Goal: Task Accomplishment & Management: Complete application form

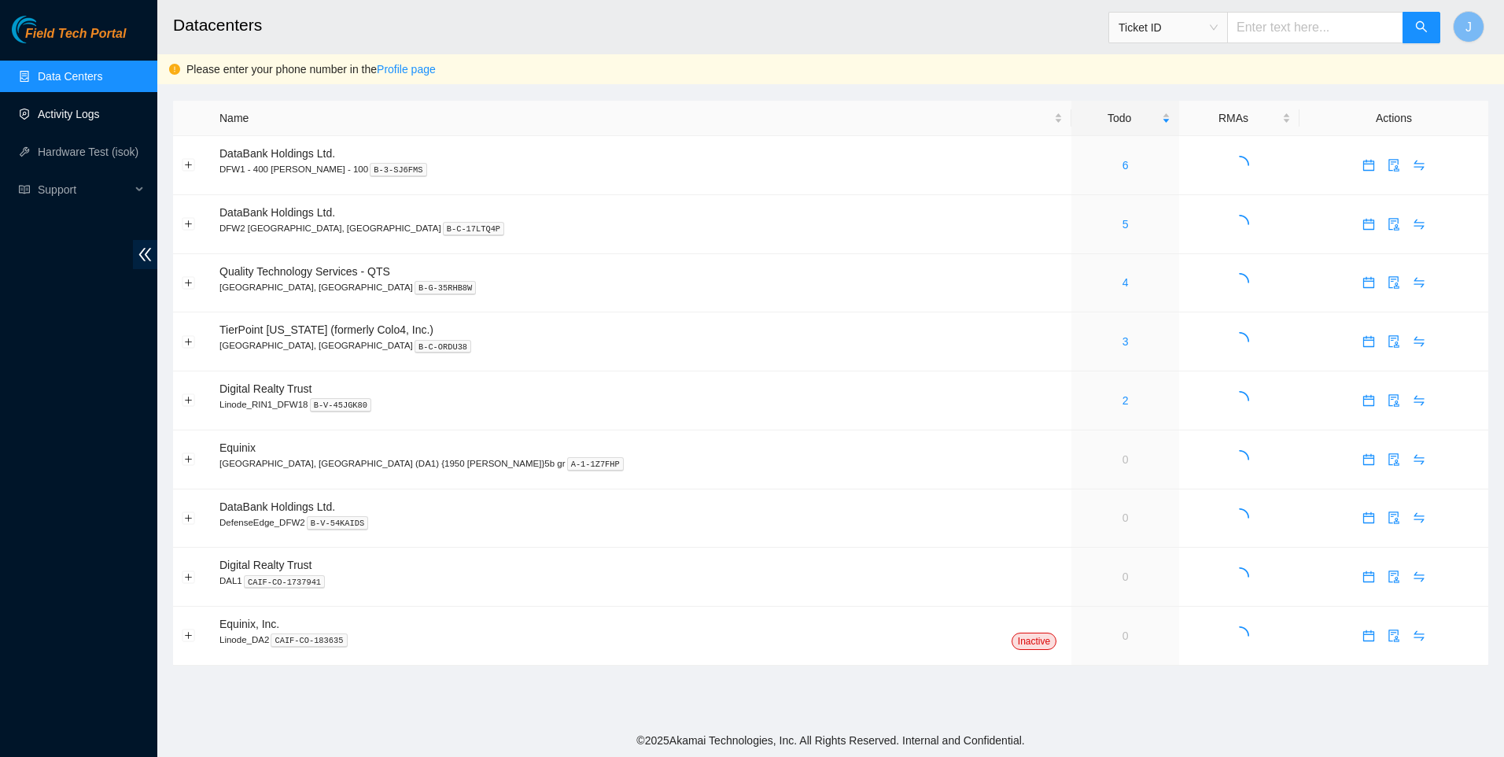
click at [61, 115] on link "Activity Logs" at bounding box center [69, 114] width 62 height 13
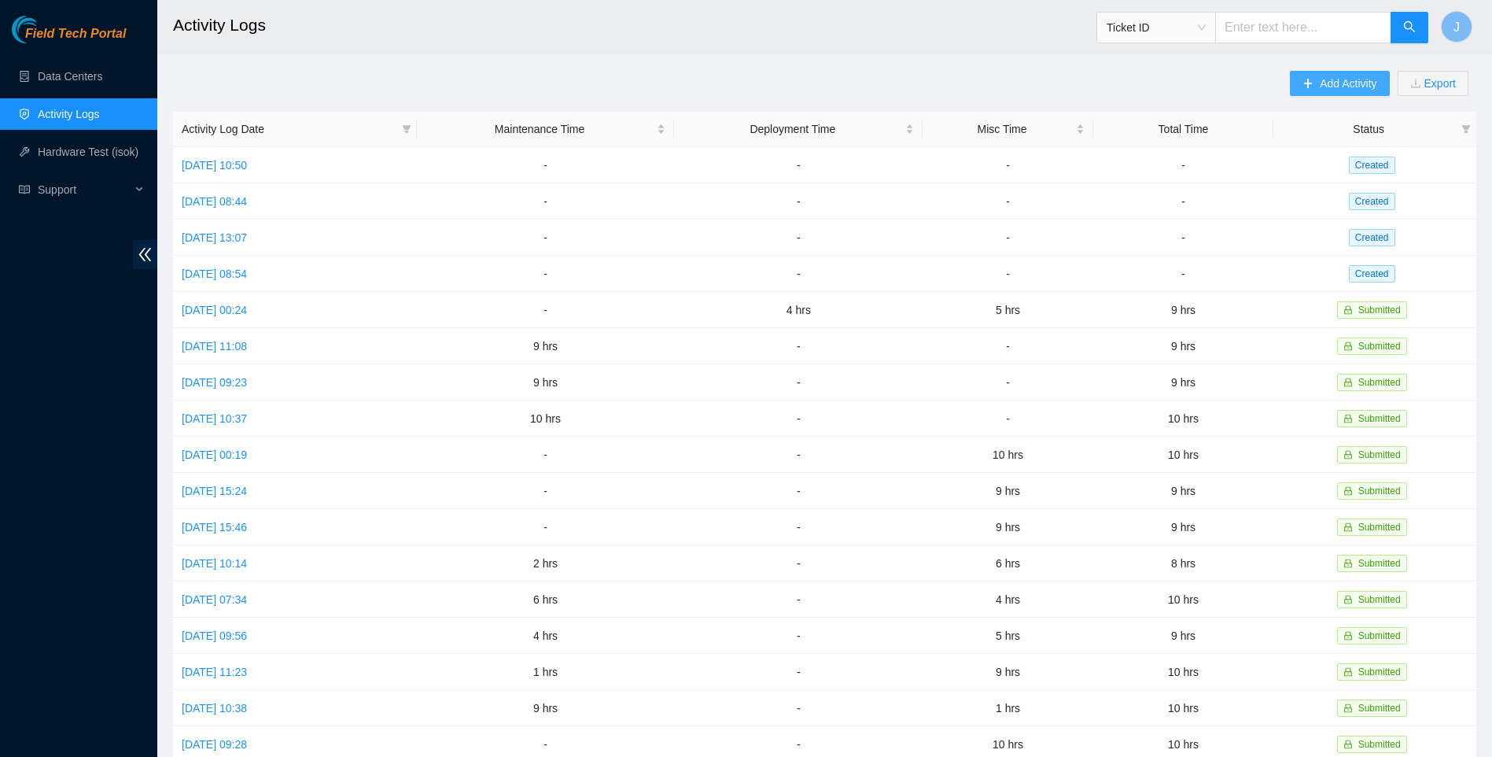
click at [1357, 72] on main "Activity Logs Ticket ID J Add Activity Export Activity Log Date Maintenance Tim…" at bounding box center [824, 468] width 1335 height 937
drag, startPoint x: 1357, startPoint y: 72, endPoint x: 1332, endPoint y: 89, distance: 30.6
click at [1332, 89] on span "Add Activity" at bounding box center [1348, 83] width 57 height 17
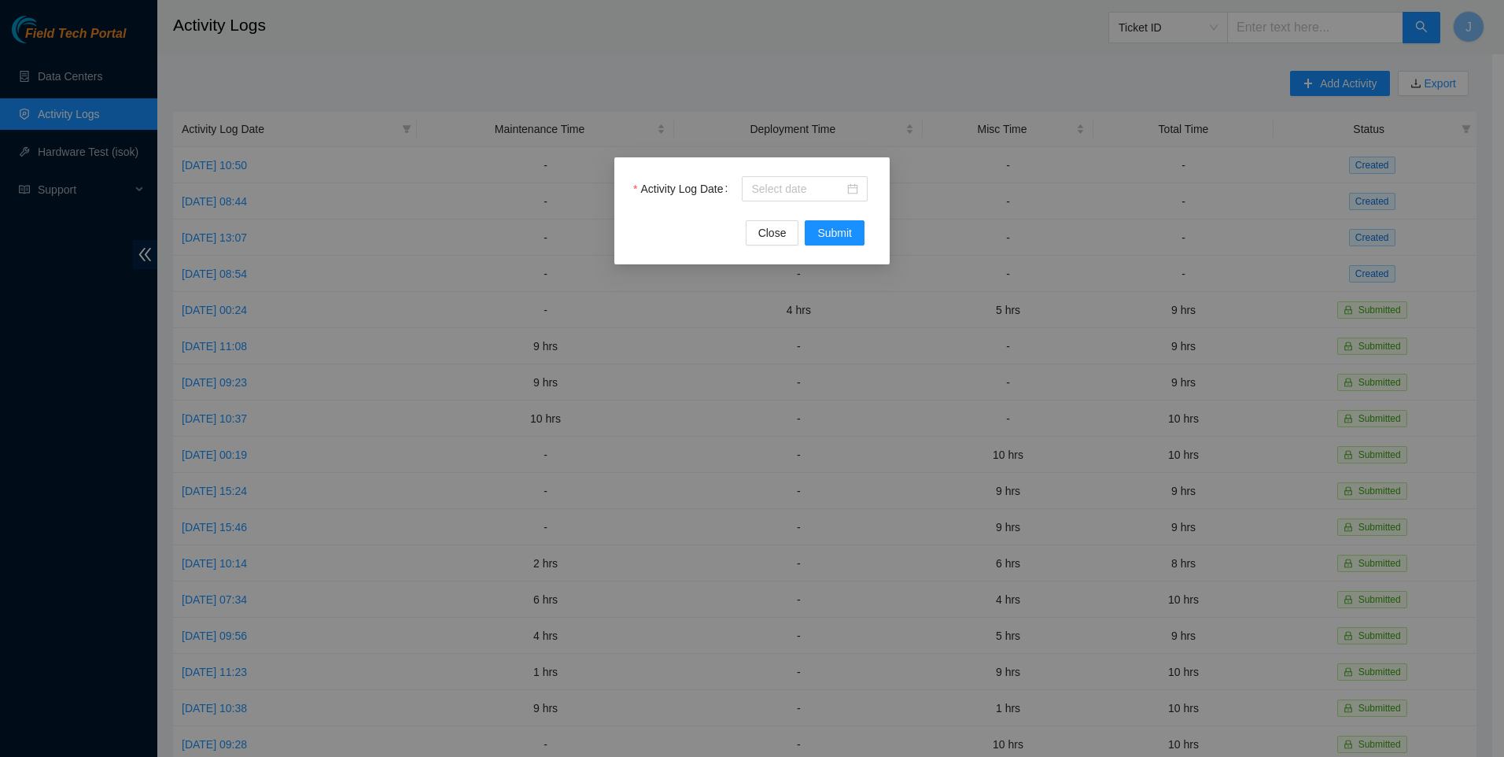
click at [791, 201] on div "Activity Log Date" at bounding box center [752, 198] width 238 height 44
click at [802, 197] on div at bounding box center [805, 188] width 126 height 25
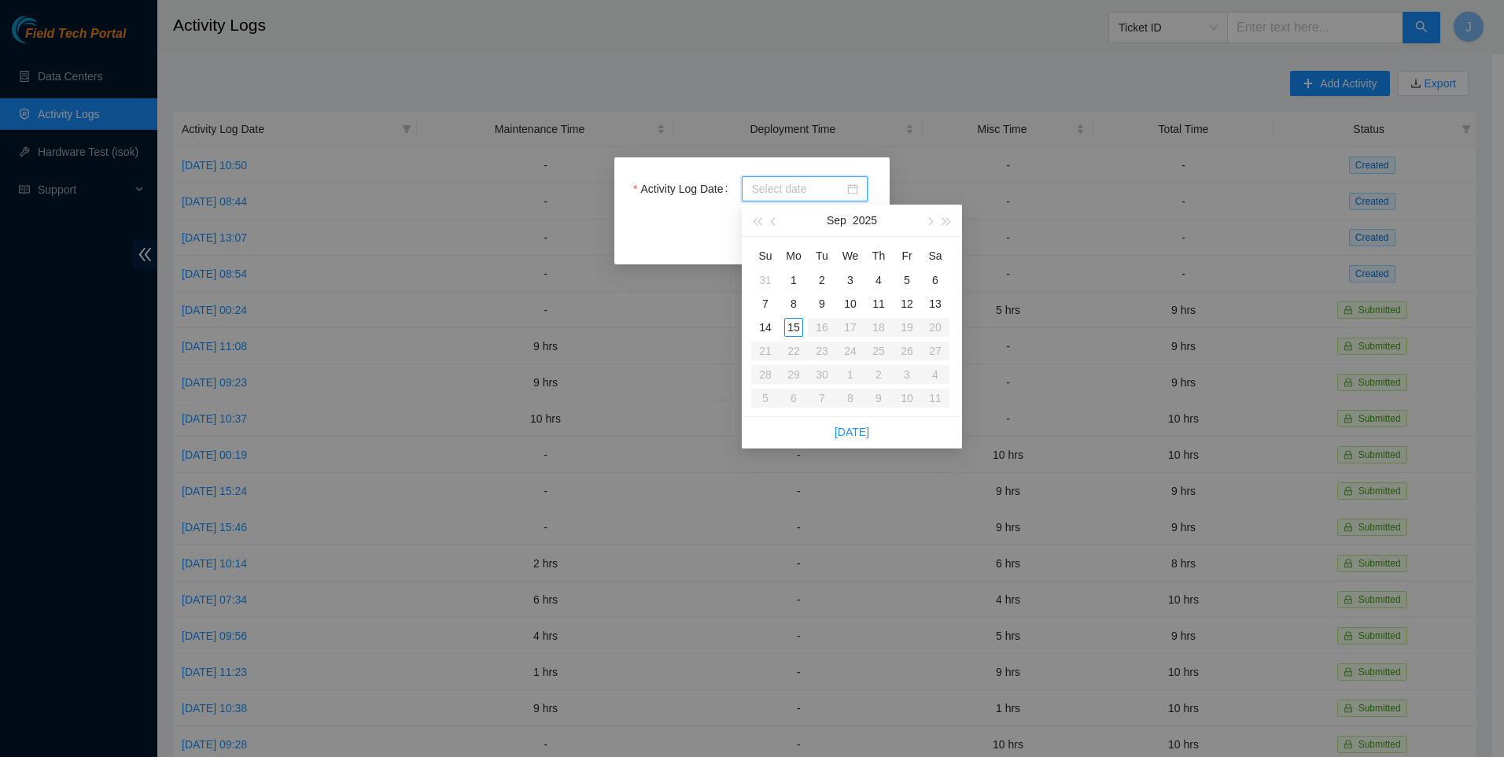
click at [802, 190] on input "Activity Log Date" at bounding box center [797, 188] width 93 height 17
type input "[DATE]"
click at [942, 301] on div "13" at bounding box center [935, 303] width 19 height 19
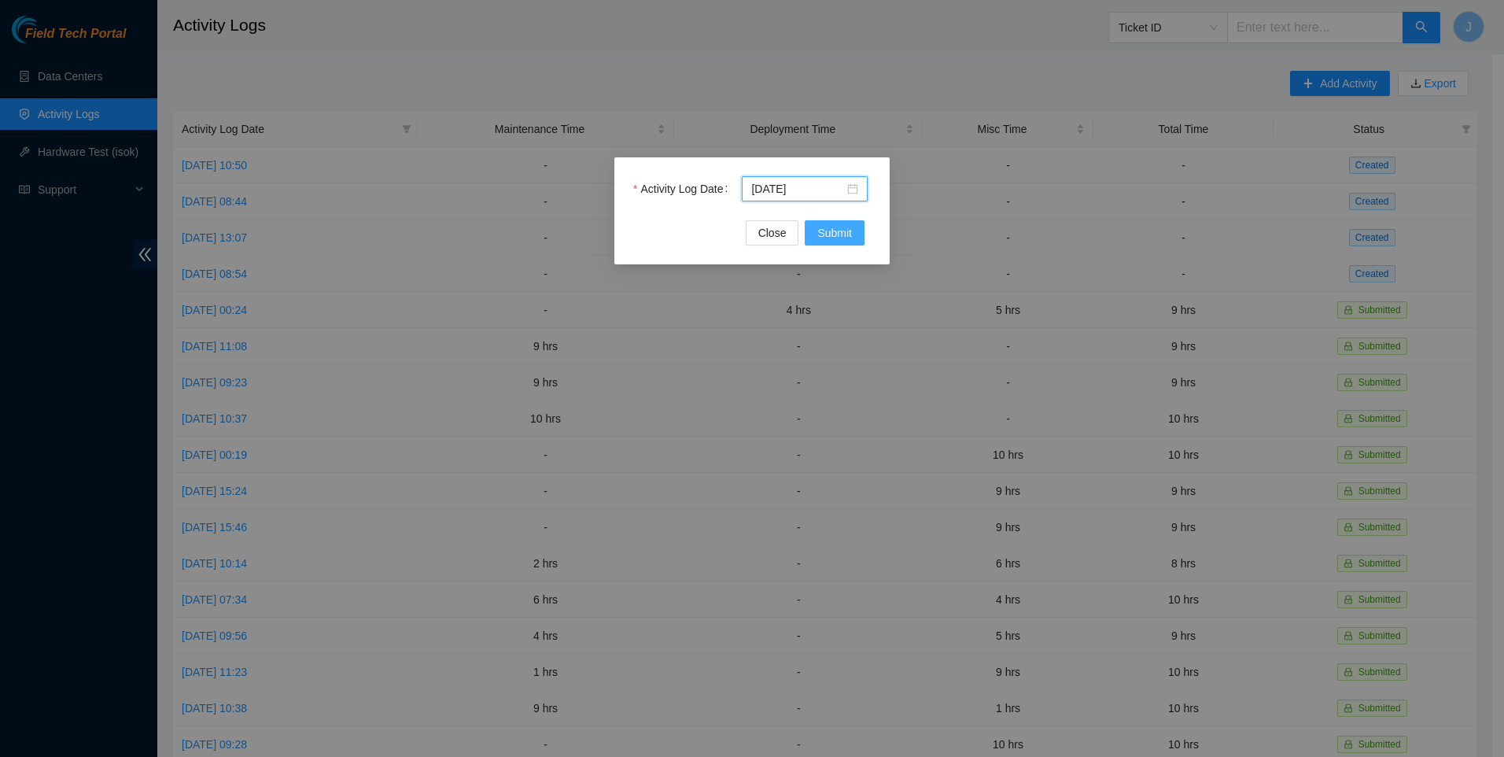
click at [834, 236] on span "Submit" at bounding box center [834, 232] width 35 height 17
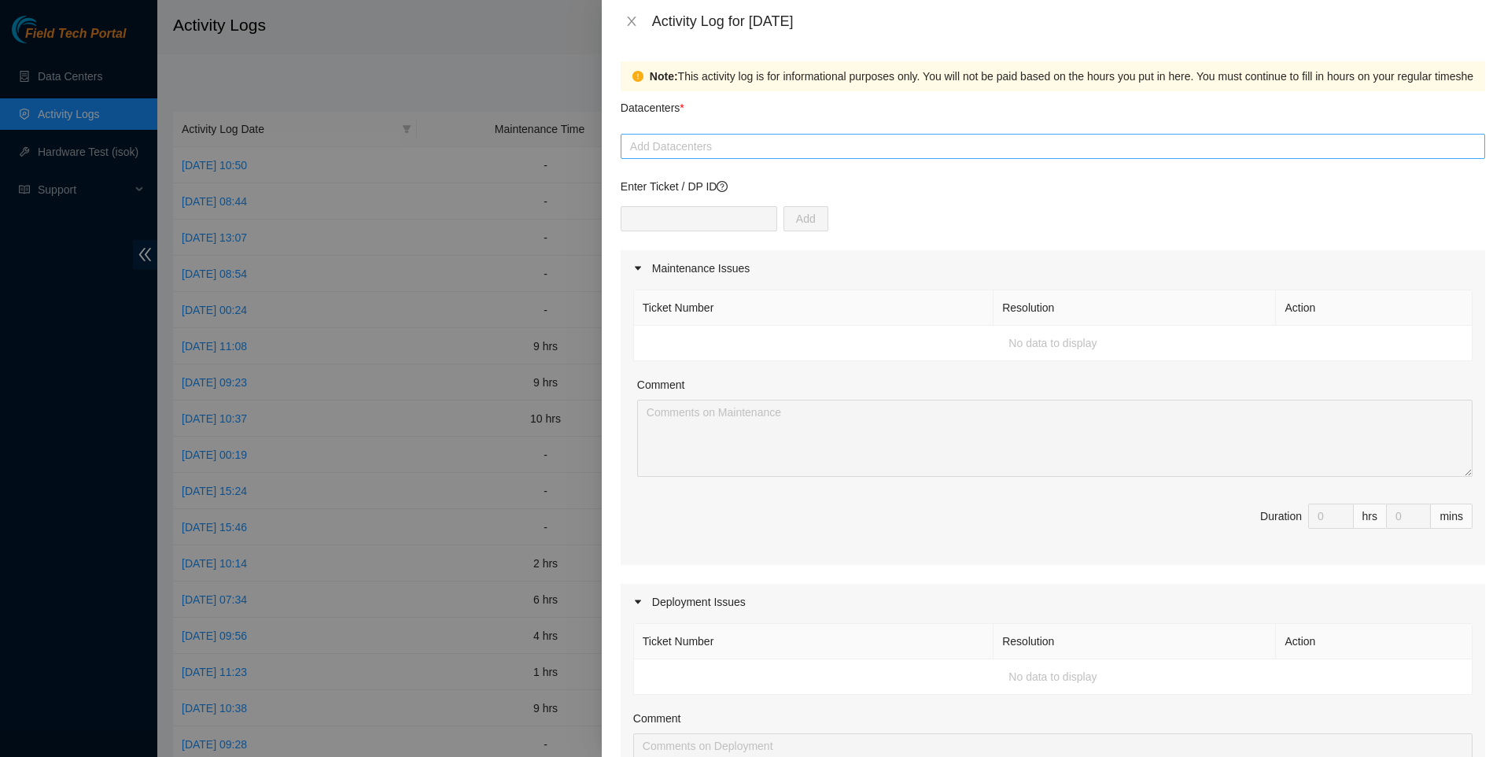
click at [718, 144] on div at bounding box center [1053, 146] width 857 height 19
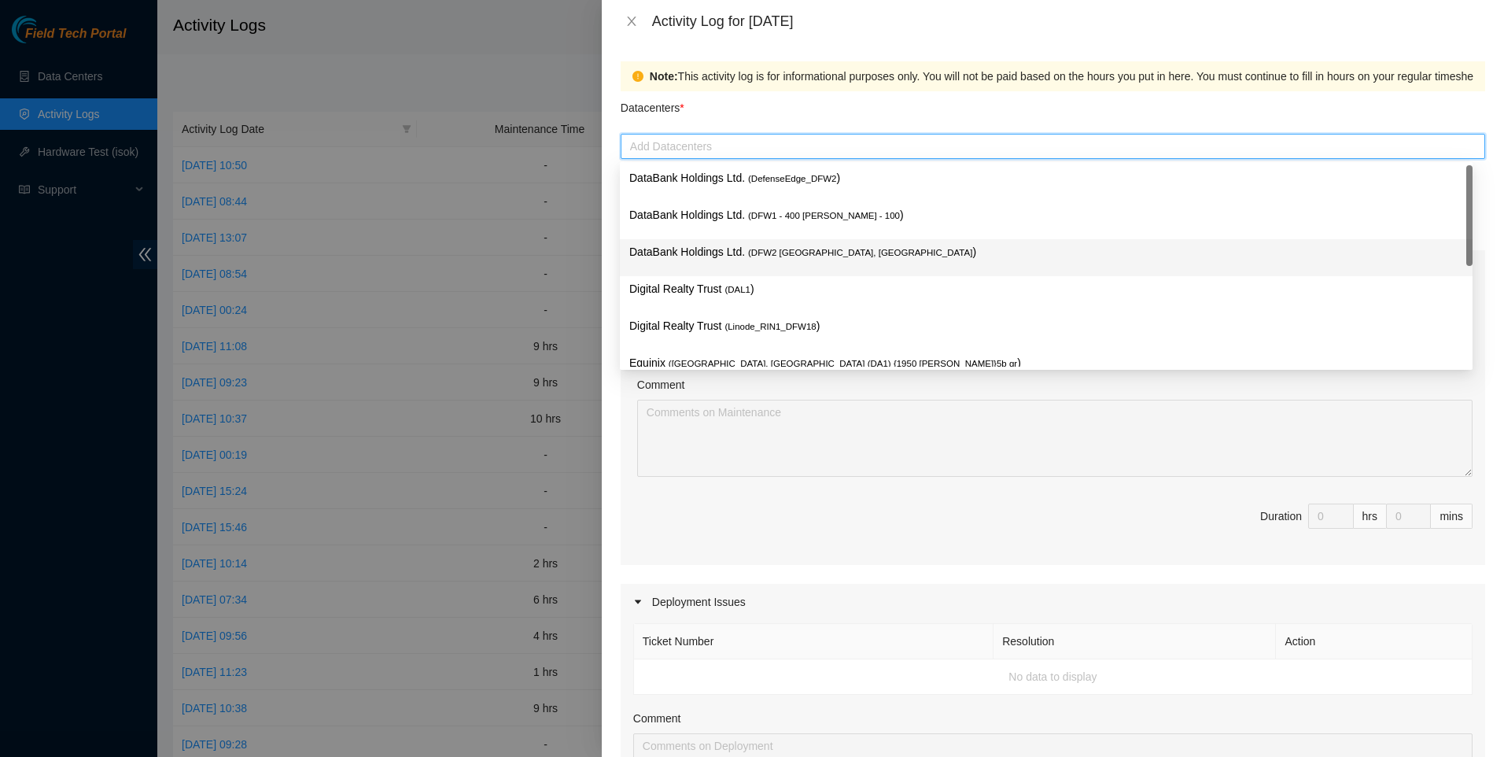
click at [732, 263] on div "DataBank Holdings Ltd. ( DFW2 [GEOGRAPHIC_DATA], [GEOGRAPHIC_DATA] )" at bounding box center [1046, 257] width 834 height 29
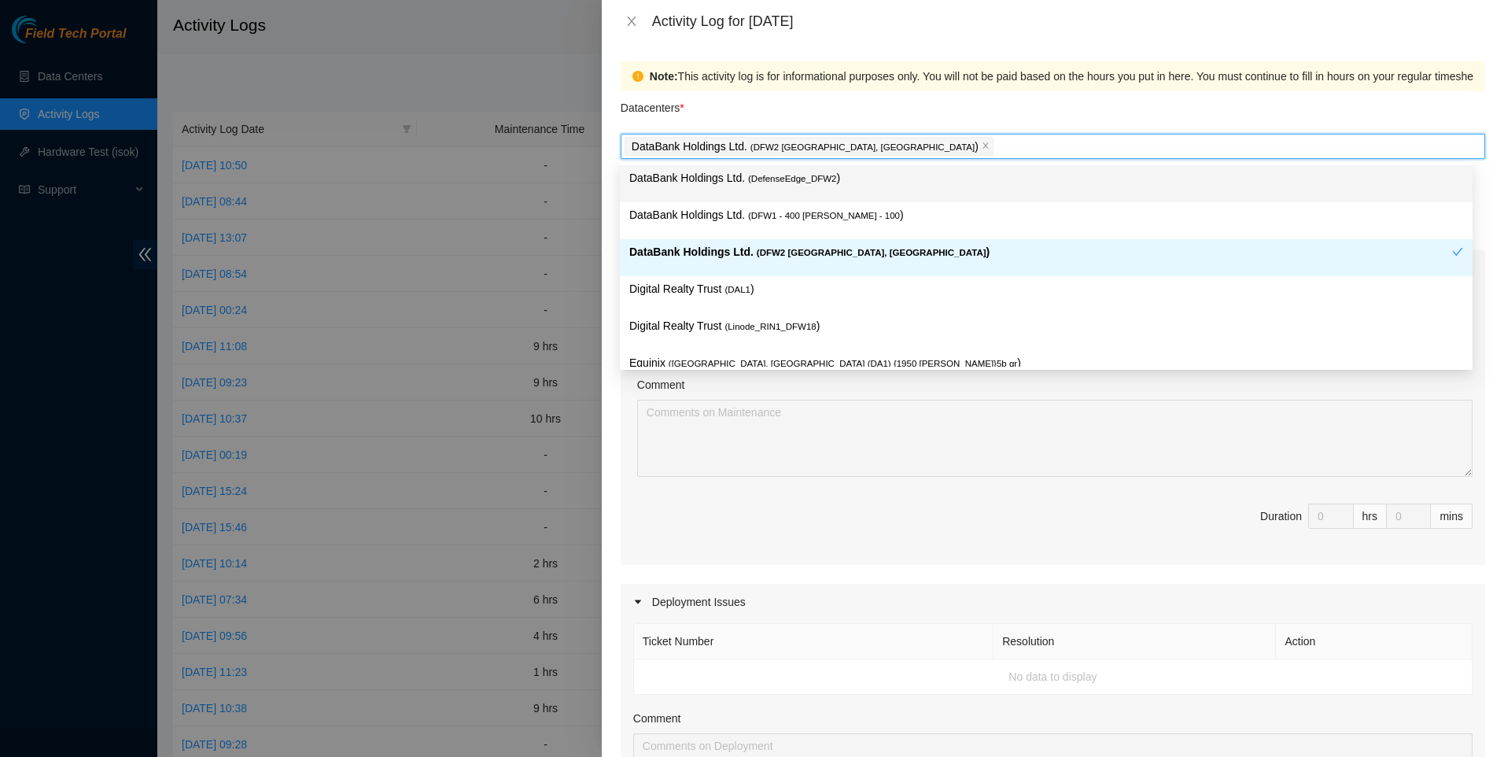
click at [823, 104] on div "Datacenters *" at bounding box center [1053, 112] width 865 height 42
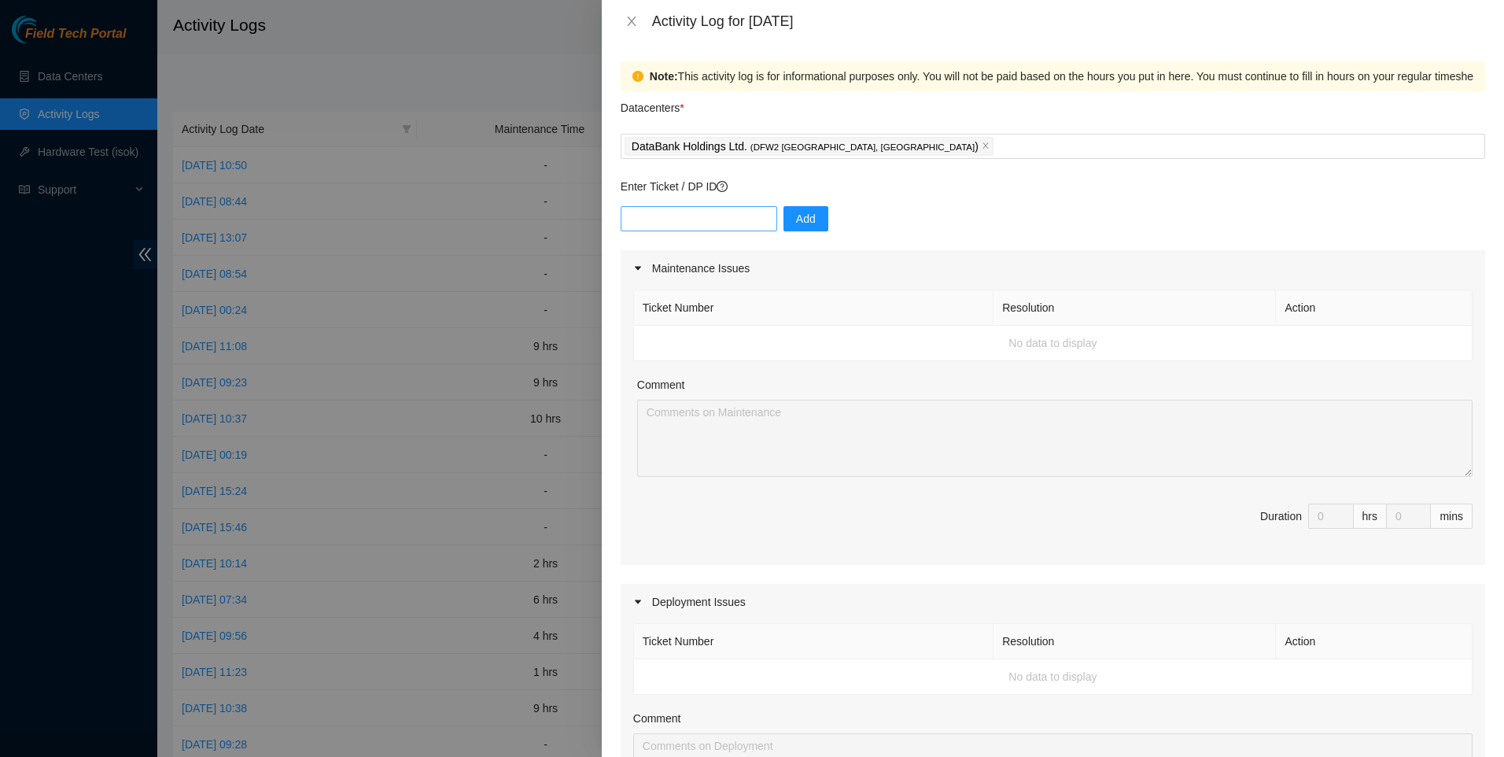
click at [763, 219] on div "Add" at bounding box center [1053, 228] width 865 height 44
click at [757, 218] on input "text" at bounding box center [699, 218] width 157 height 25
paste input "DP83436"
type input "DP83436"
click at [796, 218] on span "Add" at bounding box center [806, 218] width 20 height 17
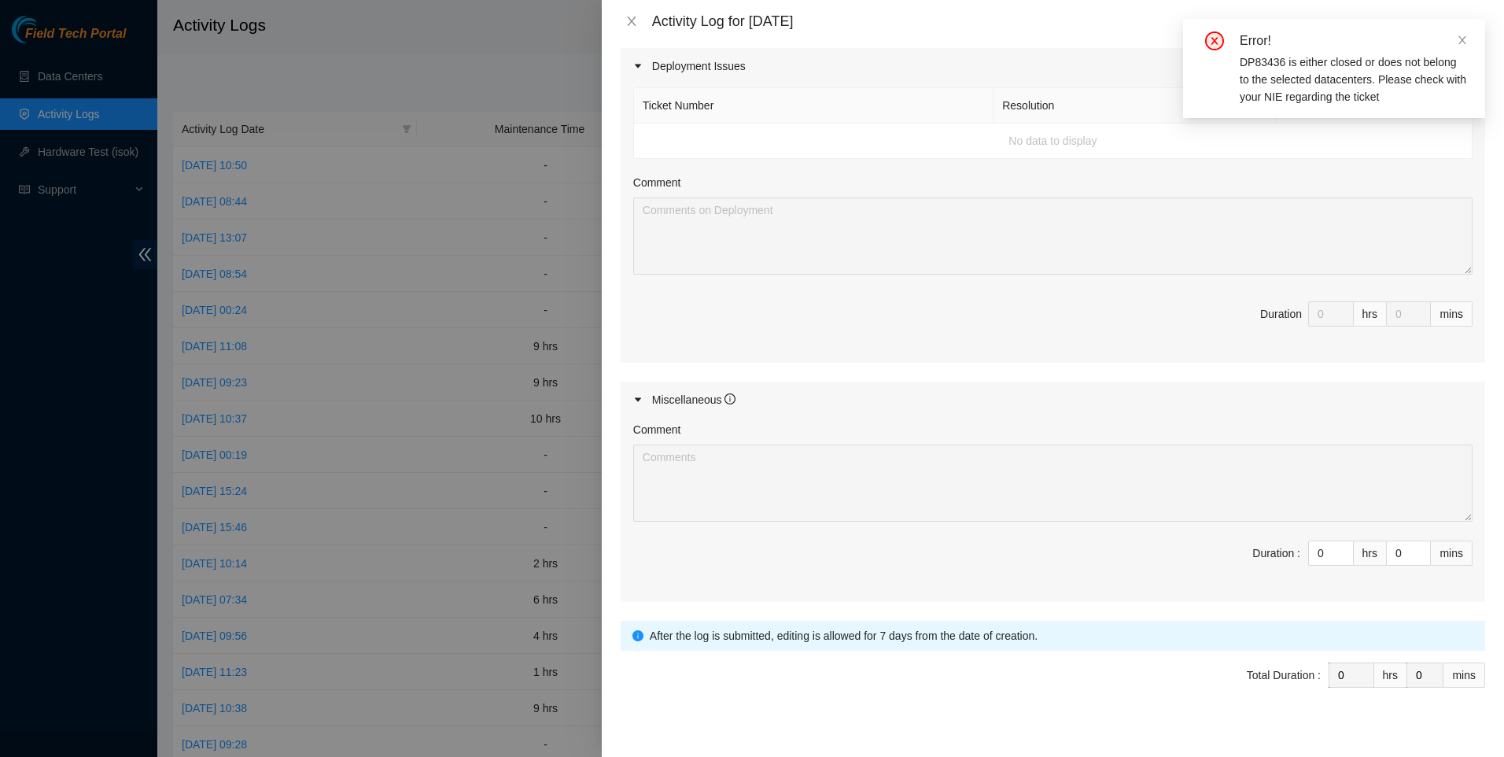
scroll to position [553, 0]
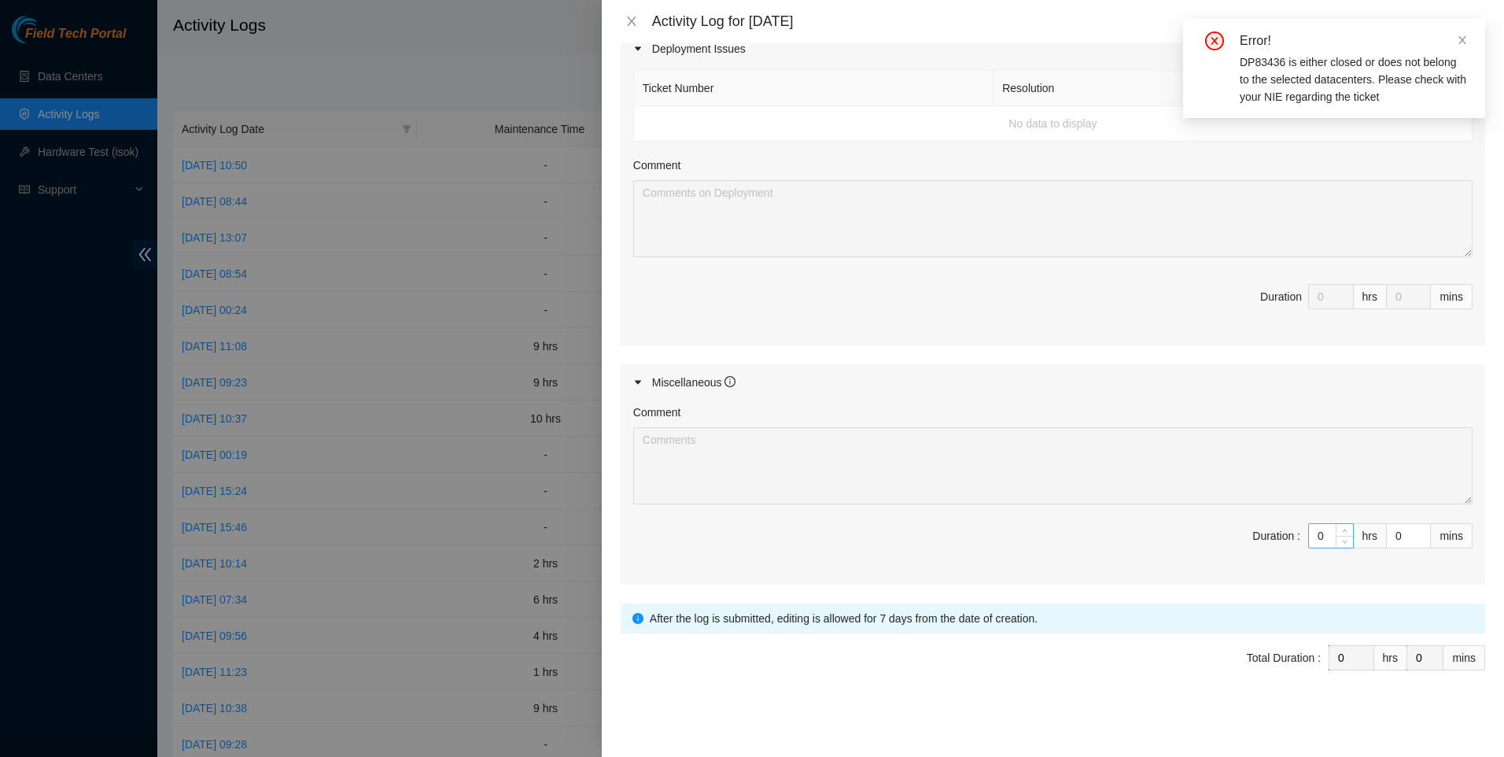
click at [1322, 544] on input "0" at bounding box center [1331, 536] width 44 height 24
click at [1317, 536] on input "0" at bounding box center [1331, 536] width 44 height 24
type input "4"
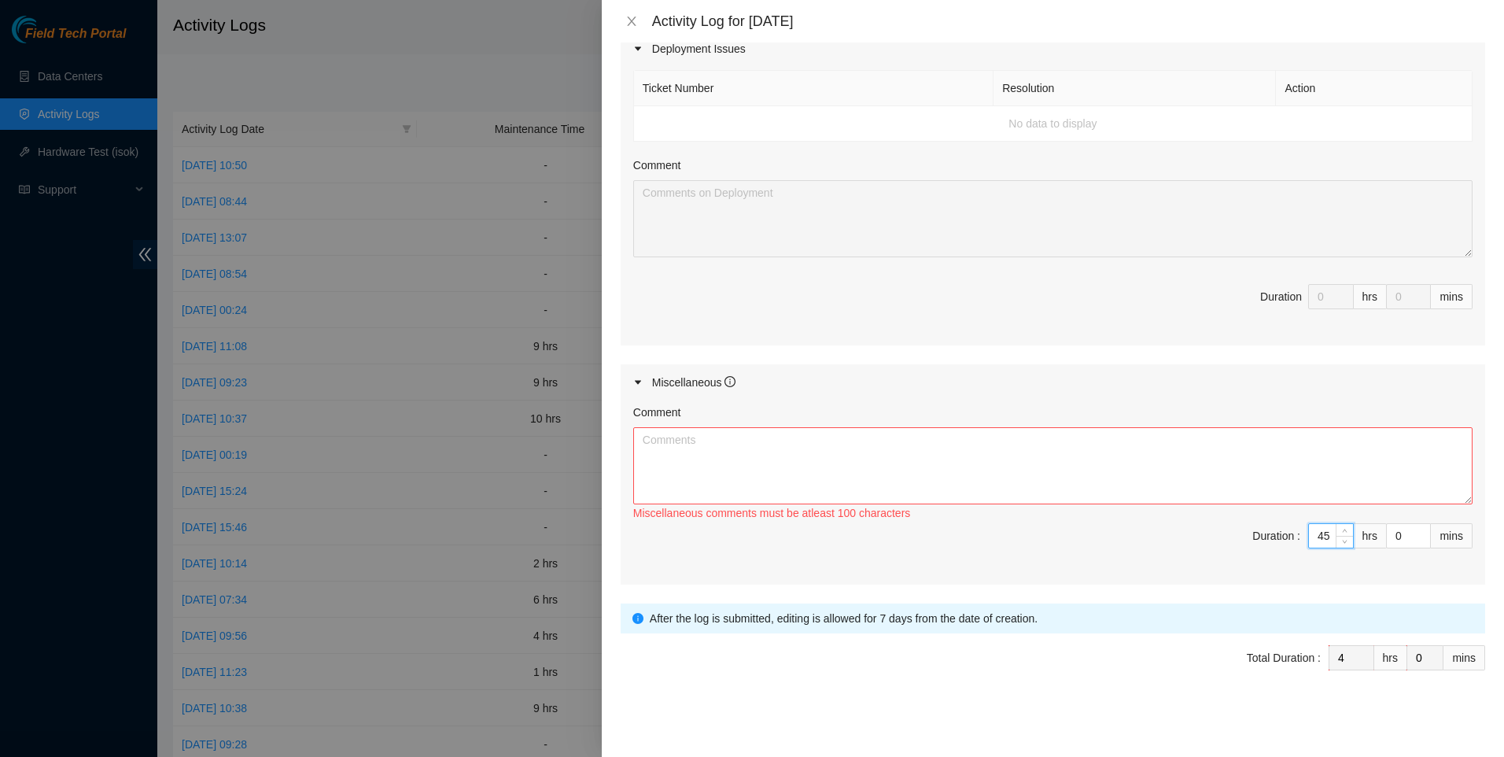
click at [1322, 536] on input "45" at bounding box center [1331, 536] width 44 height 24
type input "4"
click at [1101, 476] on textarea "Comment" at bounding box center [1052, 465] width 839 height 77
paste textarea "DP83436"
click at [640, 437] on textarea "DP83436" at bounding box center [1052, 465] width 839 height 77
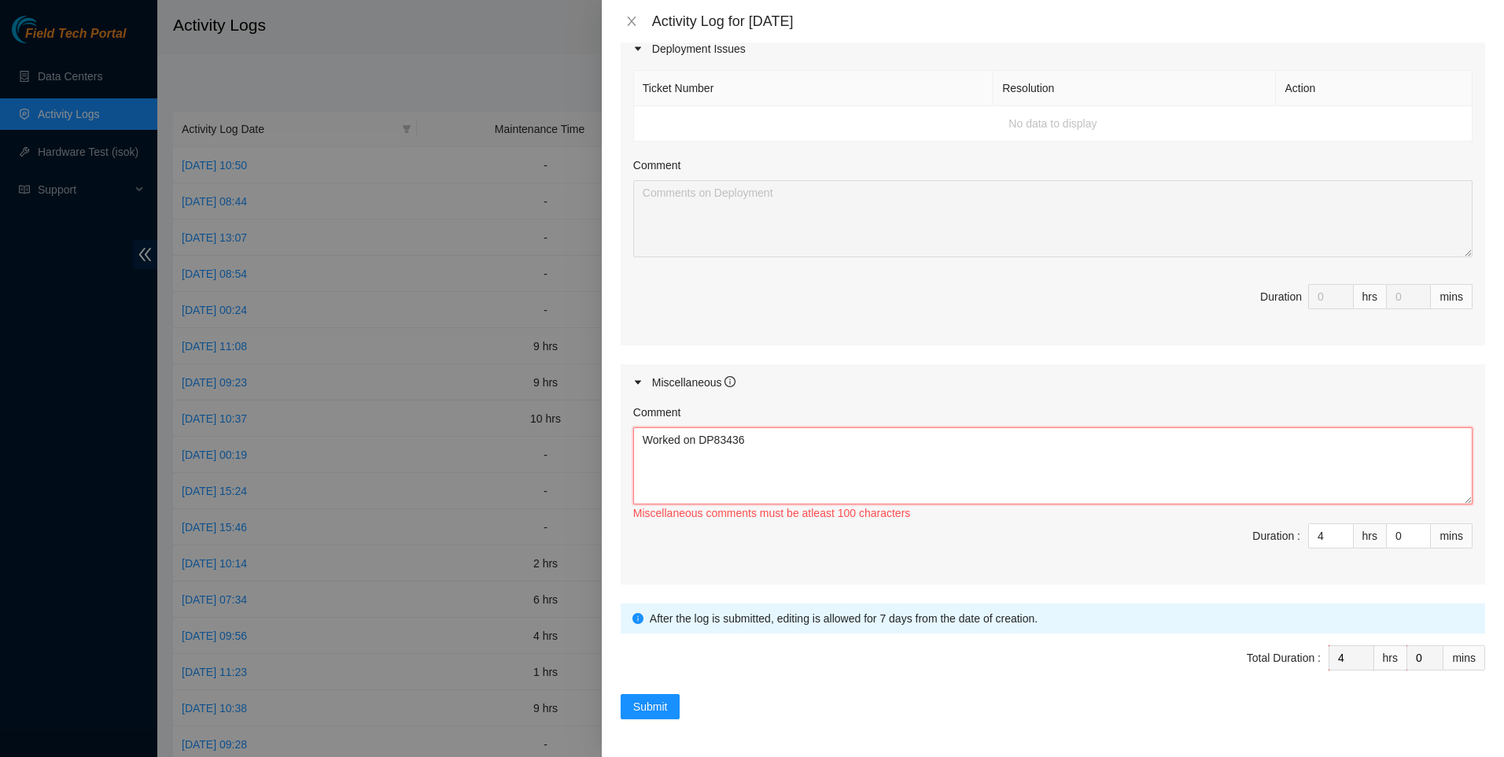
click at [861, 452] on textarea "Worked on DP83436" at bounding box center [1052, 465] width 839 height 77
click at [785, 446] on textarea "Worked on DP83436," at bounding box center [1052, 465] width 839 height 77
drag, startPoint x: 731, startPoint y: 440, endPoint x: 462, endPoint y: 422, distance: 269.6
click at [463, 422] on div "Activity Log for [DATE] Note: This activity log is for informational purposes o…" at bounding box center [752, 378] width 1504 height 757
paste textarea "we ran DP83436 (4 fibers). the initial run was much shorter than estimated, so …"
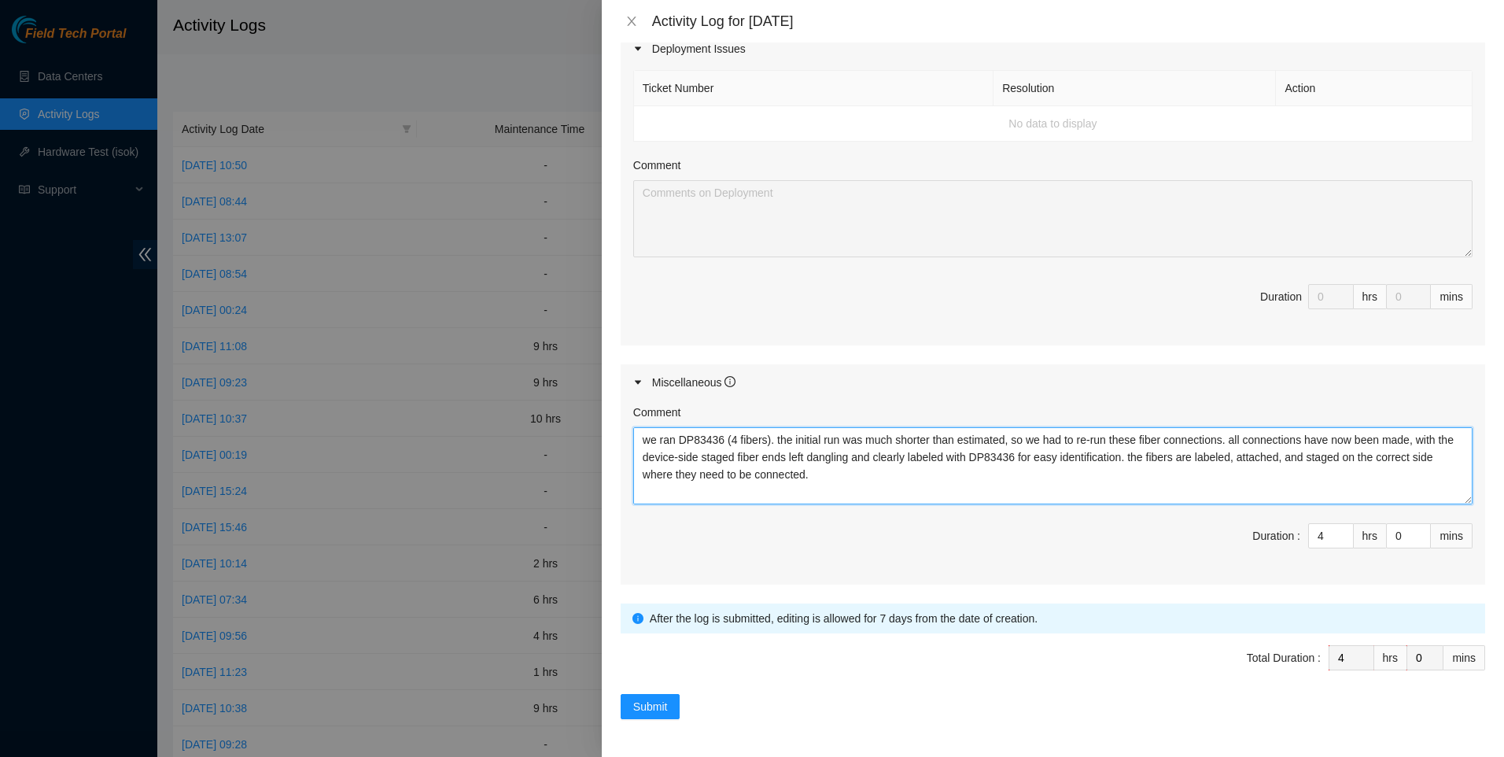
scroll to position [17, 0]
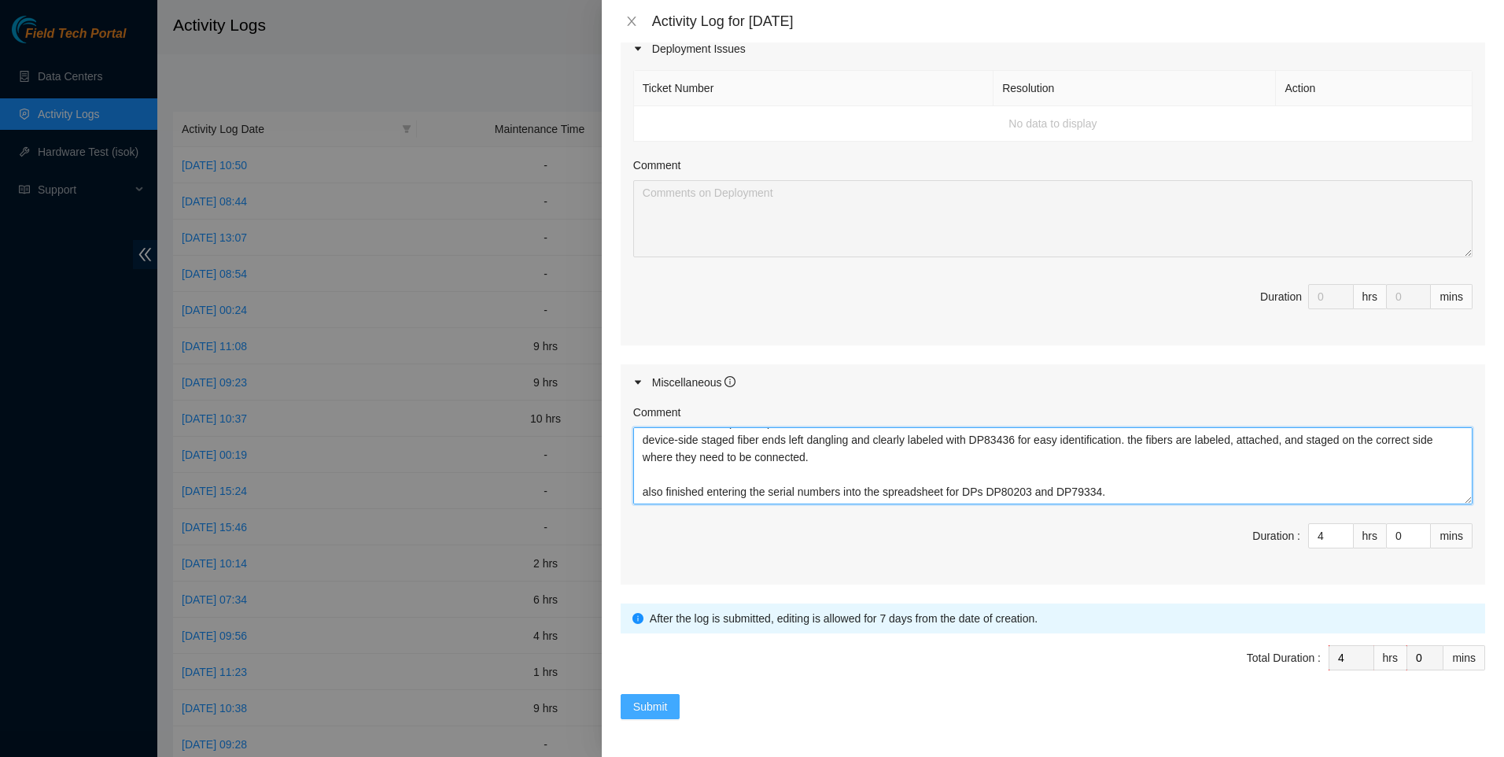
type textarea "we ran DP83436 (4 fibers). the initial run was much shorter than estimated, so …"
click at [656, 699] on span "Submit" at bounding box center [650, 706] width 35 height 17
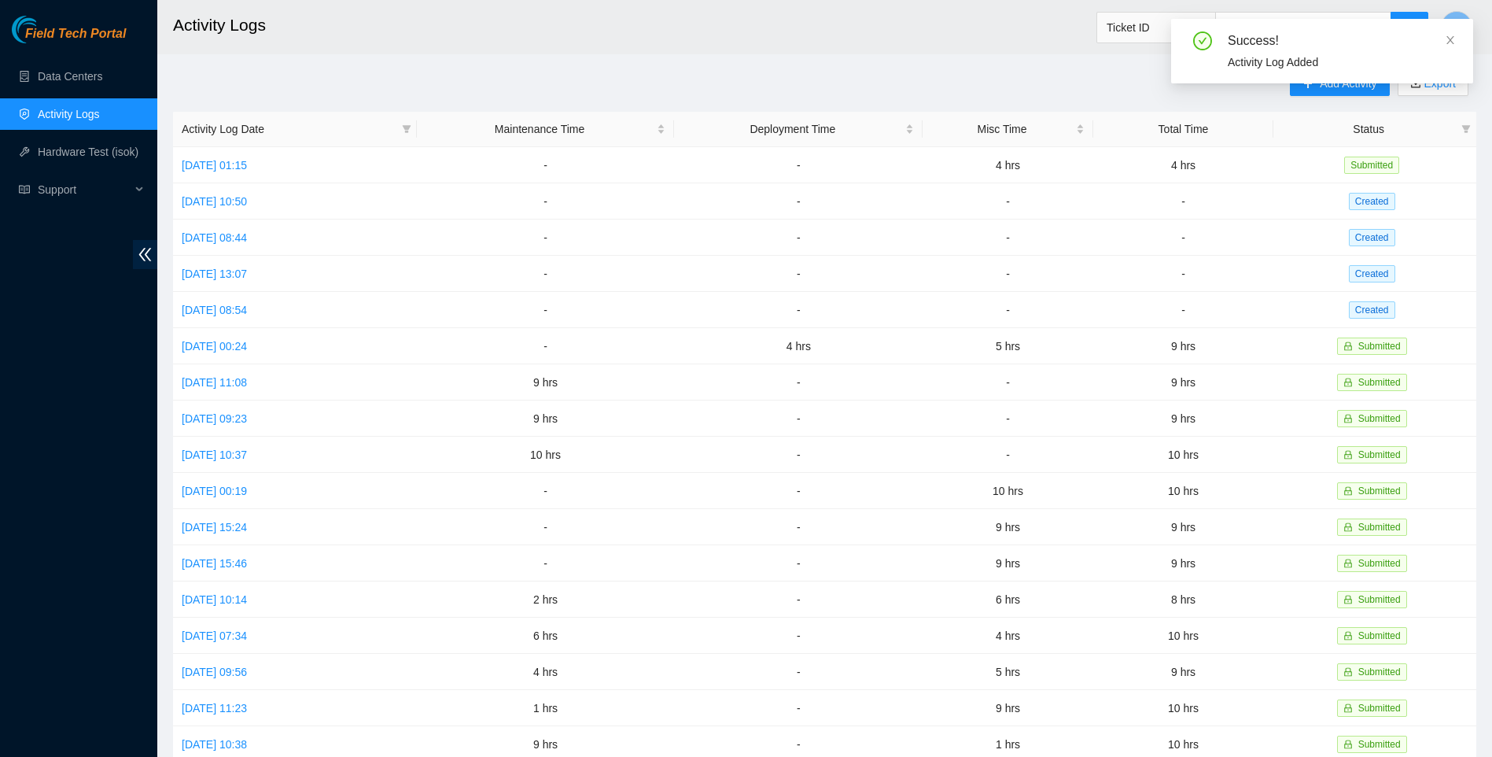
click at [1326, 87] on div "Success! Activity Log Added" at bounding box center [1322, 57] width 302 height 77
click at [1456, 39] on div "Success! Activity Log Added" at bounding box center [1322, 51] width 302 height 65
click at [1449, 42] on icon "close" at bounding box center [1451, 40] width 8 height 8
click at [1340, 85] on span "Add Activity" at bounding box center [1348, 83] width 57 height 17
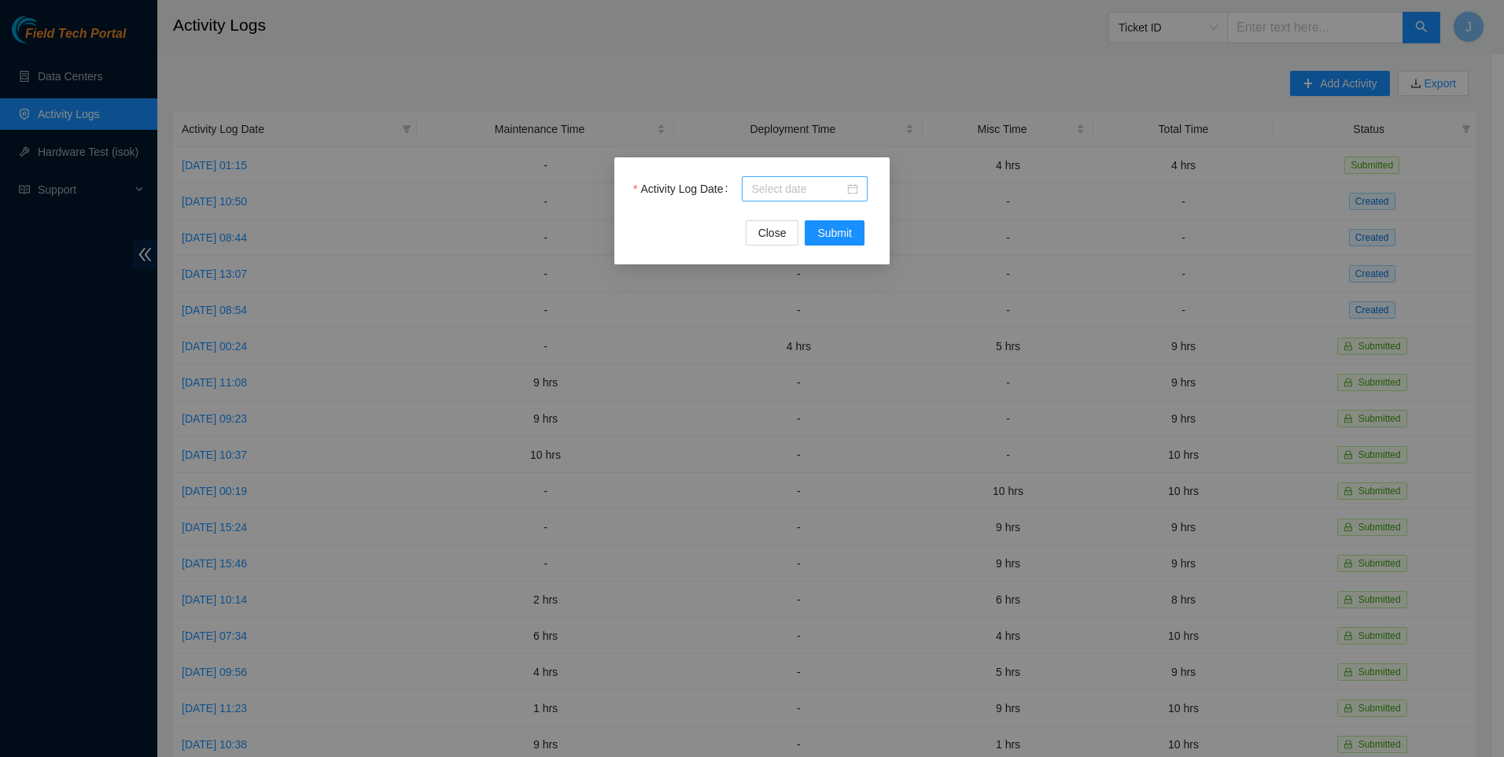
drag, startPoint x: 780, startPoint y: 193, endPoint x: 795, endPoint y: 189, distance: 15.5
click at [780, 193] on input "Activity Log Date" at bounding box center [797, 188] width 93 height 17
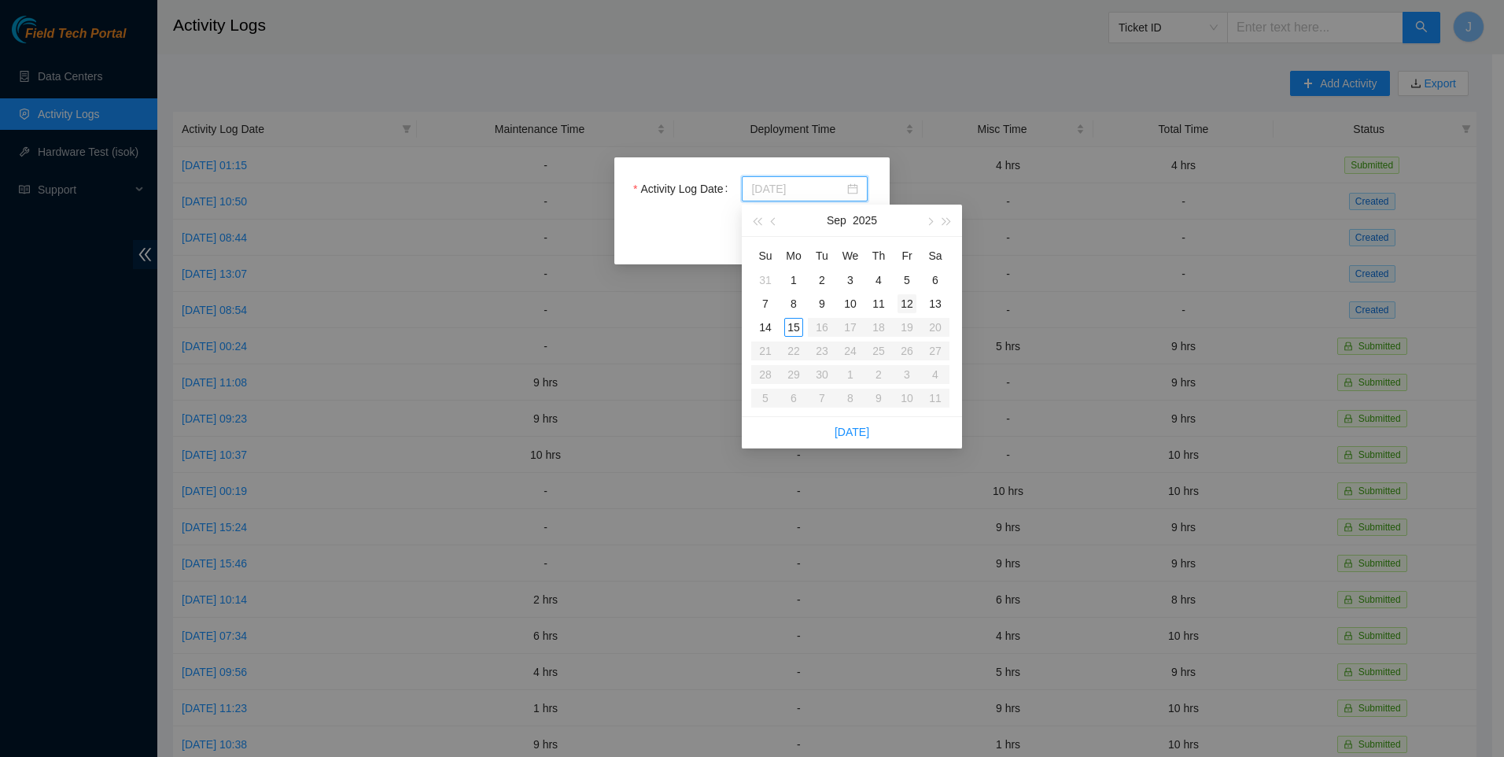
type input "[DATE]"
click at [903, 305] on div "12" at bounding box center [907, 303] width 19 height 19
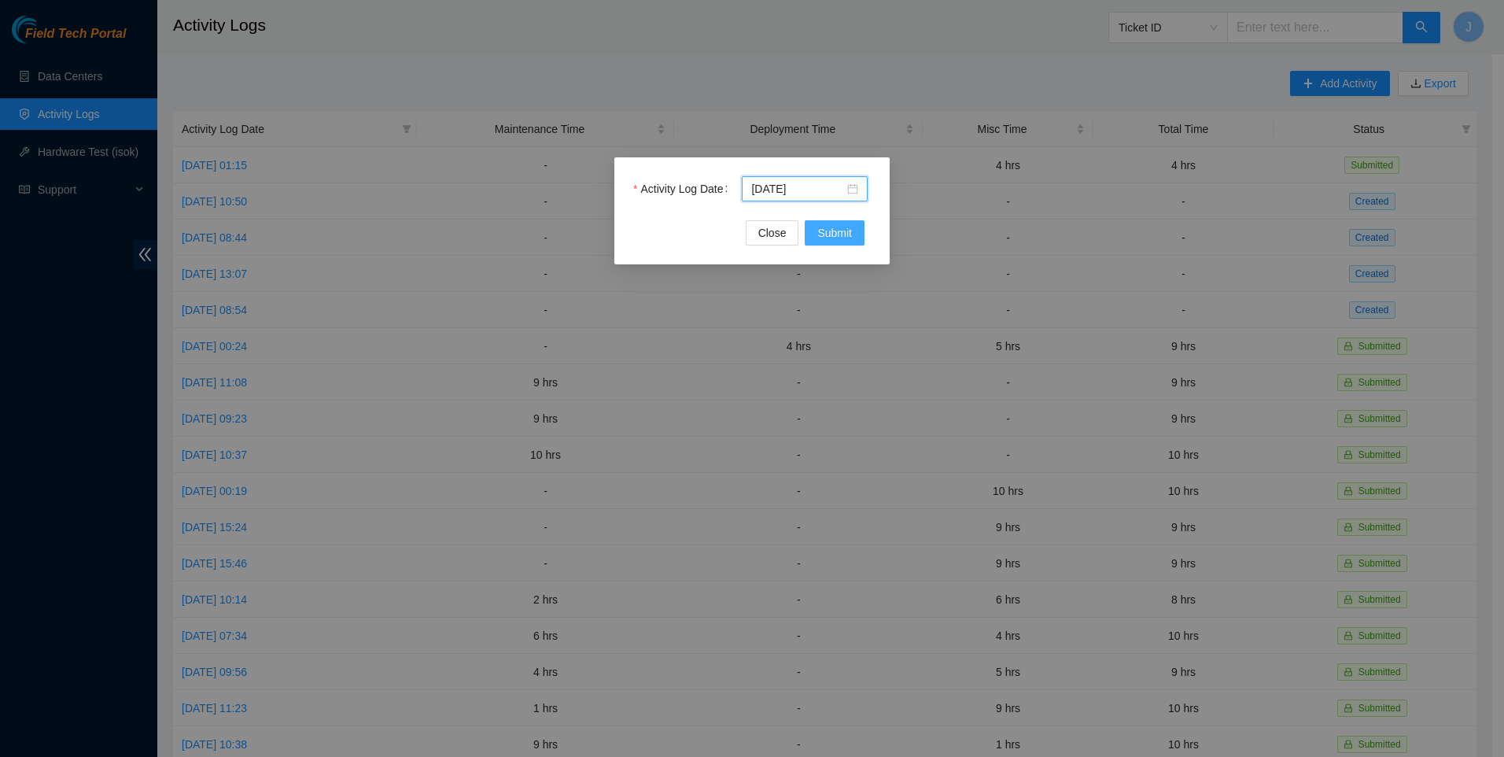
click at [838, 233] on span "Submit" at bounding box center [834, 232] width 35 height 17
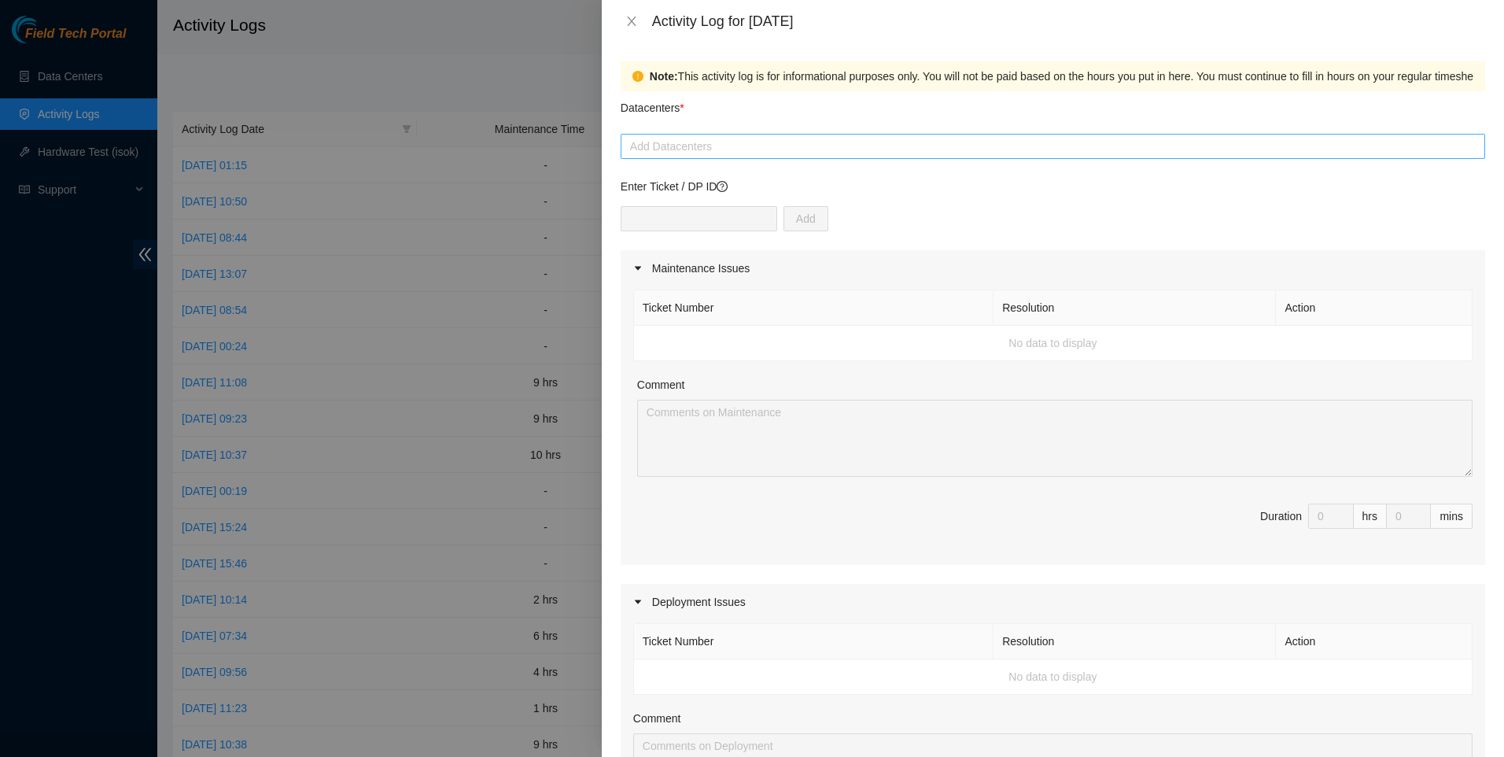
click at [740, 147] on div at bounding box center [1053, 146] width 857 height 19
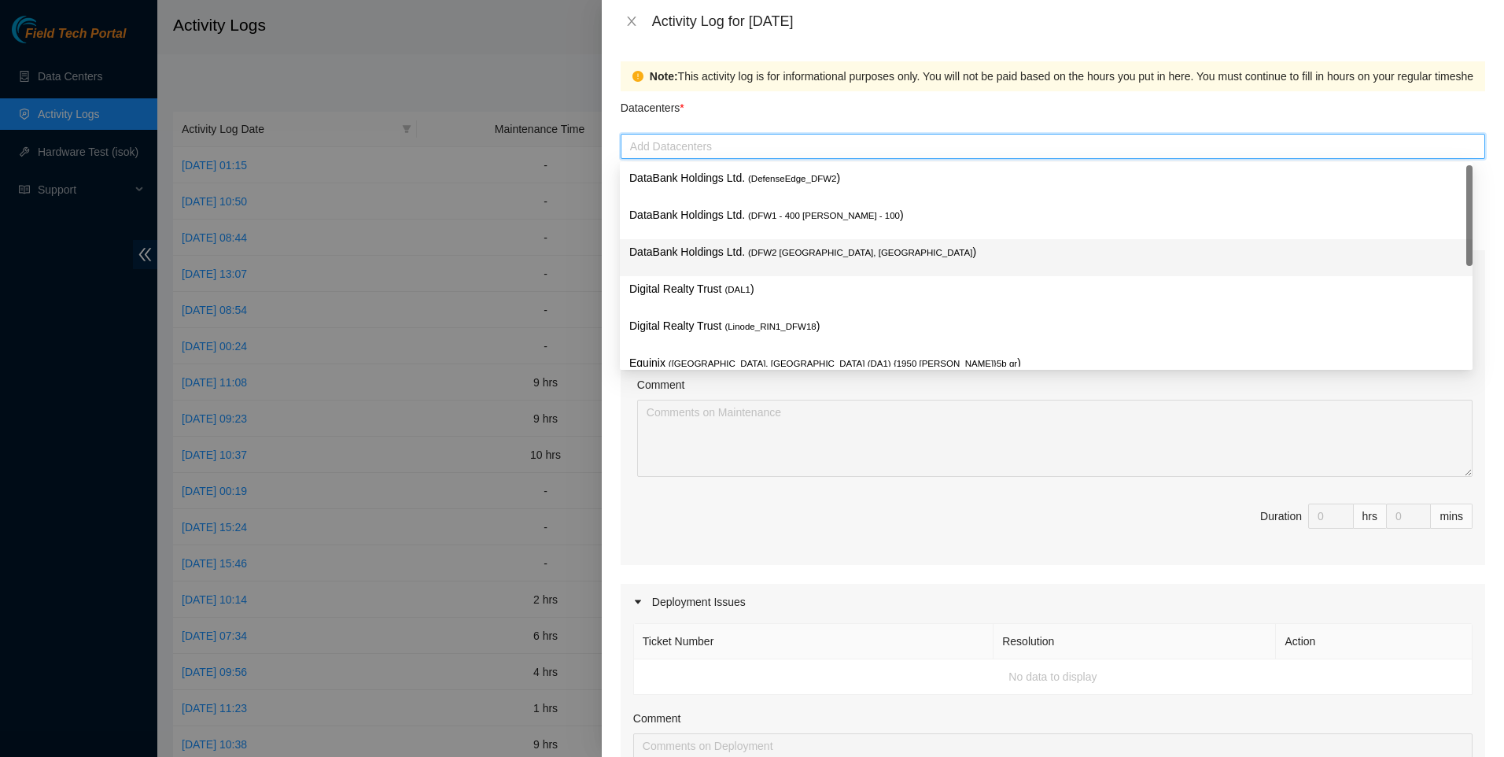
click at [734, 260] on p "DataBank Holdings Ltd. ( DFW2 [GEOGRAPHIC_DATA], [GEOGRAPHIC_DATA] )" at bounding box center [1046, 252] width 834 height 18
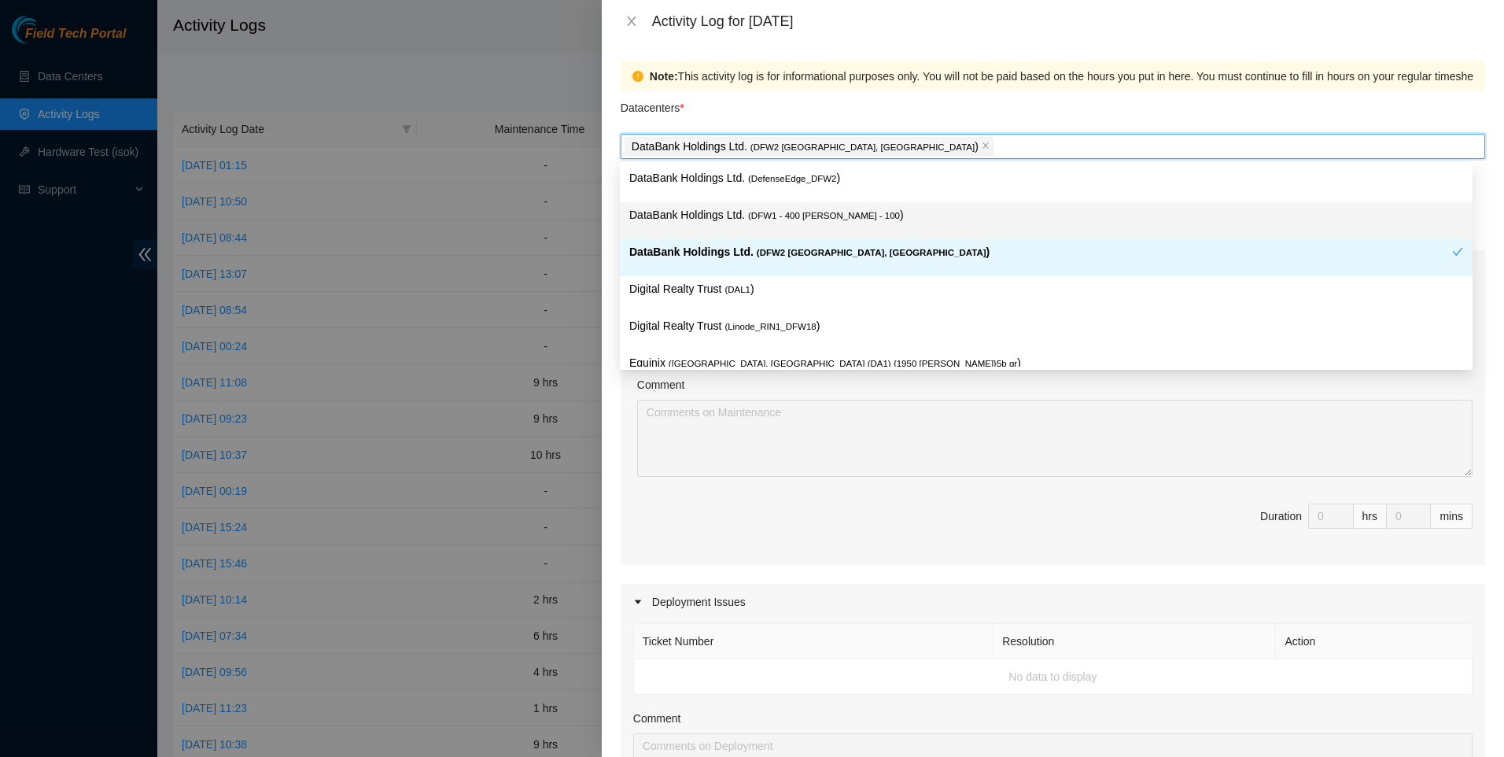
click at [607, 231] on div "Note: This activity log is for informational purposes only. You will not be pai…" at bounding box center [1053, 399] width 902 height 714
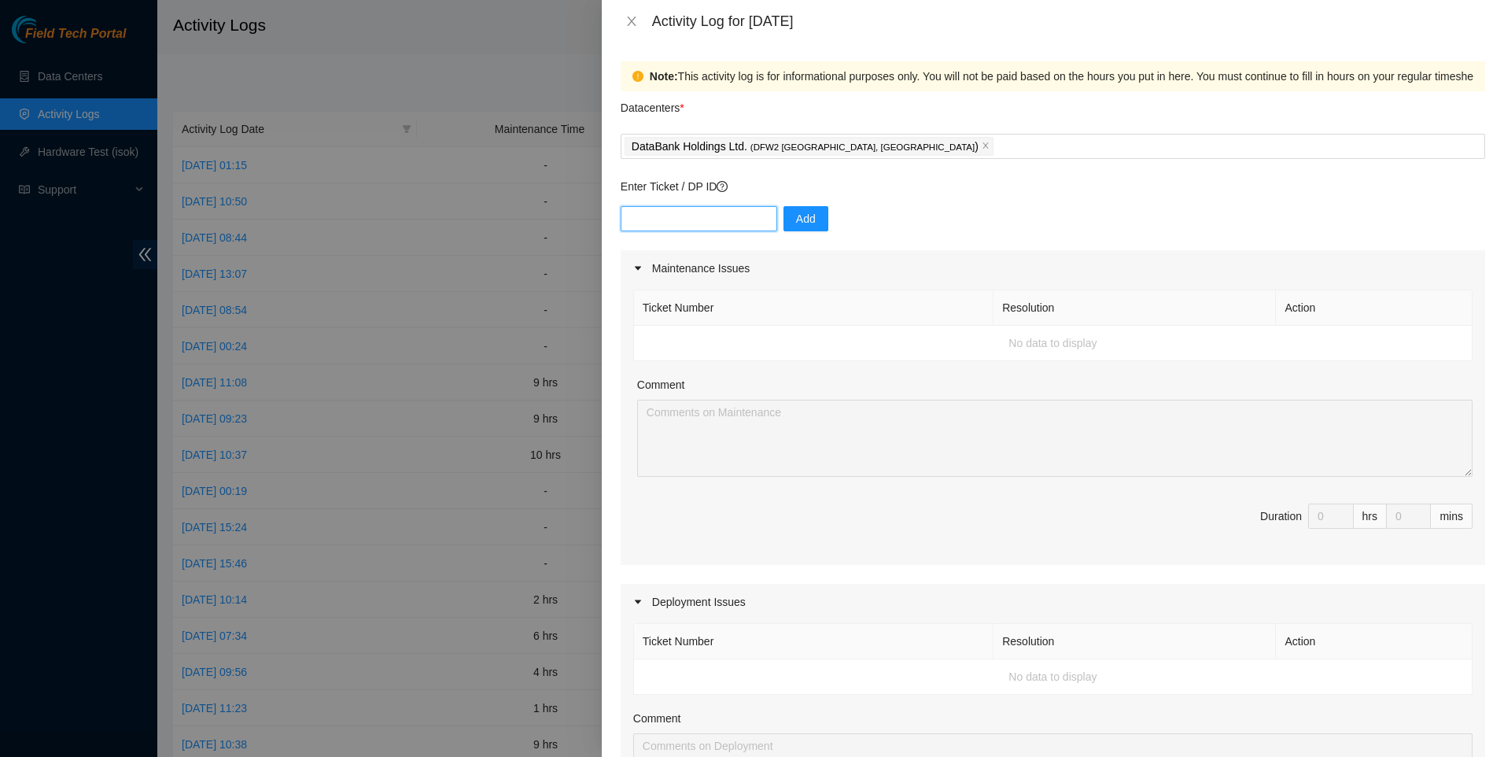
click at [673, 223] on input "text" at bounding box center [699, 218] width 157 height 25
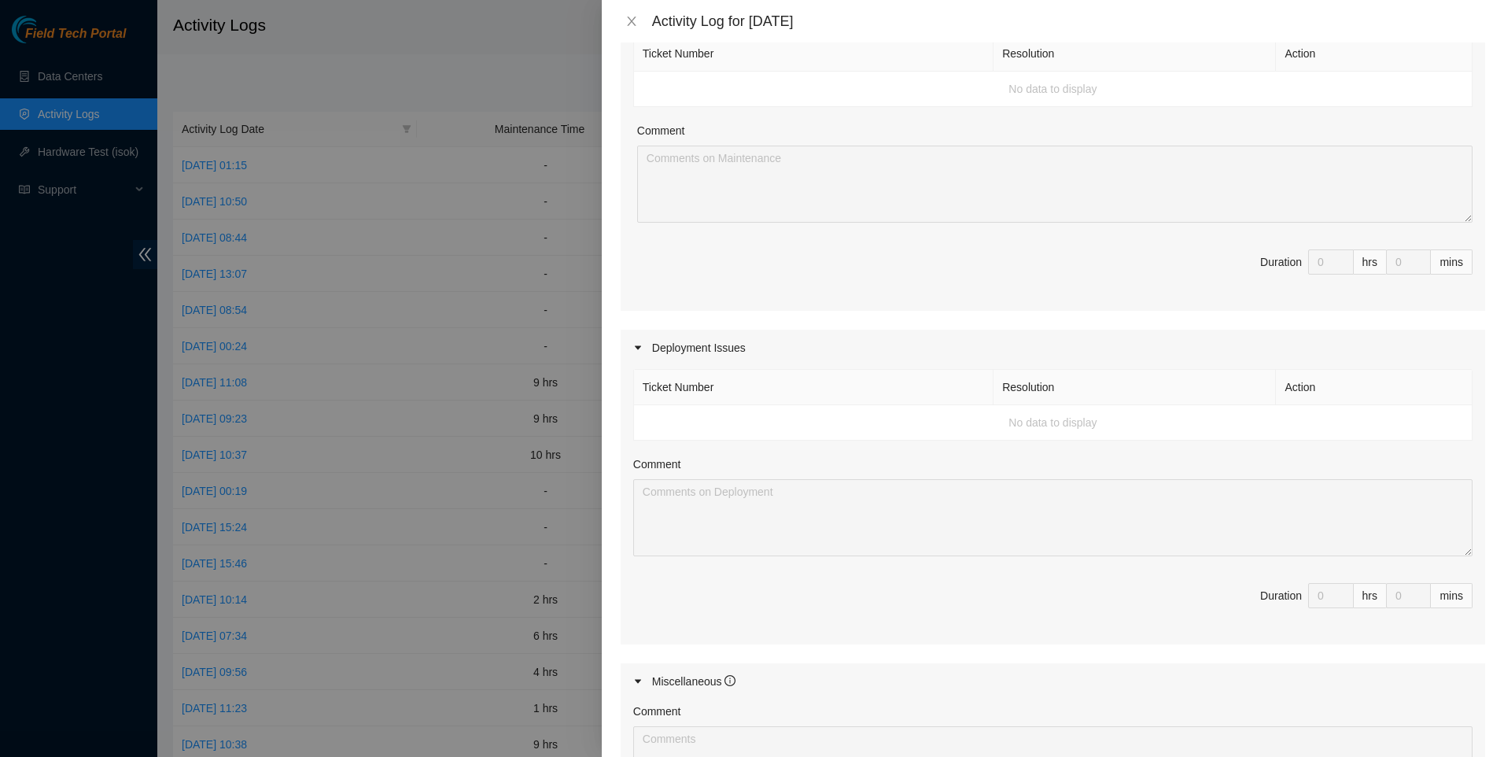
scroll to position [0, 0]
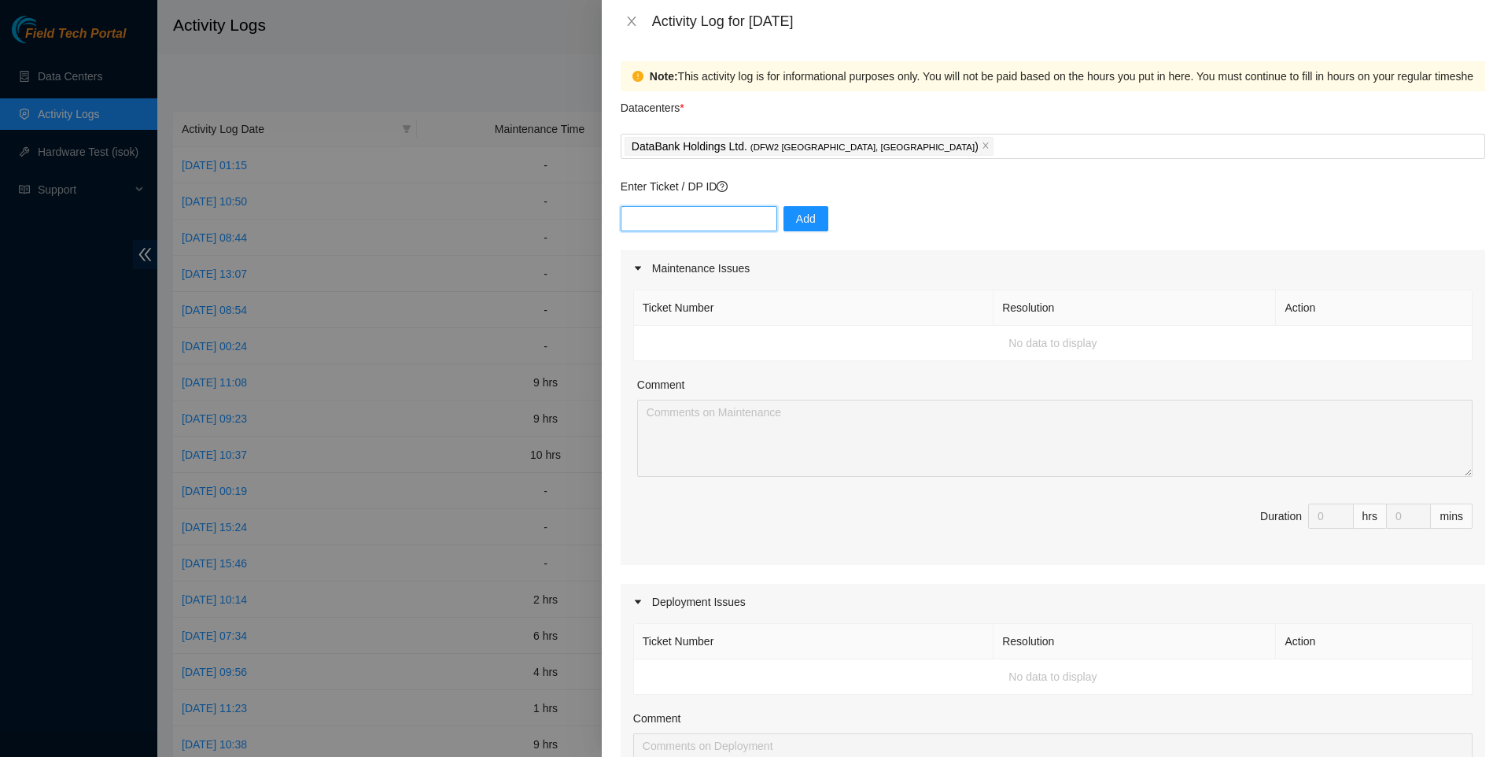
drag, startPoint x: 670, startPoint y: 220, endPoint x: 715, endPoint y: 217, distance: 45.0
click at [671, 220] on input "text" at bounding box center [699, 218] width 157 height 25
paste input "DP60600"
type input "DP60600"
click at [796, 218] on span "Add" at bounding box center [806, 218] width 20 height 17
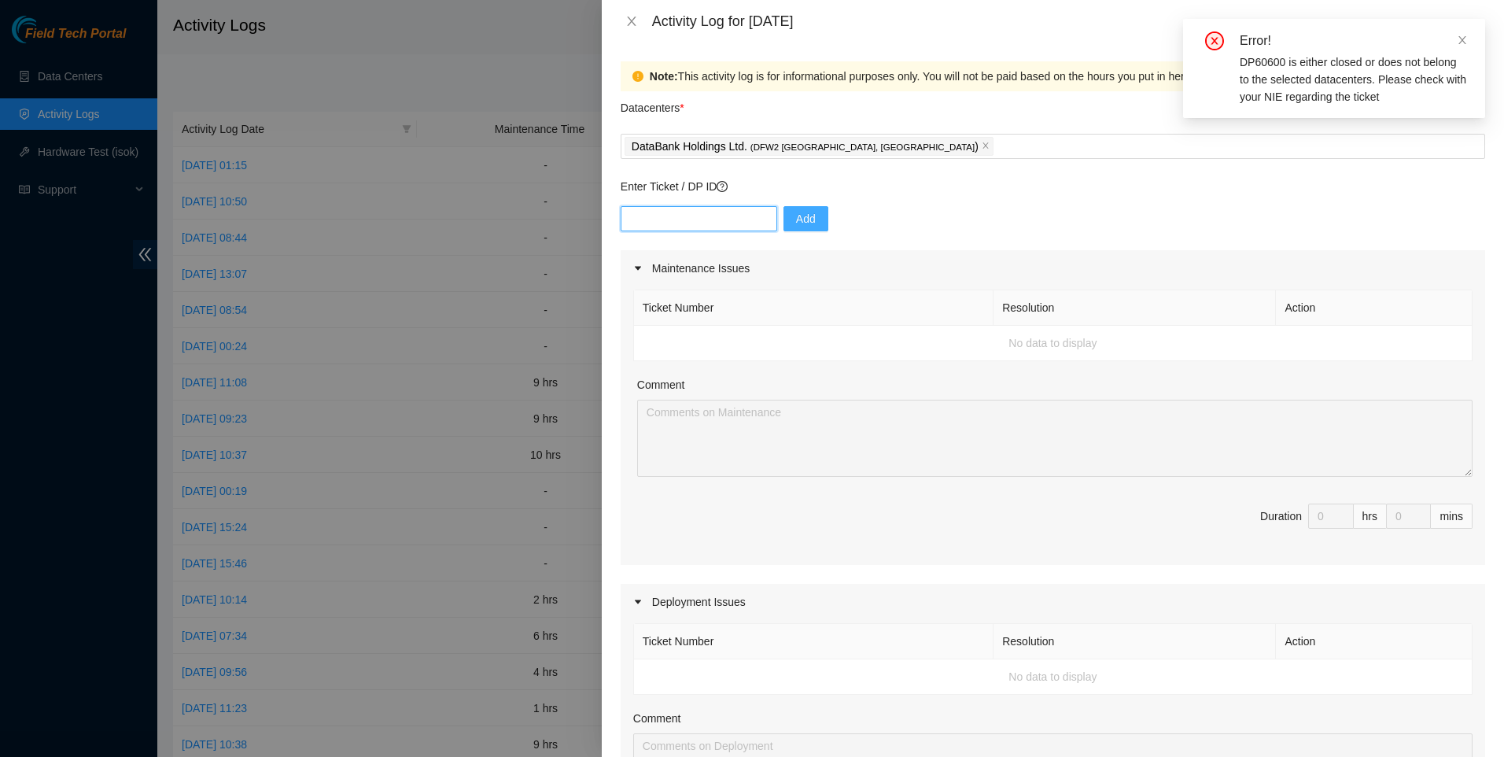
click at [643, 217] on input "text" at bounding box center [699, 218] width 157 height 25
paste input "DP60600"
click at [633, 216] on input "DP60600" at bounding box center [699, 218] width 157 height 25
type input "DP60600"
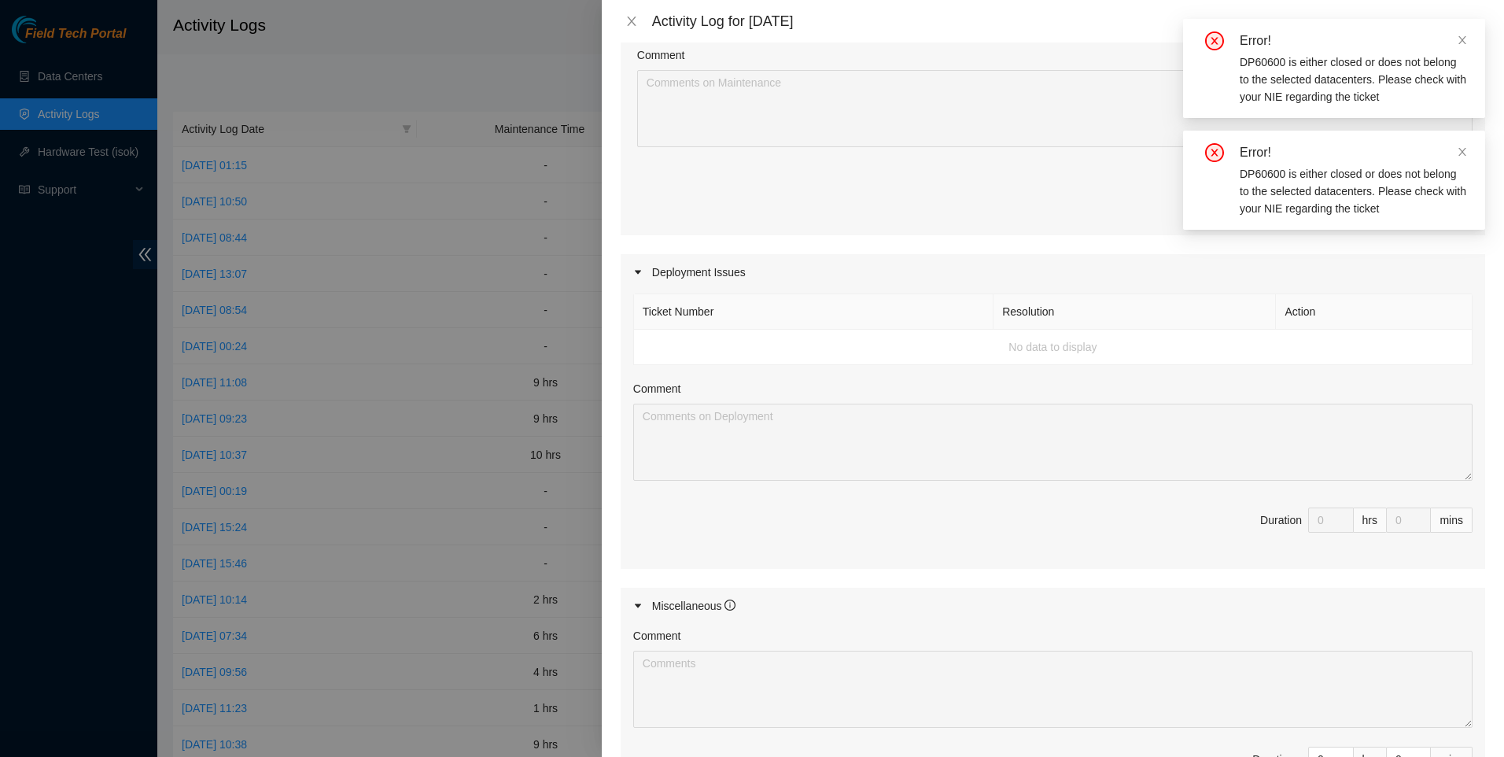
scroll to position [553, 0]
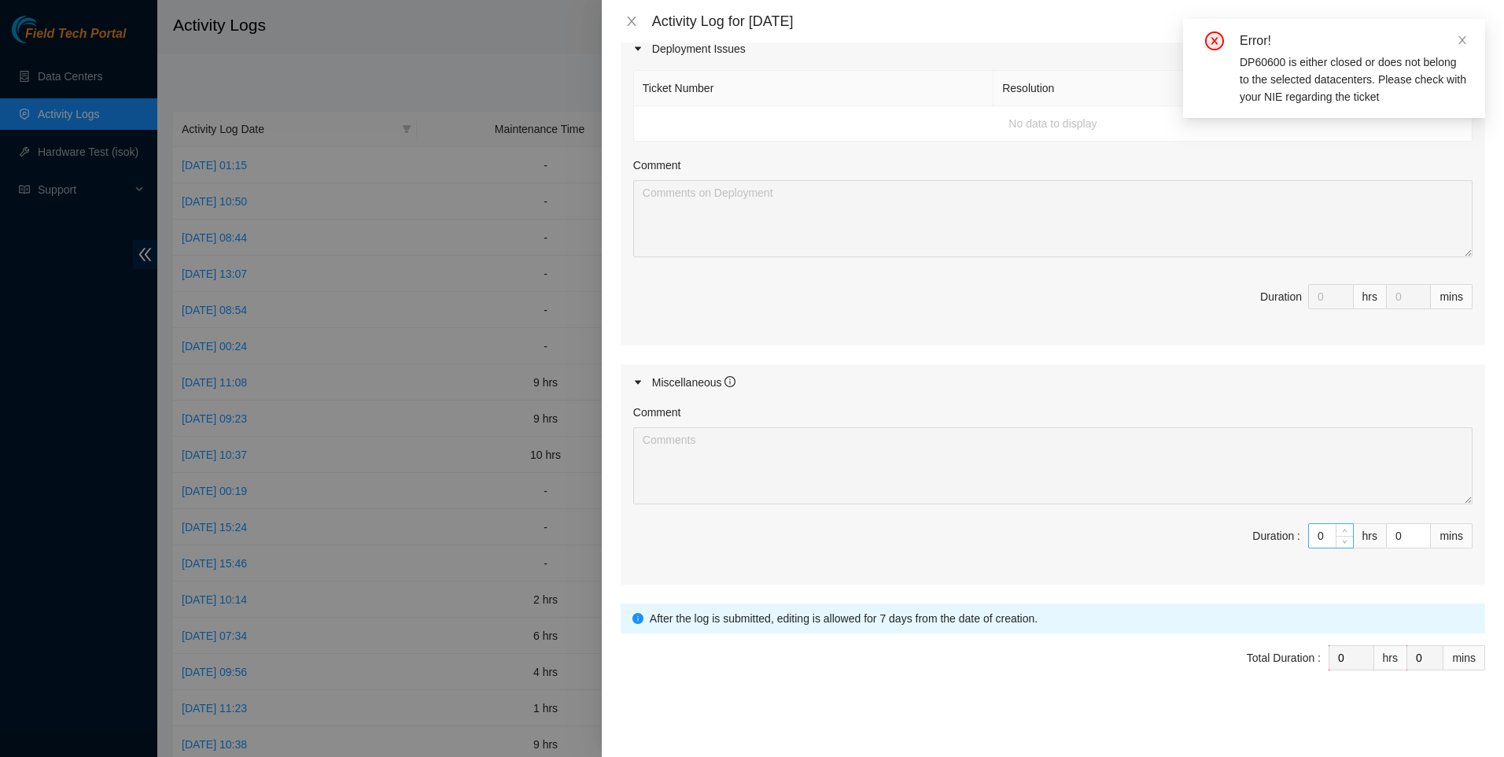
click at [1309, 536] on input "0" at bounding box center [1331, 536] width 44 height 24
click at [1312, 535] on input "0" at bounding box center [1331, 536] width 44 height 24
type input "1"
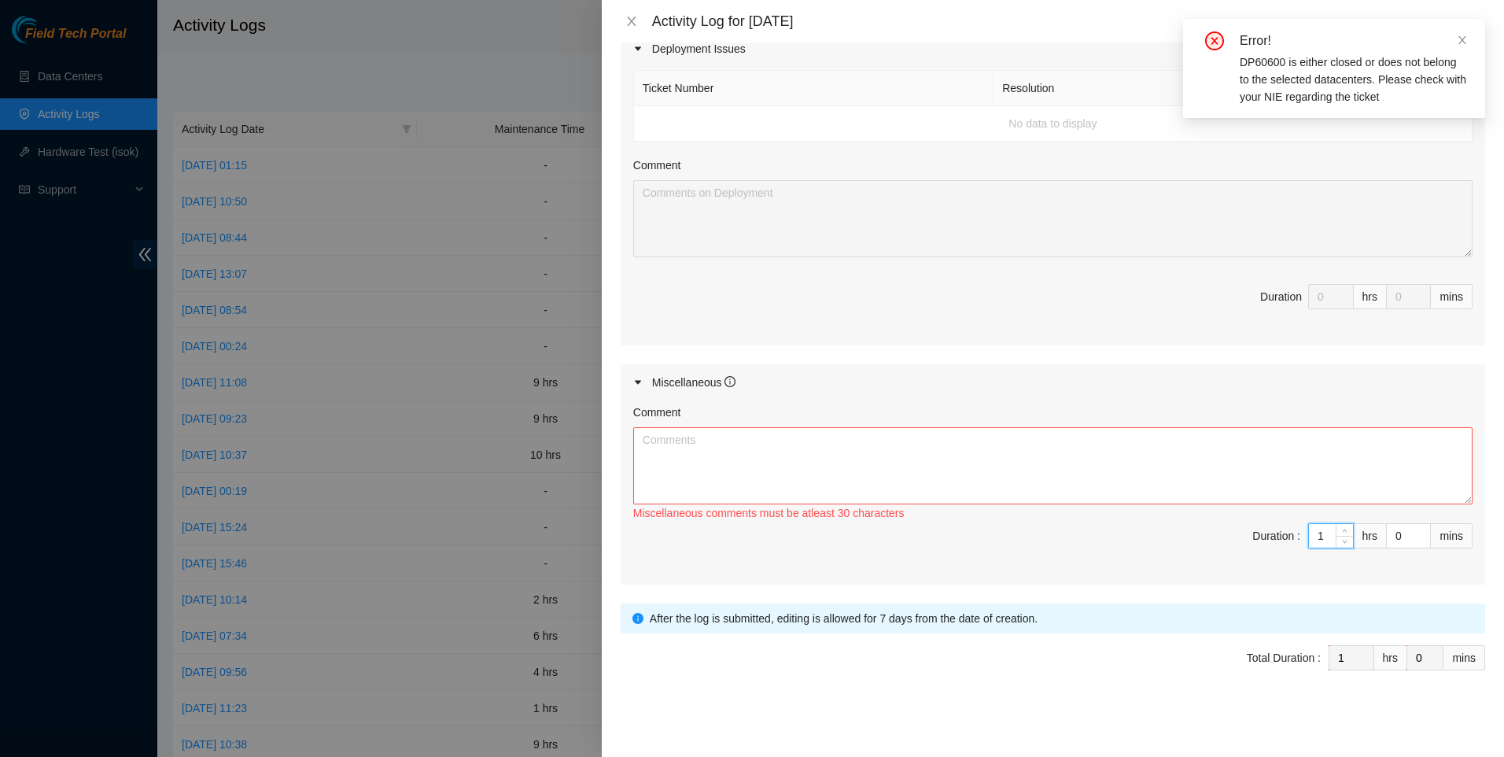
type input "10"
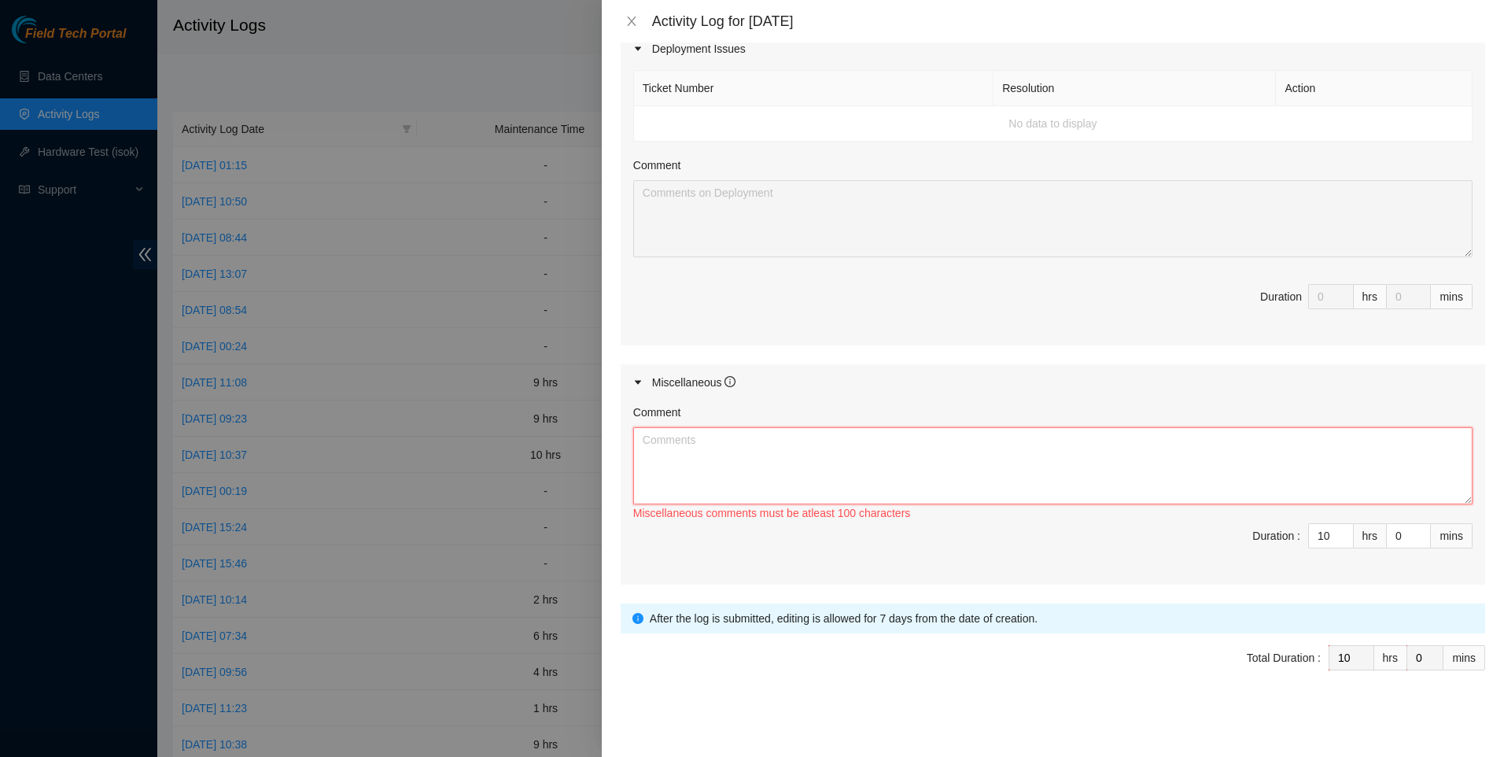
click at [1081, 493] on textarea "Comment" at bounding box center [1052, 465] width 839 height 77
click at [721, 478] on textarea "Comment" at bounding box center [1052, 465] width 839 height 77
paste textarea "did DP83435. coordinated with [PERSON_NAME] on labeling and staging these conne…"
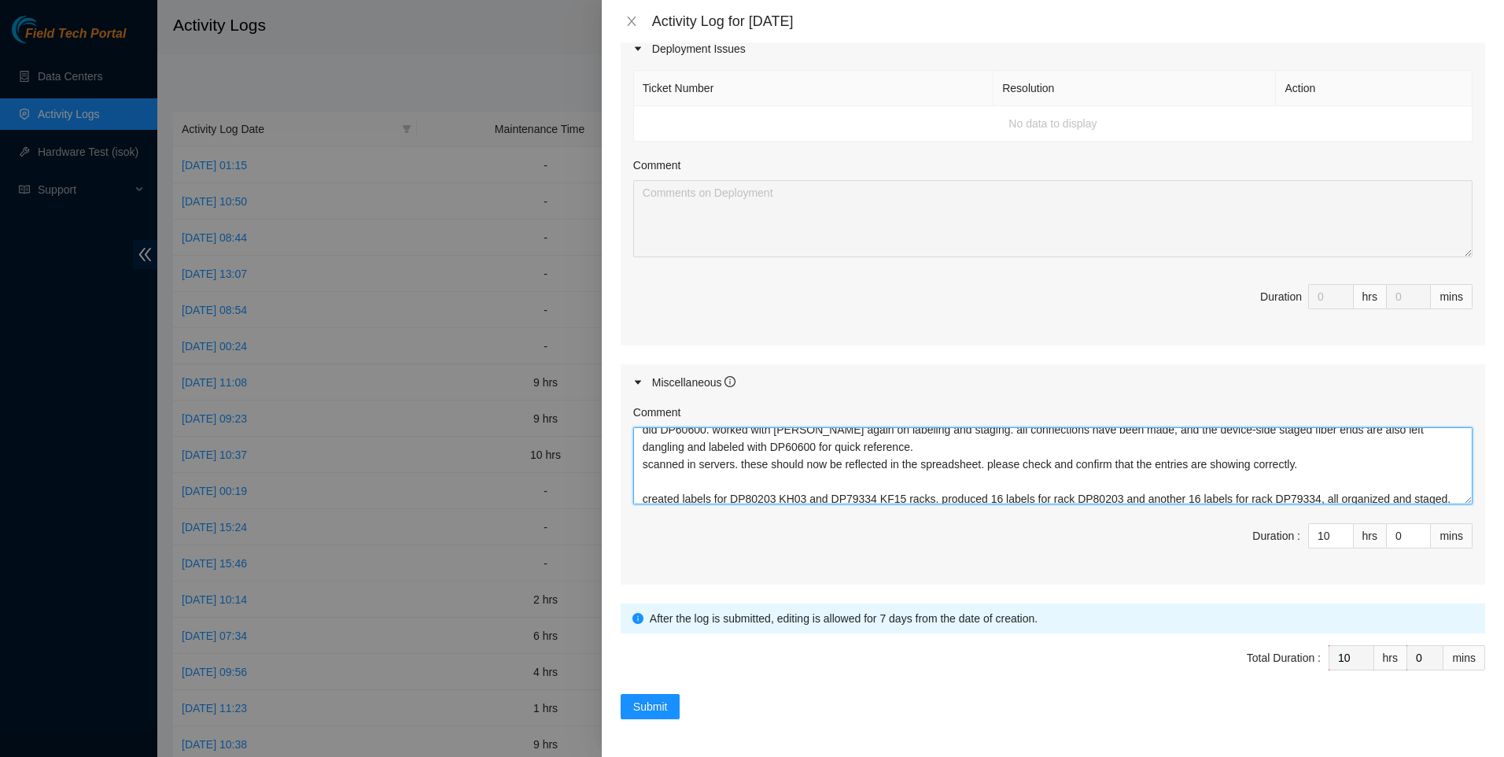
scroll to position [63, 0]
drag, startPoint x: 981, startPoint y: 463, endPoint x: 1310, endPoint y: 455, distance: 329.0
click at [1308, 455] on textarea "did DP83435. coordinated with [PERSON_NAME] on labeling and staging these conne…" at bounding box center [1052, 465] width 839 height 77
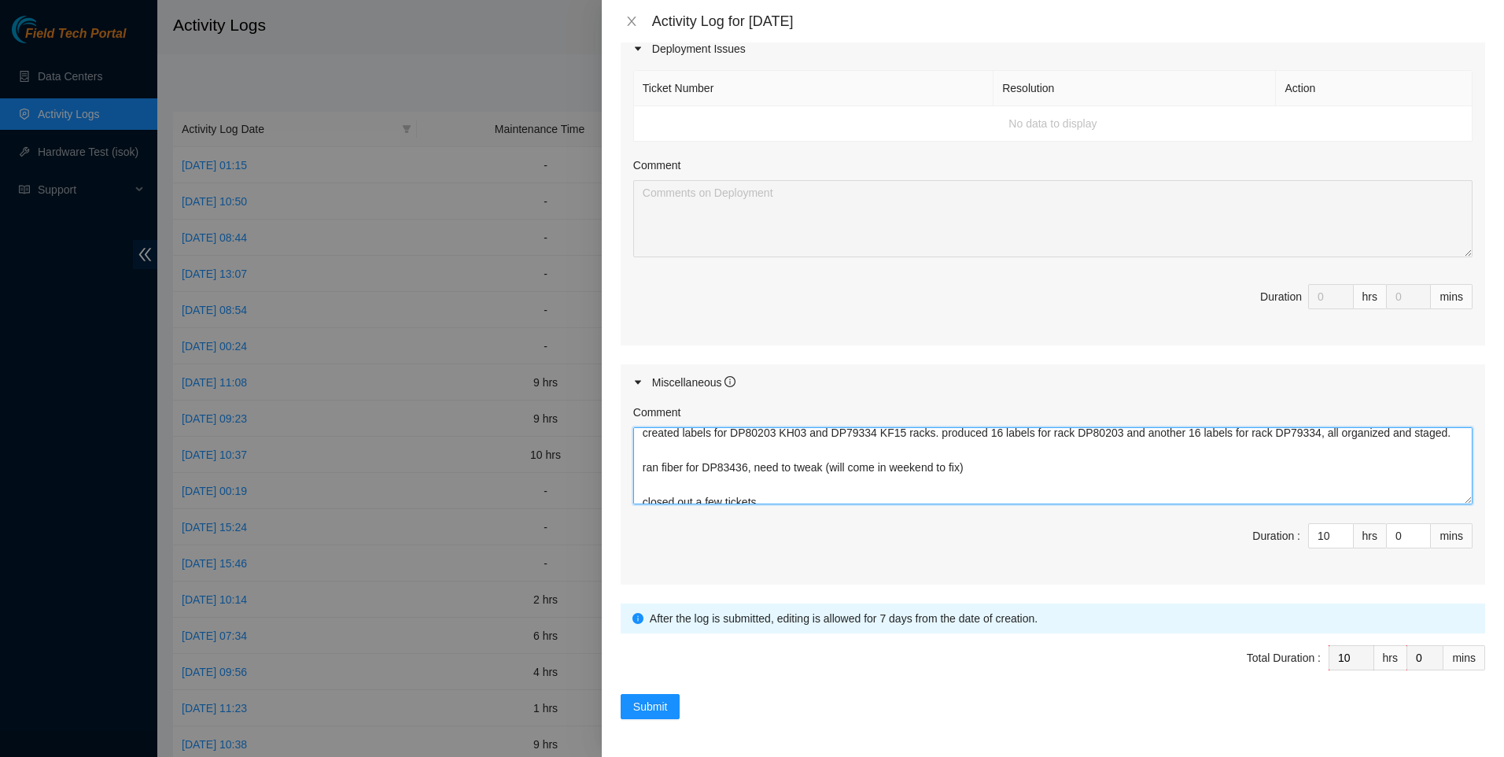
scroll to position [138, 0]
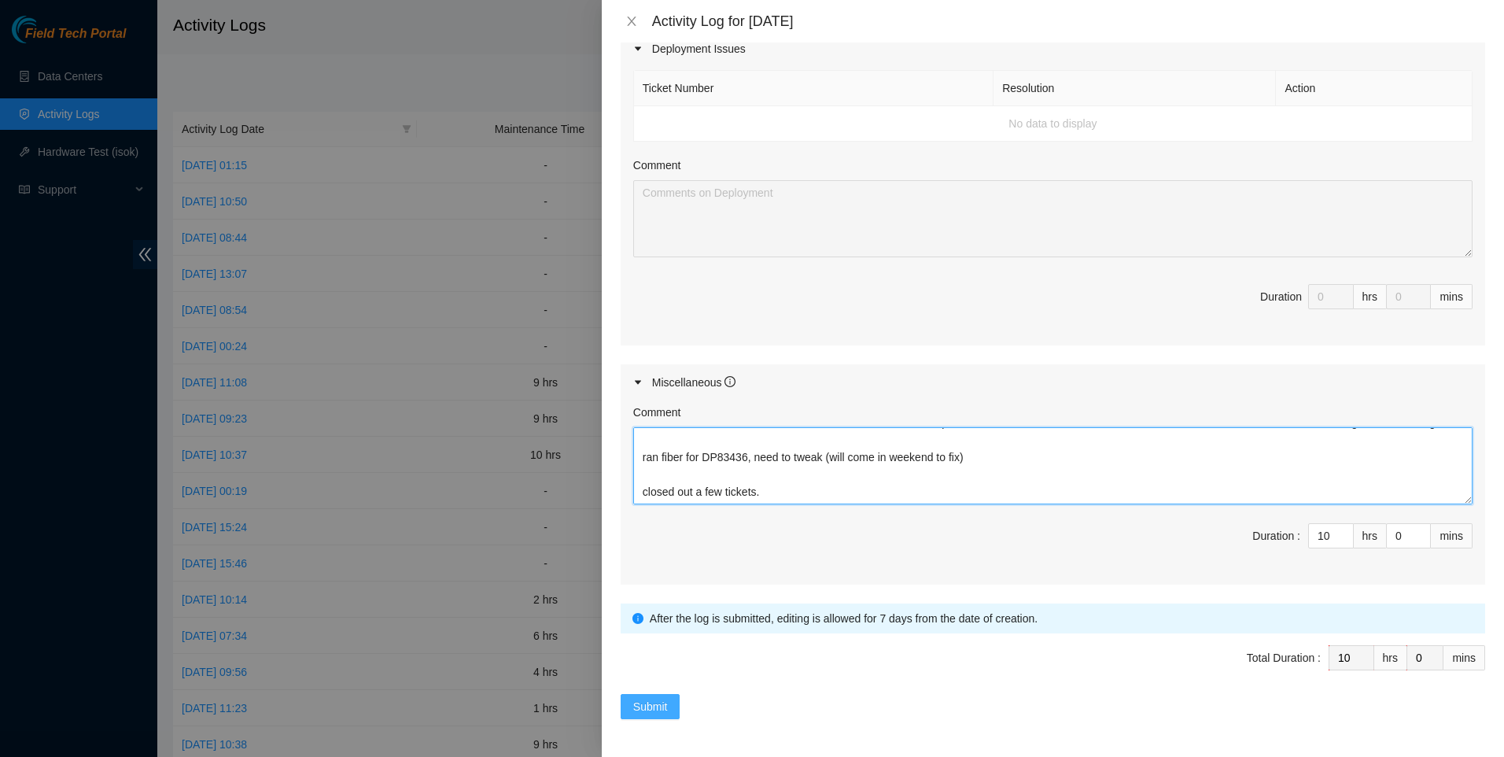
type textarea "did DP83435. coordinated with [PERSON_NAME] on labeling and staging these conne…"
click at [651, 703] on span "Submit" at bounding box center [650, 706] width 35 height 17
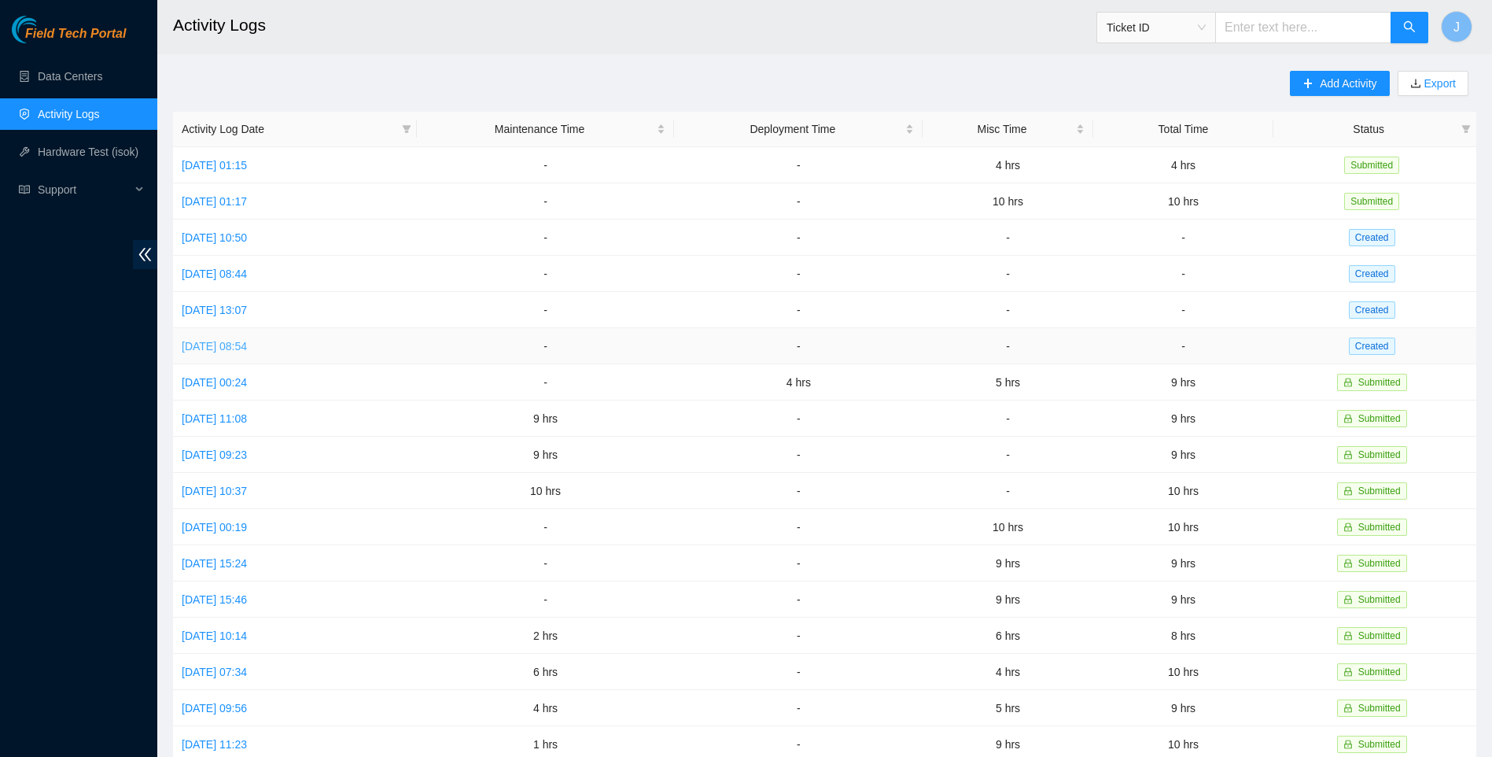
click at [240, 340] on link "[DATE] 08:54" at bounding box center [214, 346] width 65 height 13
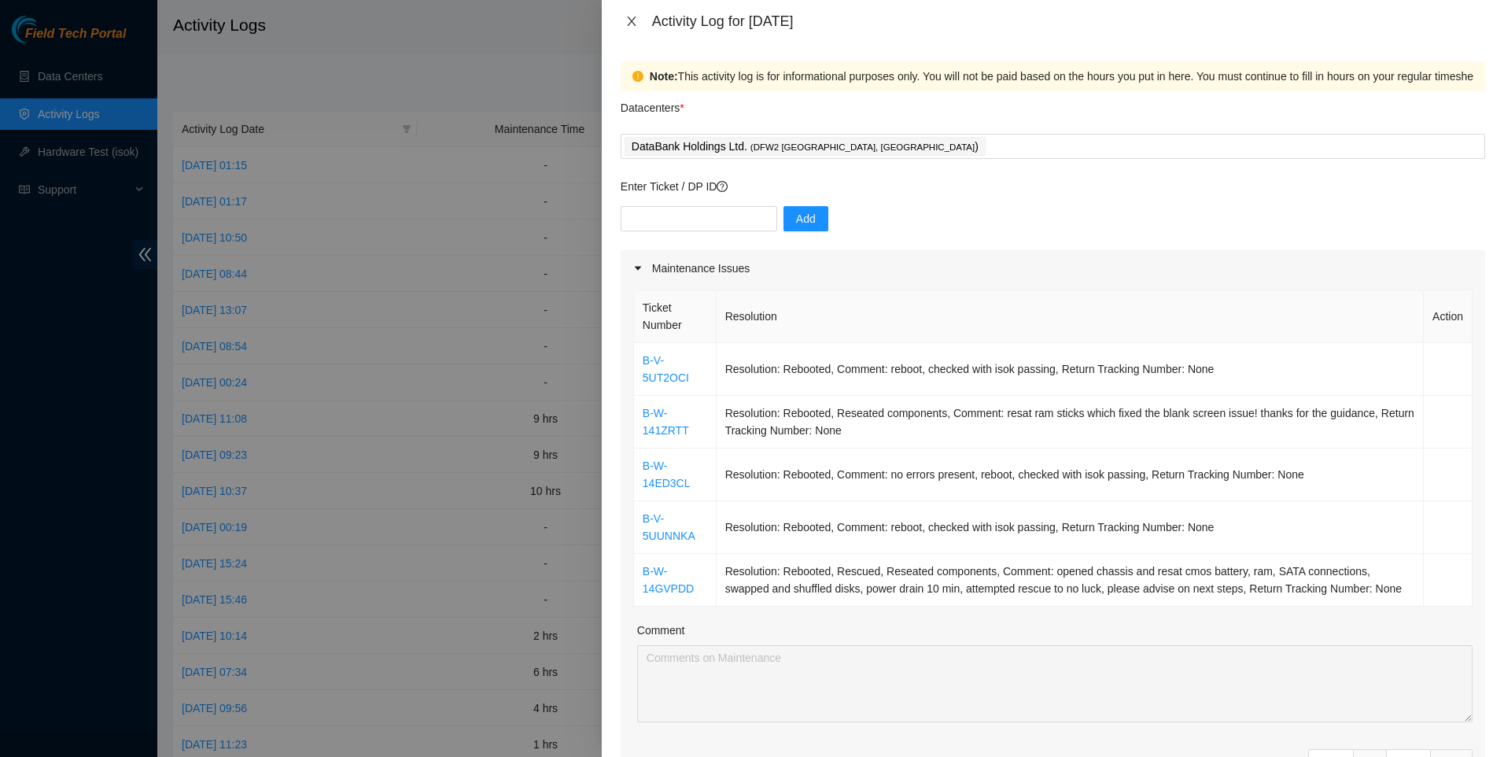
click at [630, 20] on icon "close" at bounding box center [631, 21] width 9 height 9
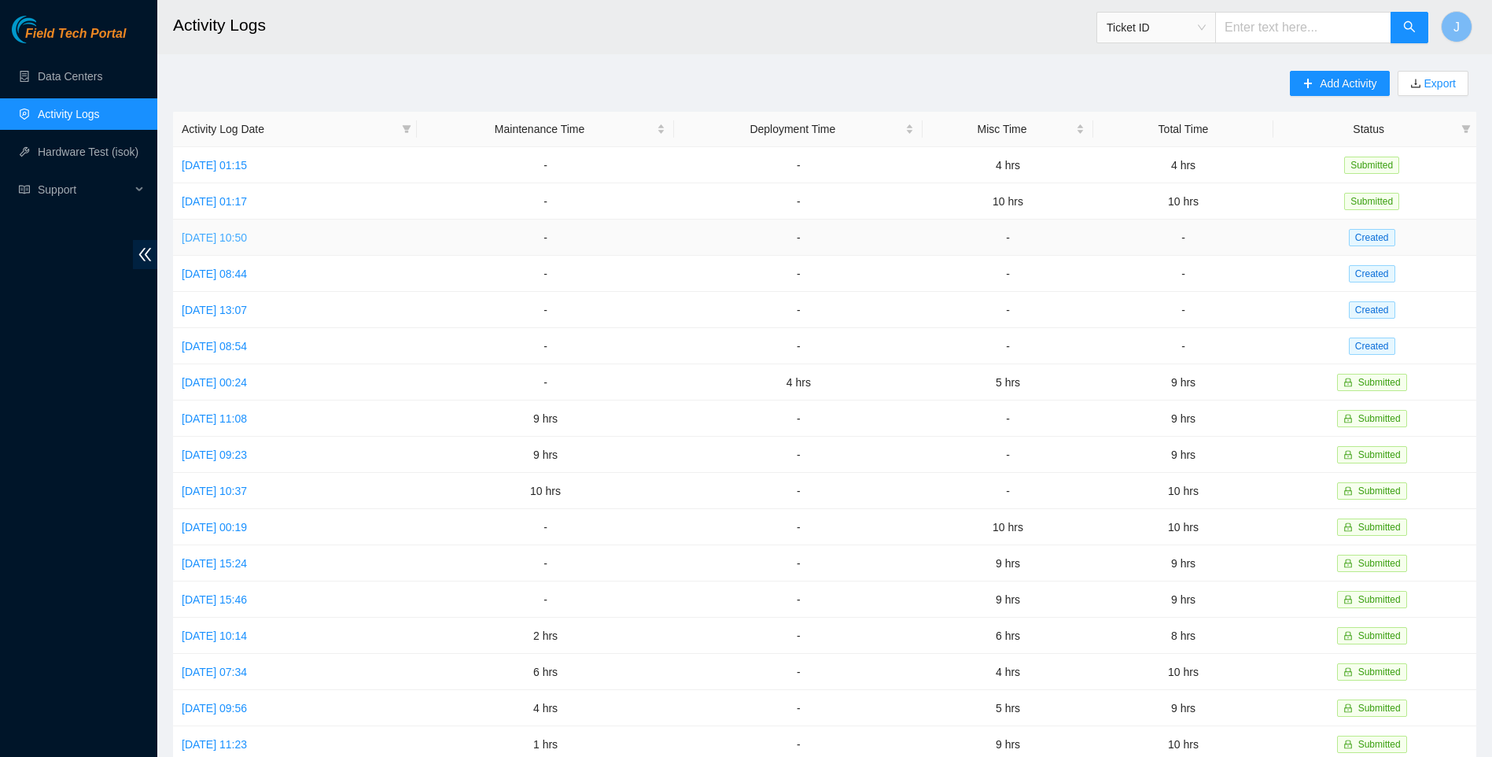
click at [198, 236] on link "[DATE] 10:50" at bounding box center [214, 237] width 65 height 13
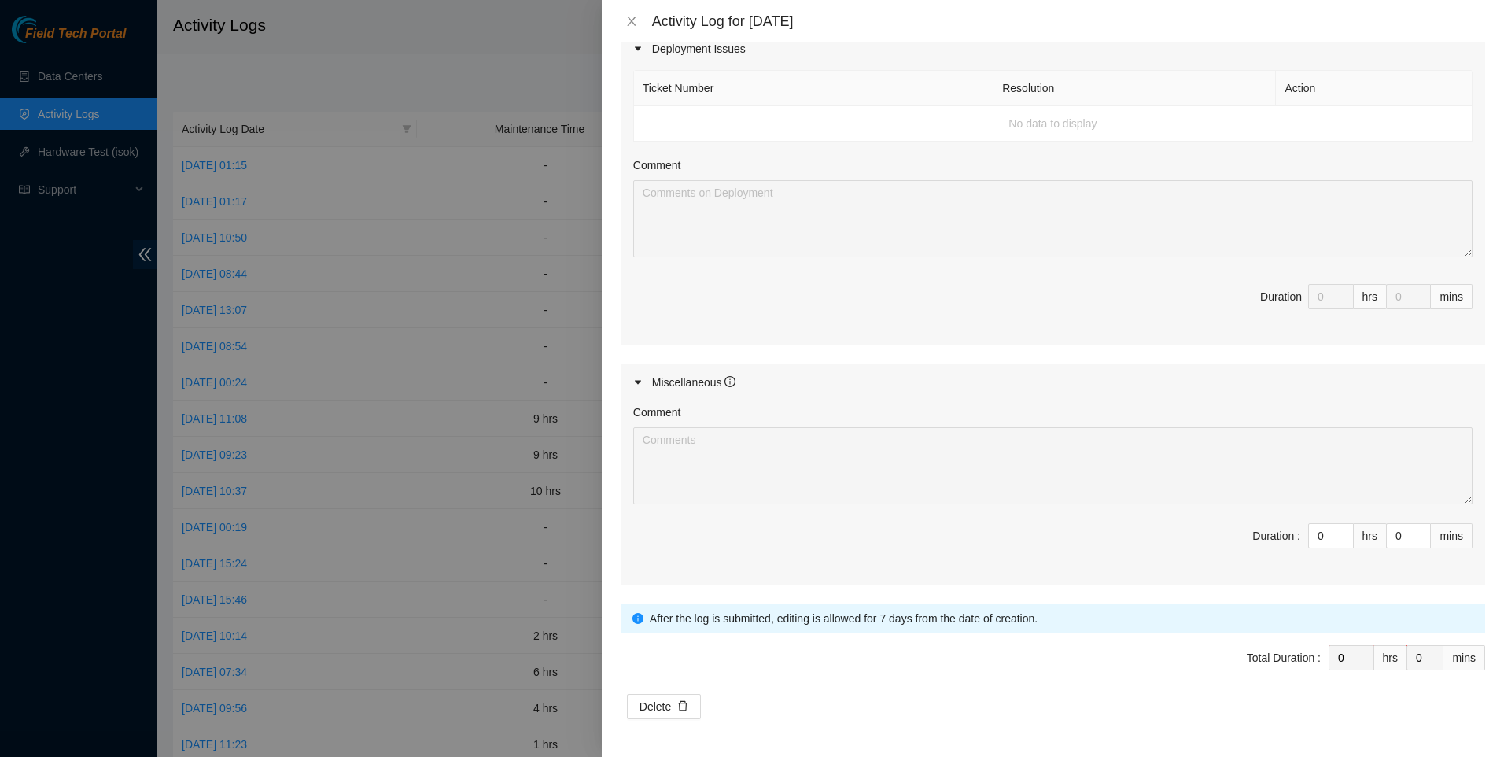
scroll to position [134, 0]
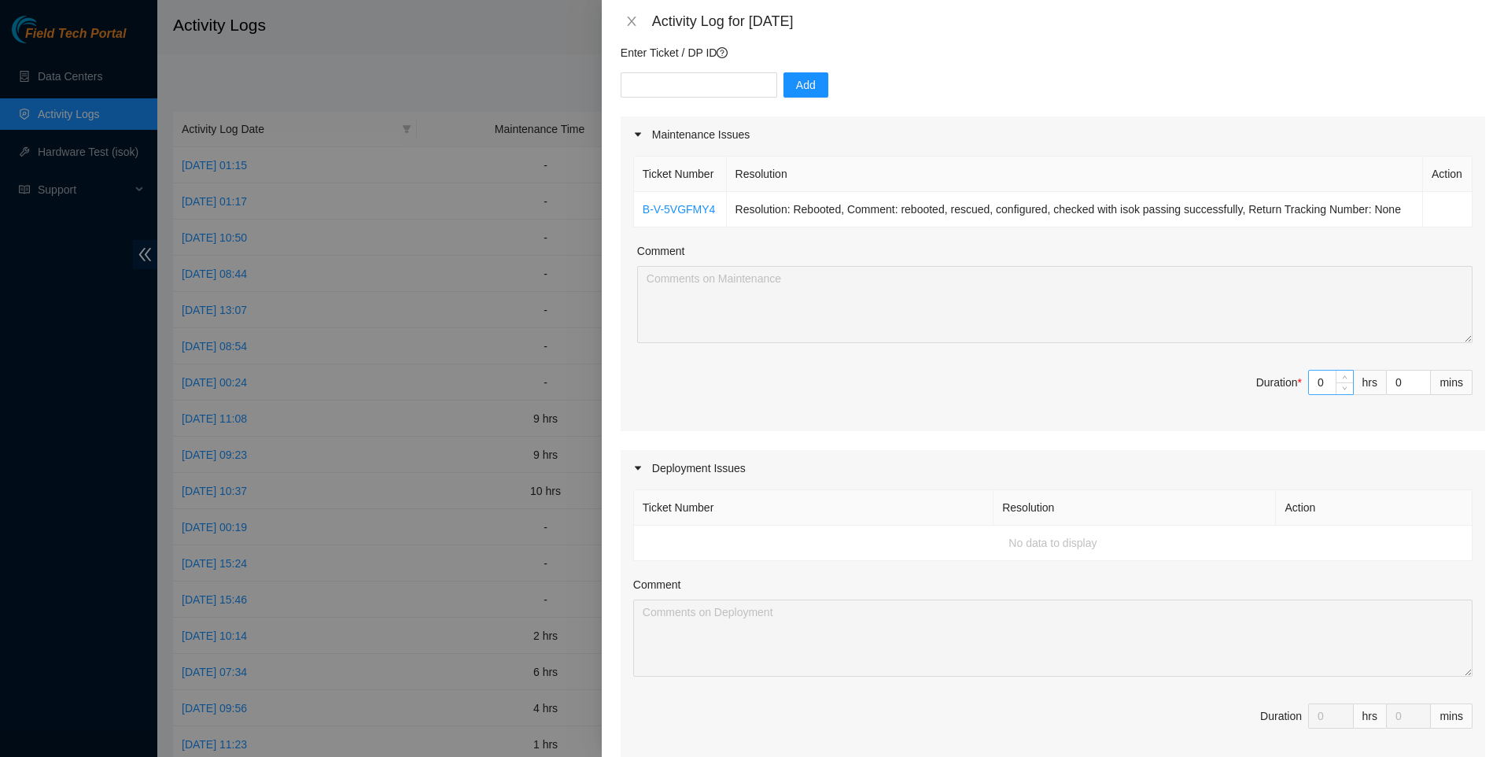
click at [1315, 384] on input "0" at bounding box center [1331, 383] width 44 height 24
type input "3"
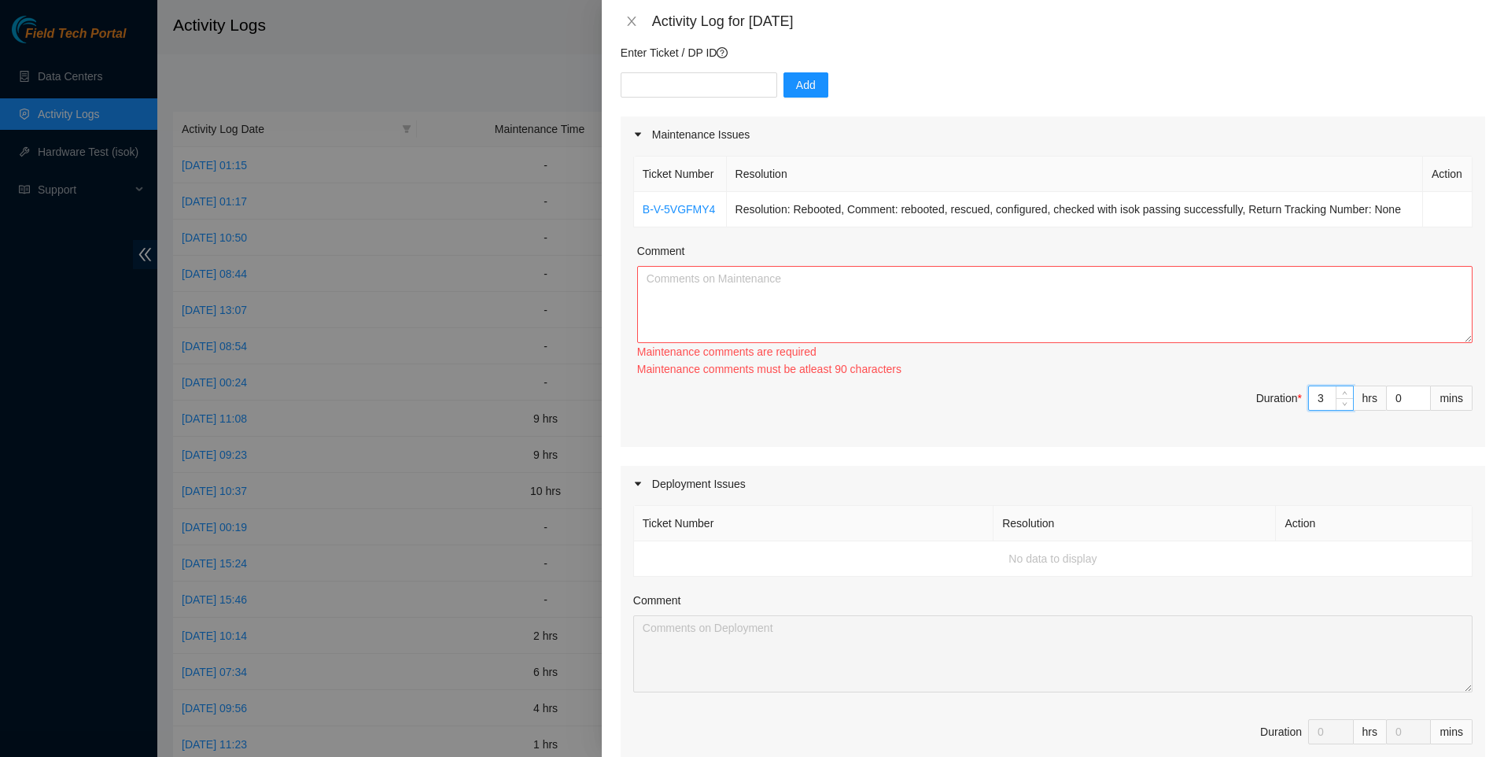
type input "3"
click at [1005, 304] on textarea "Comment" at bounding box center [1055, 304] width 836 height 77
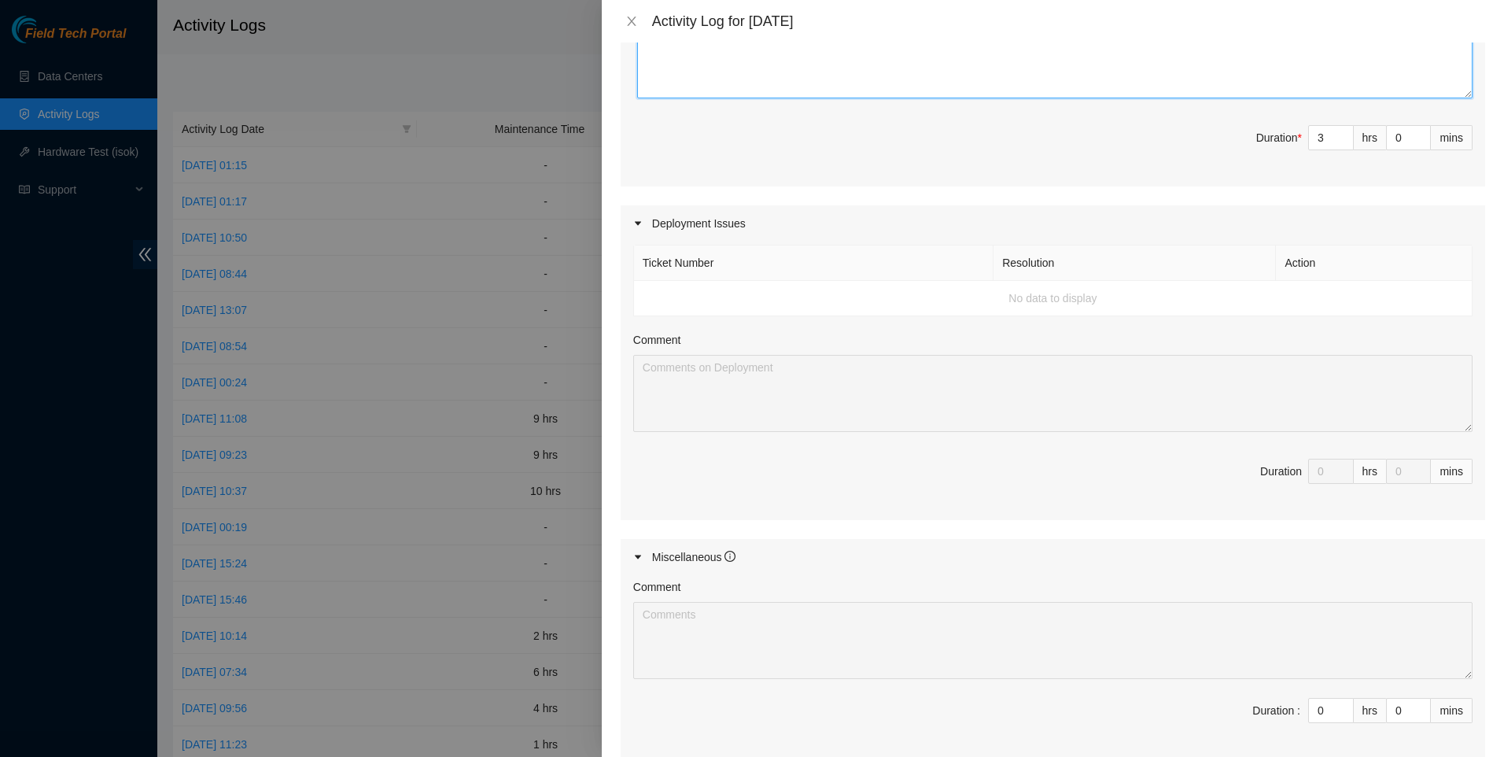
scroll to position [553, 0]
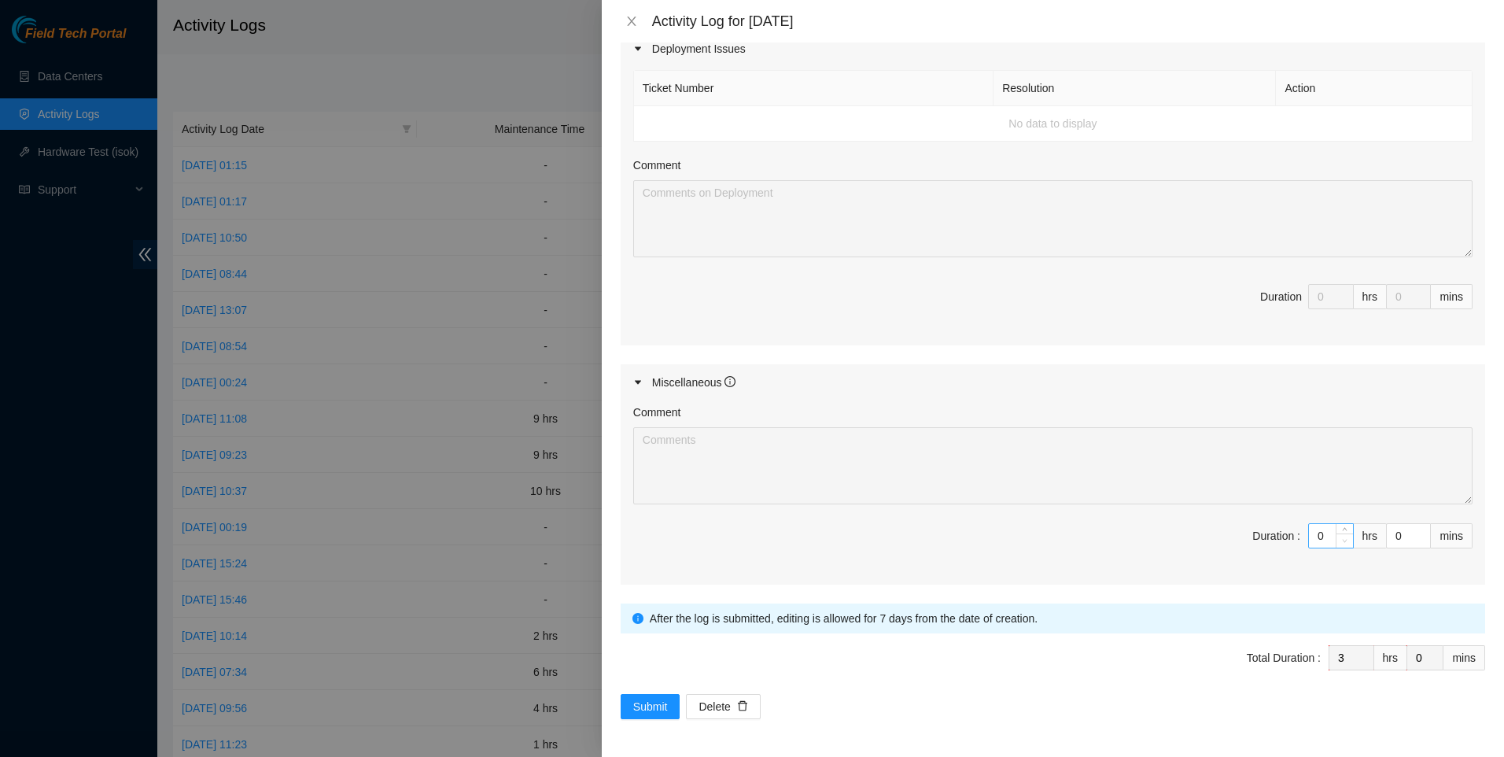
click at [1342, 538] on icon "down" at bounding box center [1345, 541] width 6 height 6
type textarea "[DATE] did a few tickets, this ticket was simple and required a reboot and chec…"
click at [1319, 538] on input "0" at bounding box center [1331, 536] width 44 height 24
drag, startPoint x: 1297, startPoint y: 537, endPoint x: 1266, endPoint y: 538, distance: 30.7
click at [1267, 538] on span "Duration : 0 hrs 0 mins" at bounding box center [1052, 545] width 839 height 44
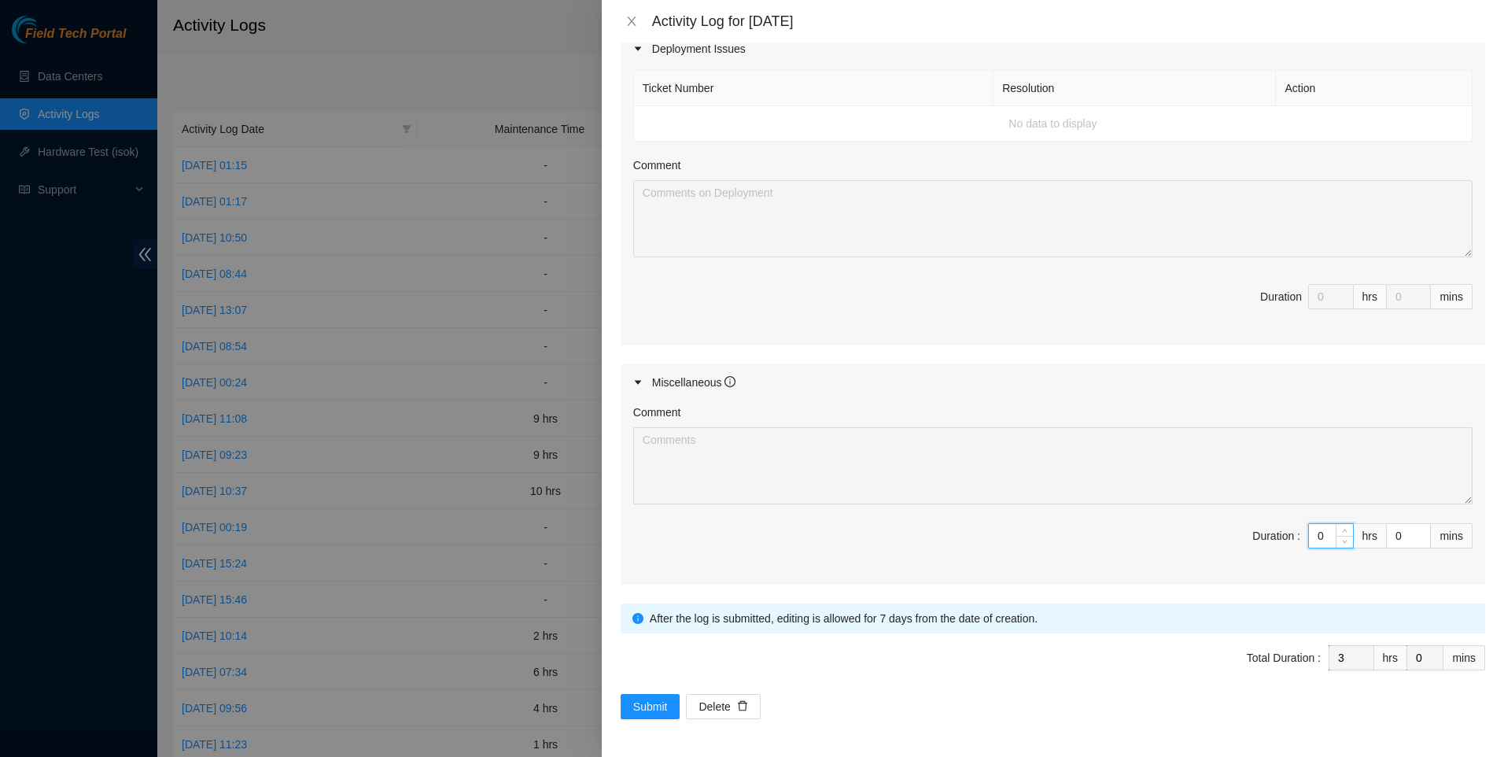
type input "5"
type input "8"
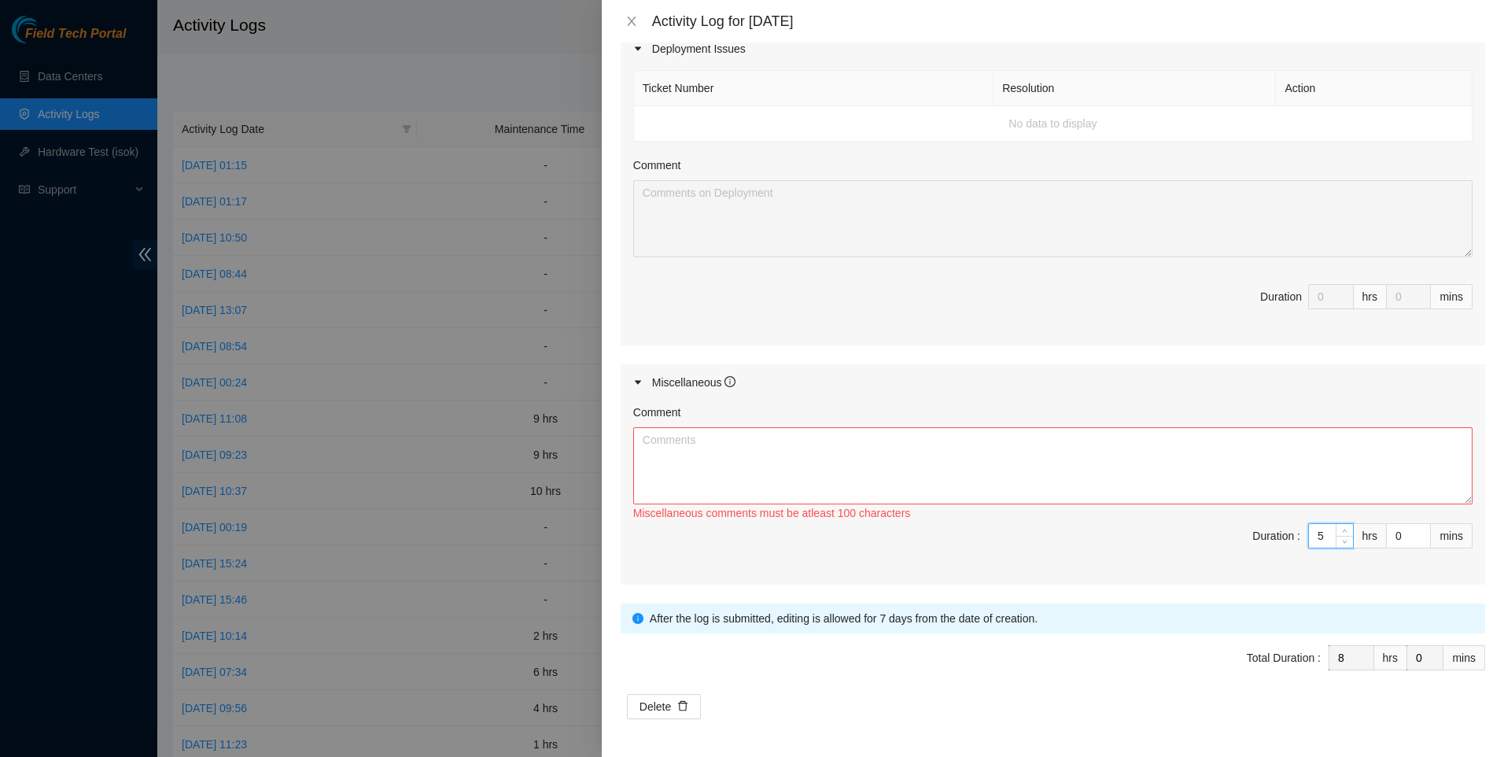
type input "5"
click at [1049, 467] on textarea "Comment" at bounding box center [1052, 465] width 839 height 77
paste textarea "Worked alongside [PERSON_NAME] [DATE] and continued to make solid progress. [DA…"
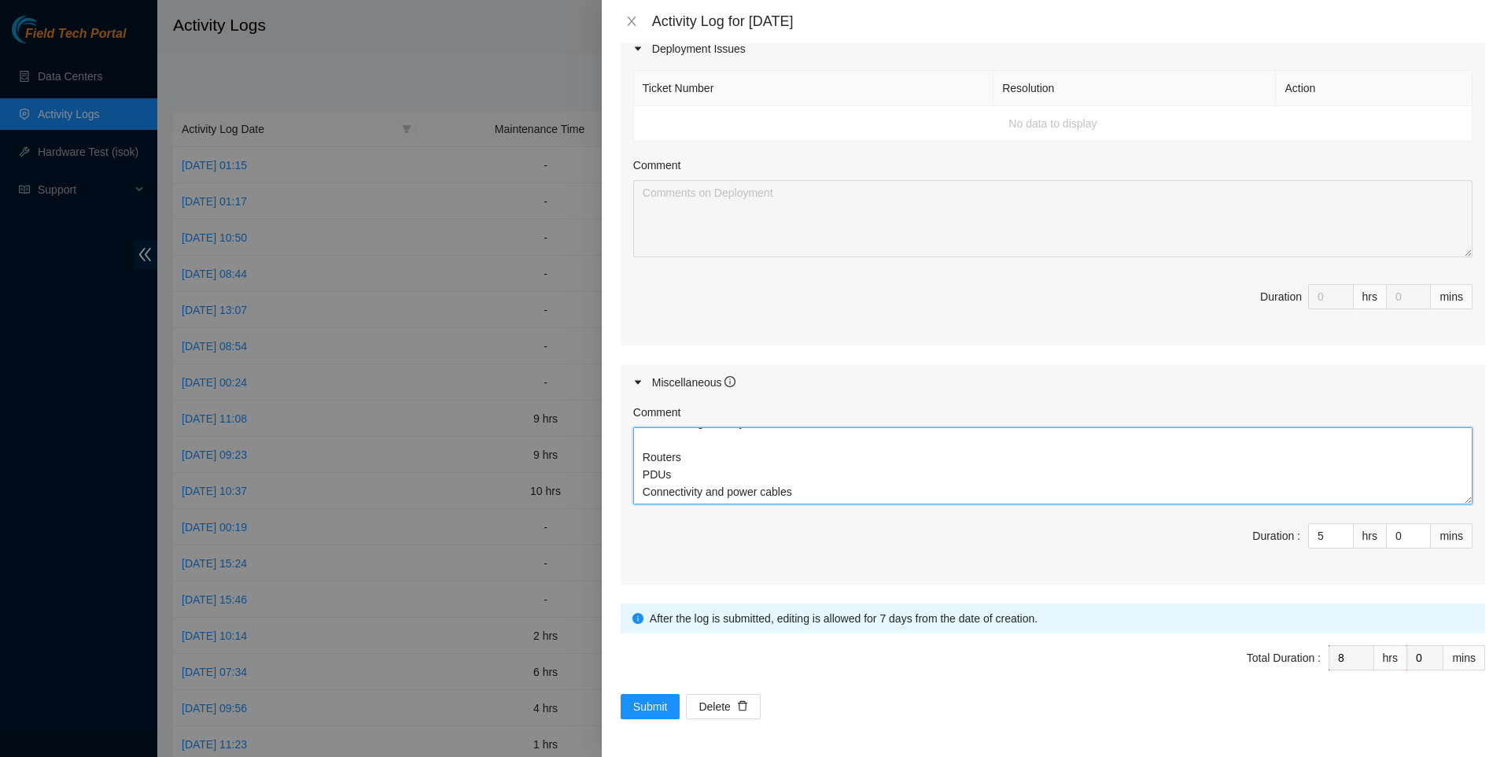
scroll to position [168, 0]
type textarea "Worked alongside [PERSON_NAME] [DATE] and continued to make solid progress. [DA…"
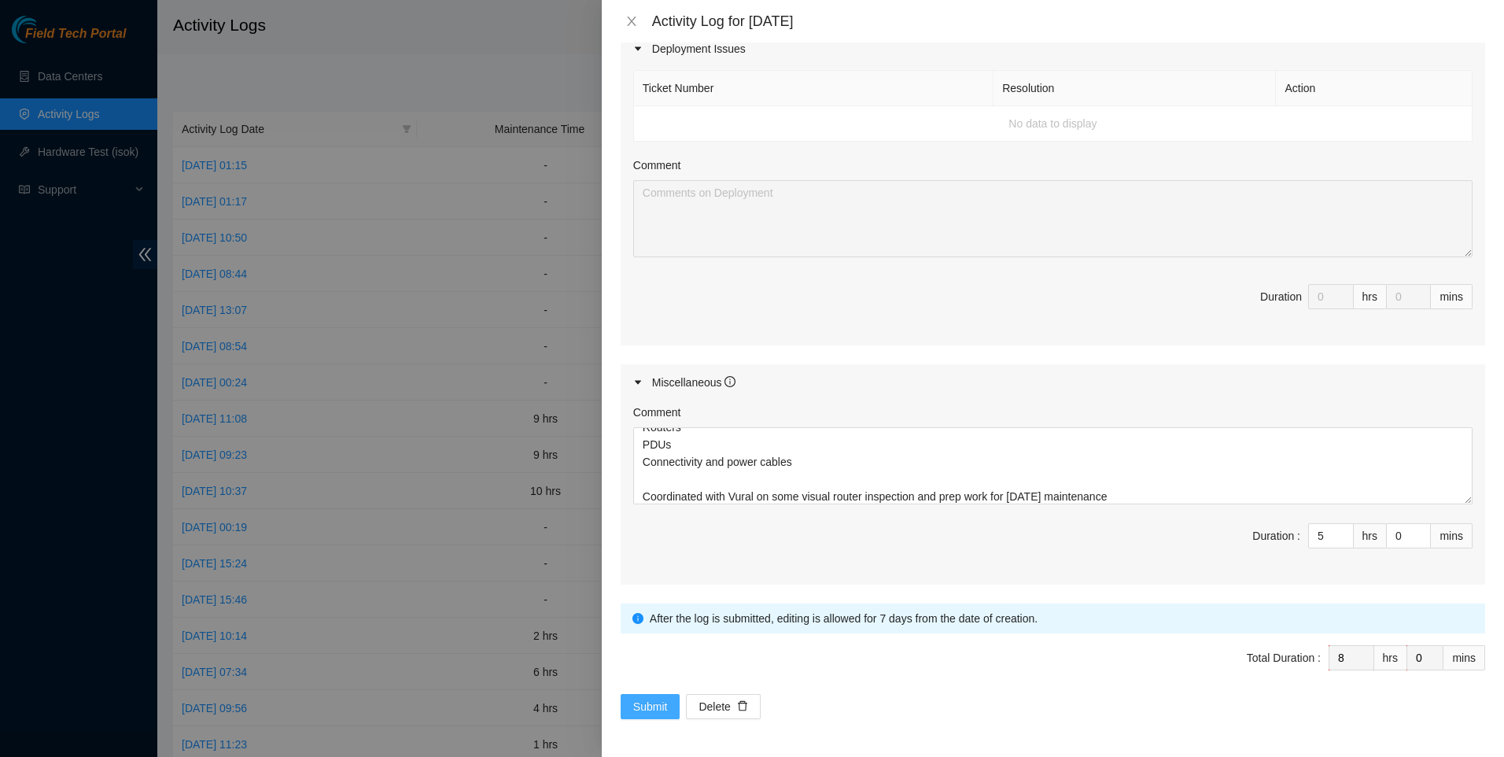
click at [648, 701] on span "Submit" at bounding box center [650, 706] width 35 height 17
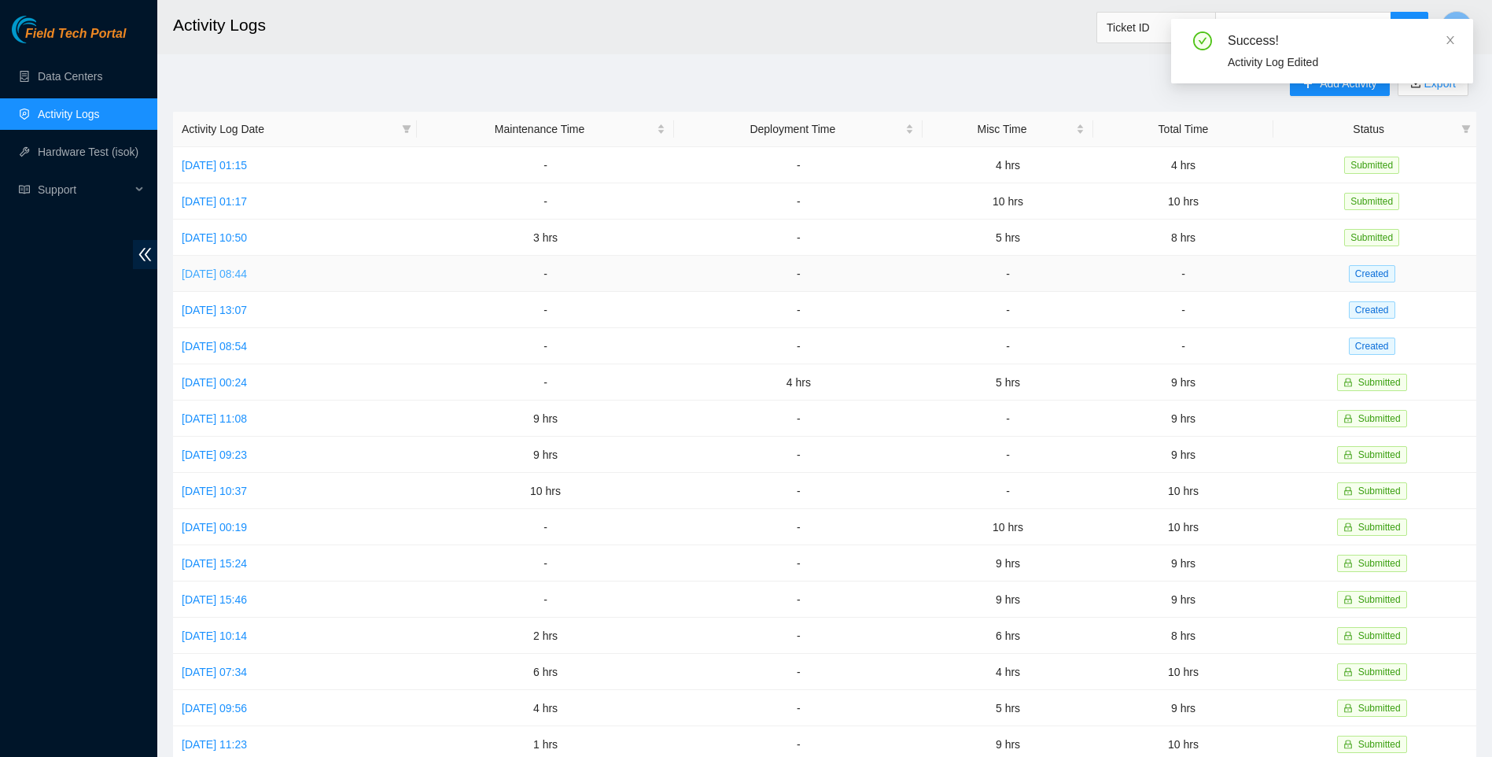
click at [247, 267] on link "[DATE] 08:44" at bounding box center [214, 273] width 65 height 13
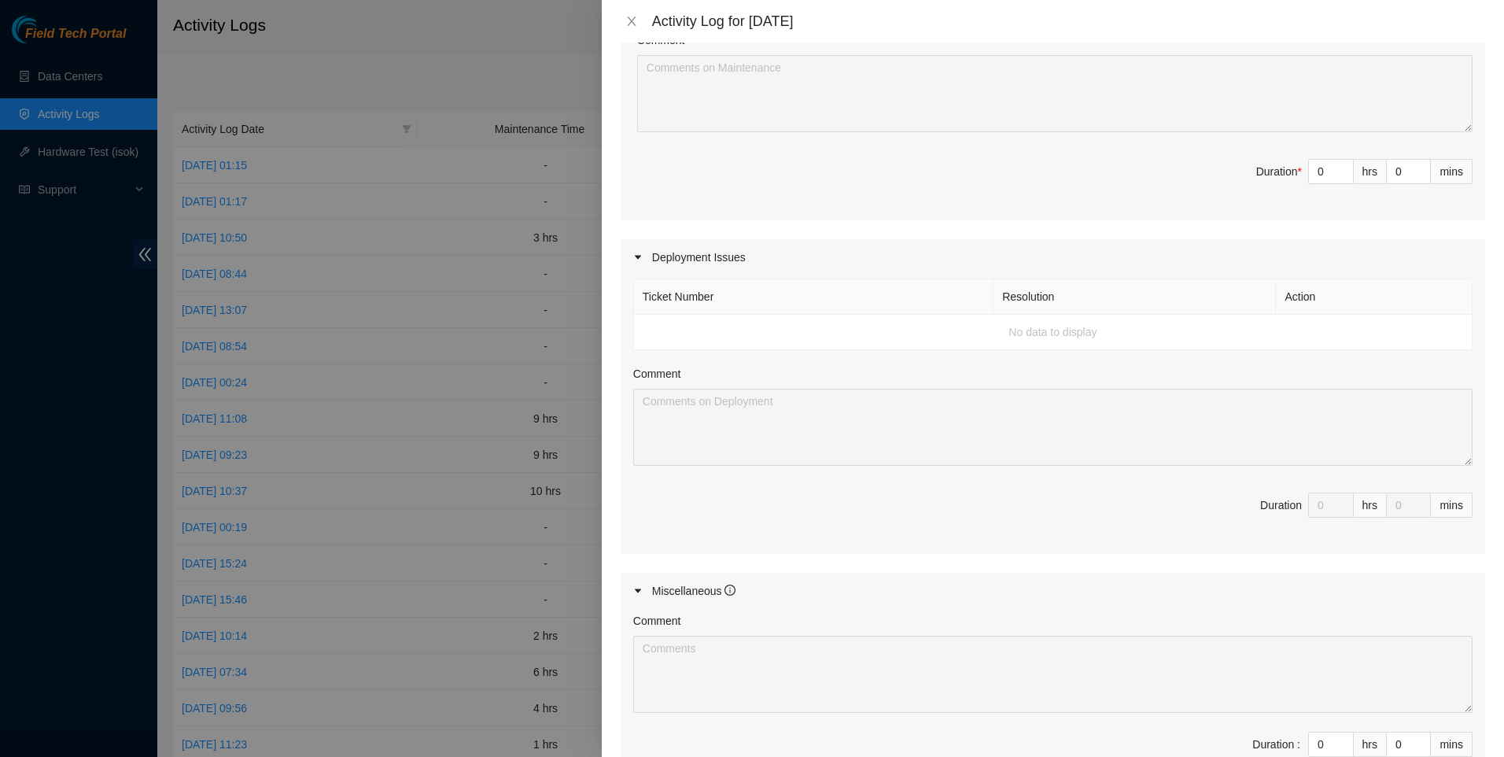
scroll to position [0, 0]
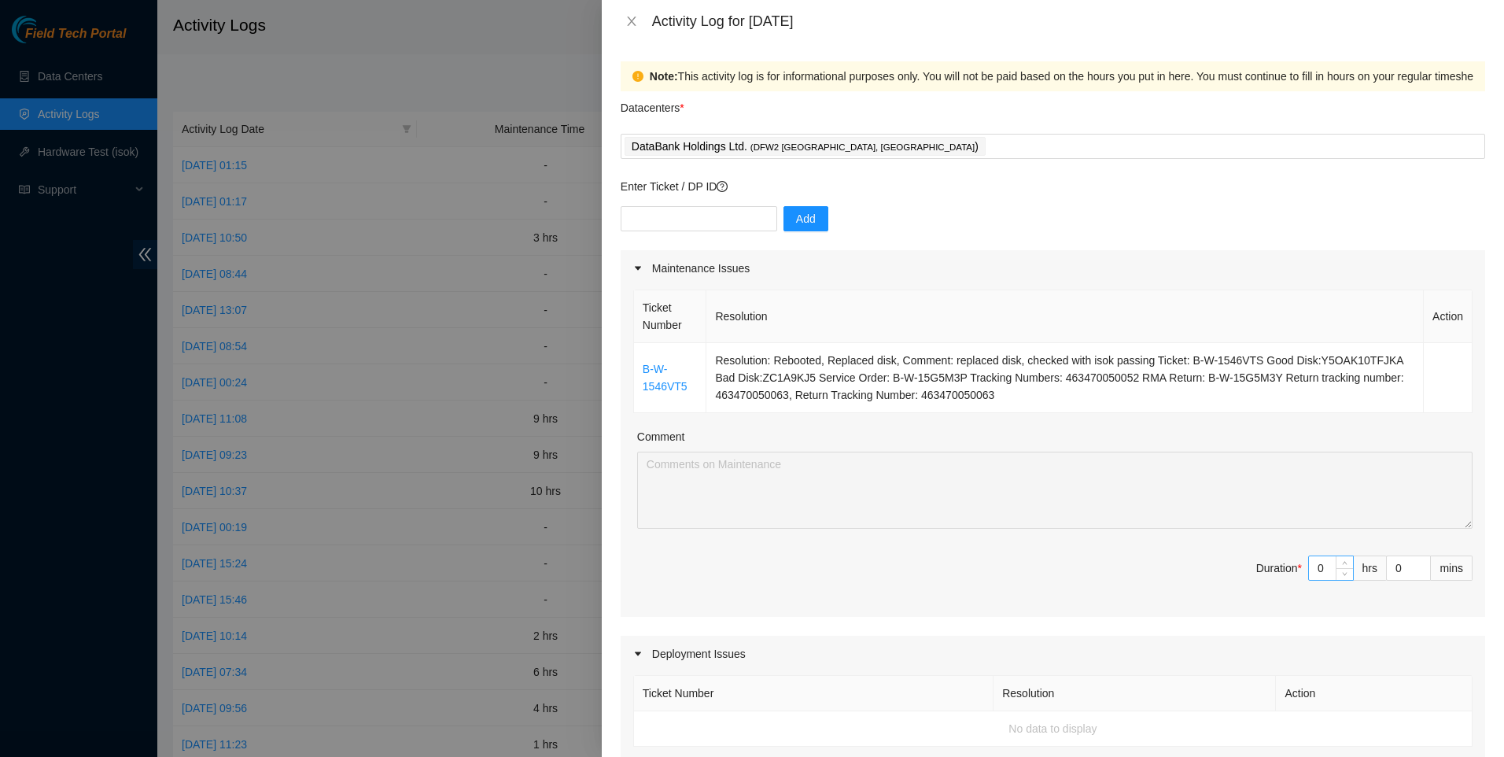
click at [1321, 572] on input "0" at bounding box center [1331, 568] width 44 height 24
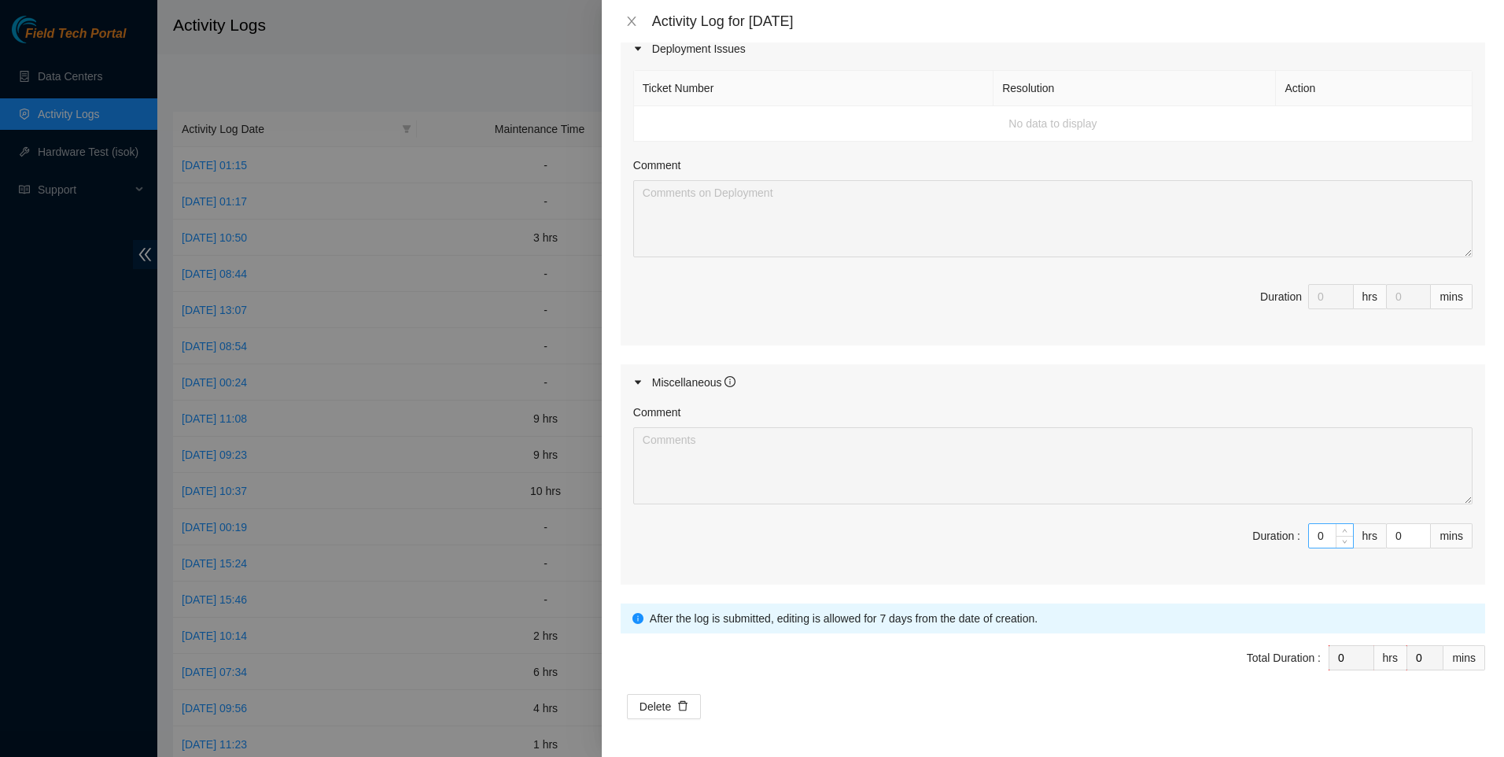
click at [1319, 533] on input "0" at bounding box center [1331, 536] width 44 height 24
type input "7"
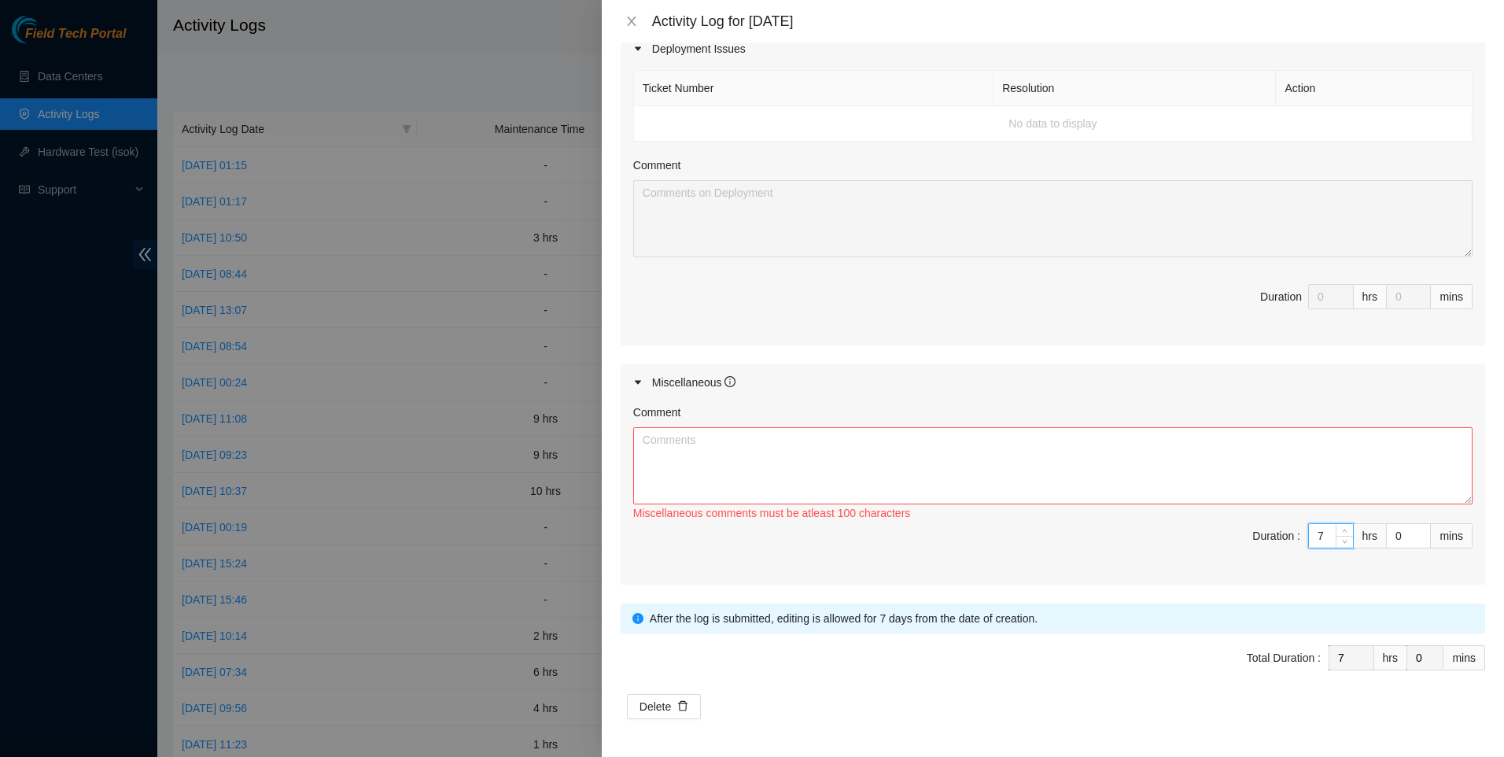
type input "7"
click at [1160, 476] on textarea "Comment" at bounding box center [1052, 465] width 839 height 77
paste textarea "DP80203 KH03 and DP79334 KF15"
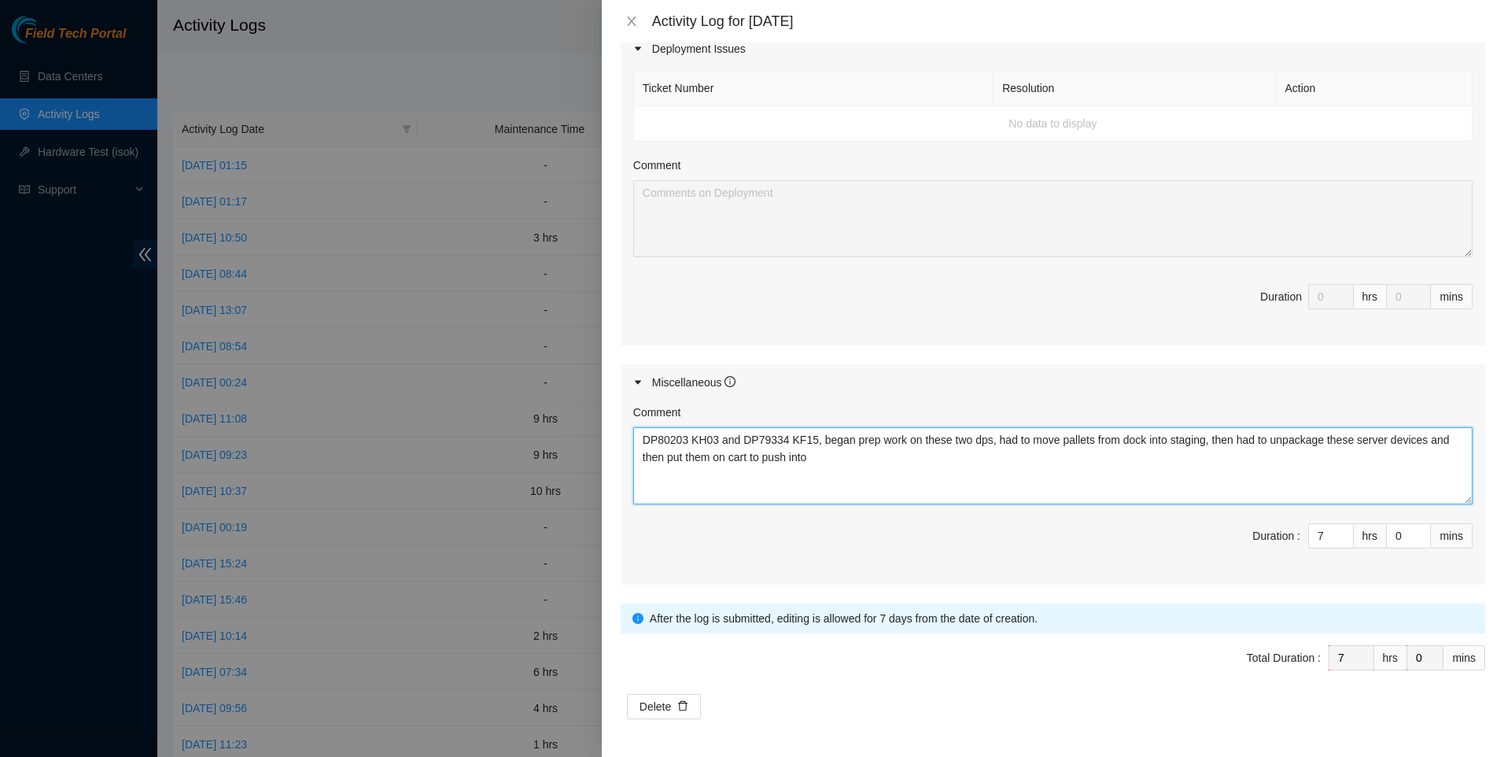
click at [828, 459] on textarea "DP80203 KH03 and DP79334 KF15, began prep work on these two dps, had to move pa…" at bounding box center [1052, 465] width 839 height 77
click at [1097, 460] on textarea "DP80203 KH03 and DP79334 KF15, began prep work on these two dps, had to move pa…" at bounding box center [1052, 465] width 839 height 77
click at [1101, 458] on textarea "DP80203 KH03 and DP79334 KF15, began prep work on these two dps, had to move pa…" at bounding box center [1052, 465] width 839 height 77
click at [1104, 460] on textarea "DP80203 KH03 and DP79334 KF15, began prep work on these two dps, had to move pa…" at bounding box center [1052, 465] width 839 height 77
drag, startPoint x: 1125, startPoint y: 457, endPoint x: 1343, endPoint y: 471, distance: 218.4
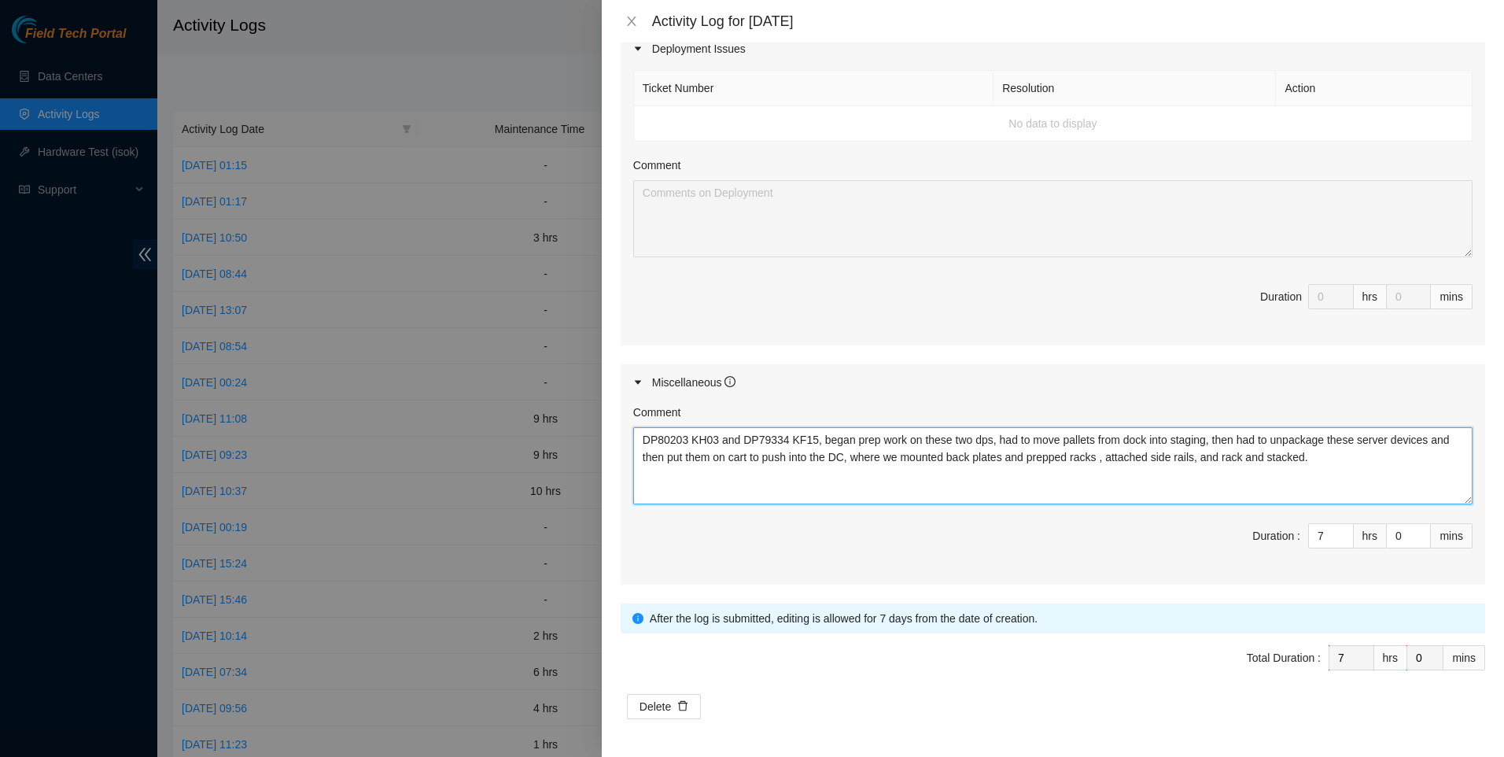
click at [1356, 471] on textarea "DP80203 KH03 and DP79334 KF15, began prep work on these two dps, had to move pa…" at bounding box center [1052, 465] width 839 height 77
drag, startPoint x: 1249, startPoint y: 460, endPoint x: 567, endPoint y: 394, distance: 685.3
click at [567, 394] on div "Activity Log for [DATE] Note: This activity log is for informational purposes o…" at bounding box center [752, 378] width 1504 height 757
click at [1266, 461] on textarea "DP80203 KH03 and DP79334 KF15, began prep work on these two dps, had to move pa…" at bounding box center [1052, 465] width 839 height 77
drag, startPoint x: 1314, startPoint y: 467, endPoint x: 586, endPoint y: 319, distance: 742.5
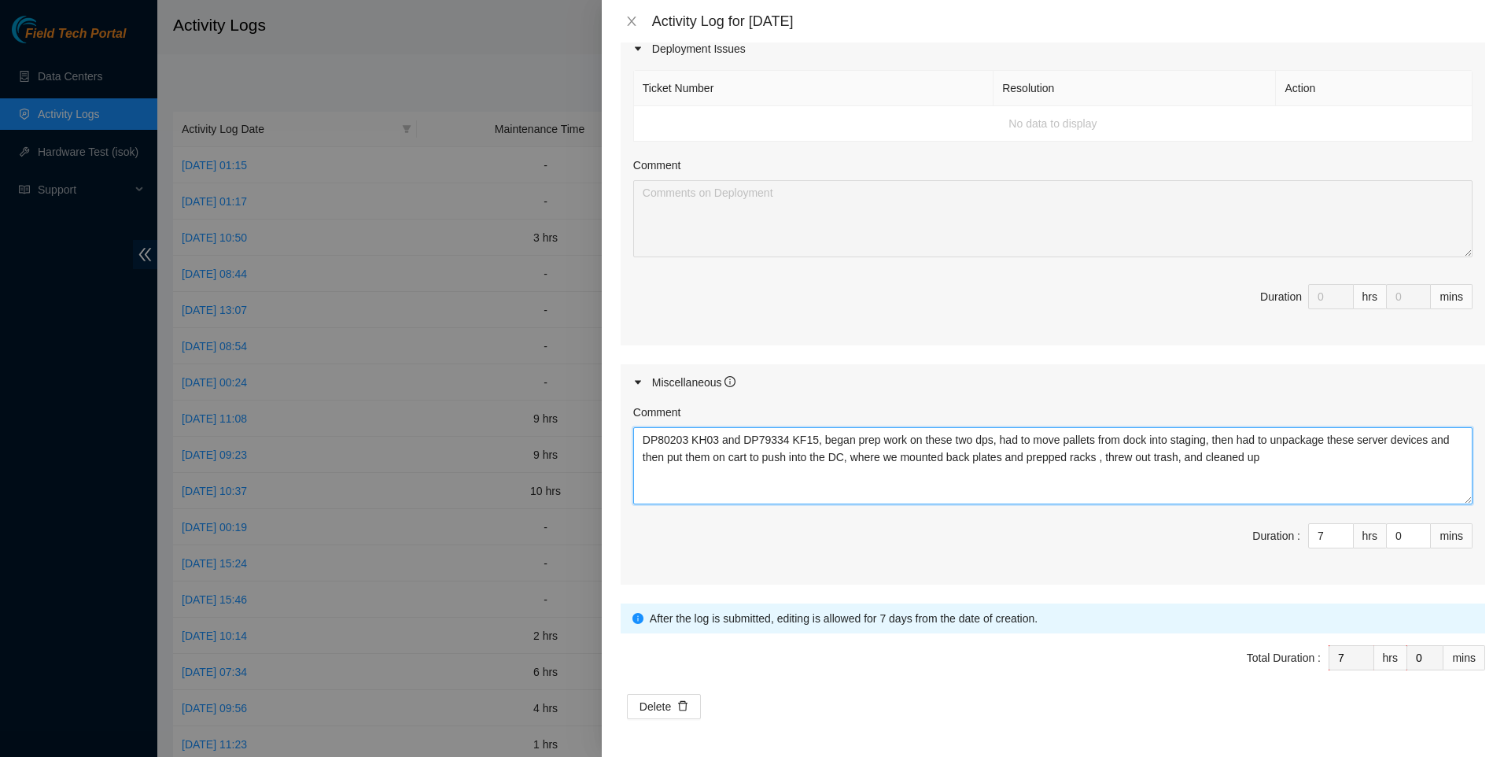
click at [639, 327] on div "Maintenance Issues Ticket Number Resolution Action B-W-1546VT5 Resolution: Rebo…" at bounding box center [1053, 114] width 865 height 939
type textarea "DP80203 KH03 and DP79334 KF15, began prep work on these two dps, had to move pa…"
click at [642, 20] on div "Activity Log for [DATE]" at bounding box center [1053, 21] width 865 height 17
click at [639, 18] on button "Close" at bounding box center [632, 21] width 22 height 15
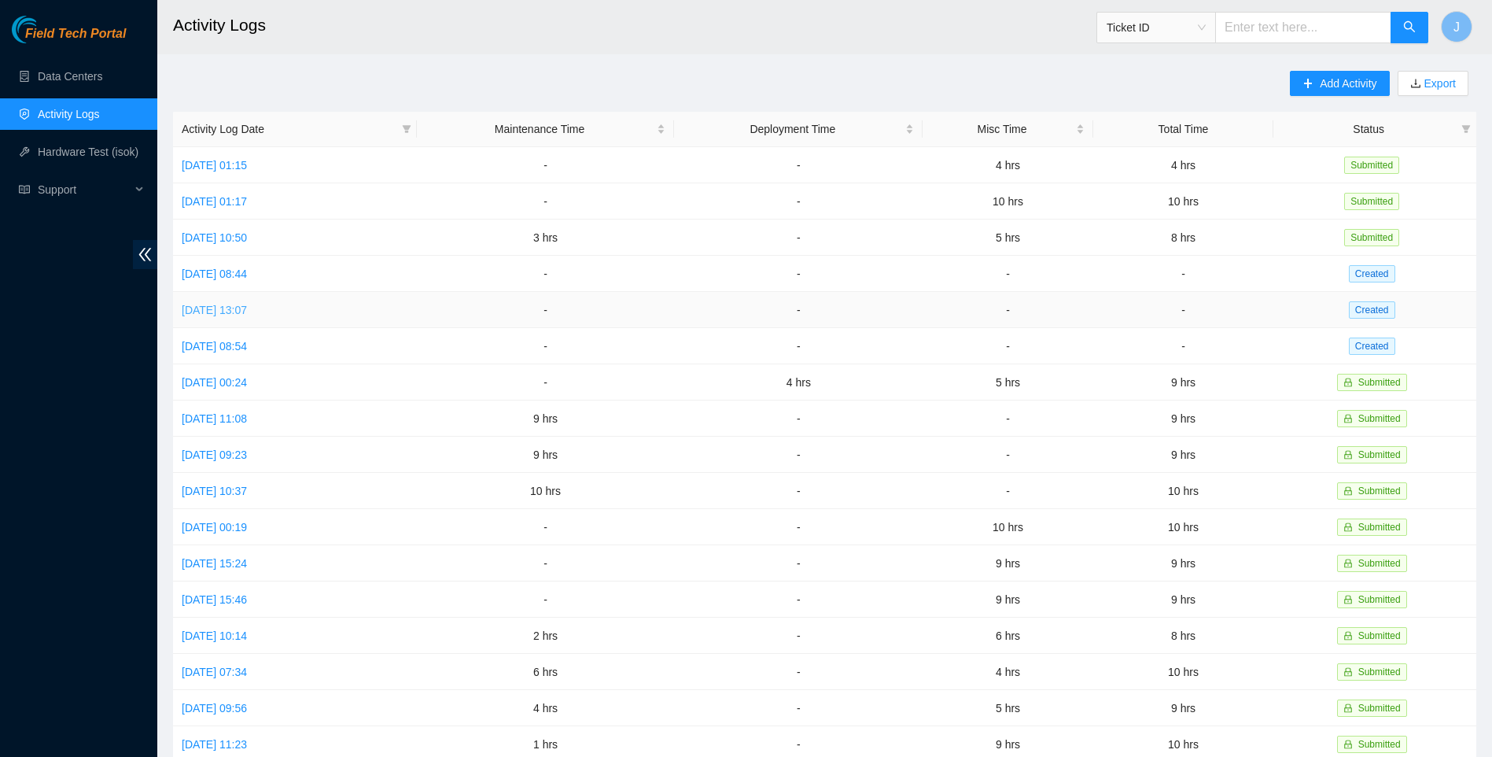
click at [247, 307] on link "[DATE] 13:07" at bounding box center [214, 310] width 65 height 13
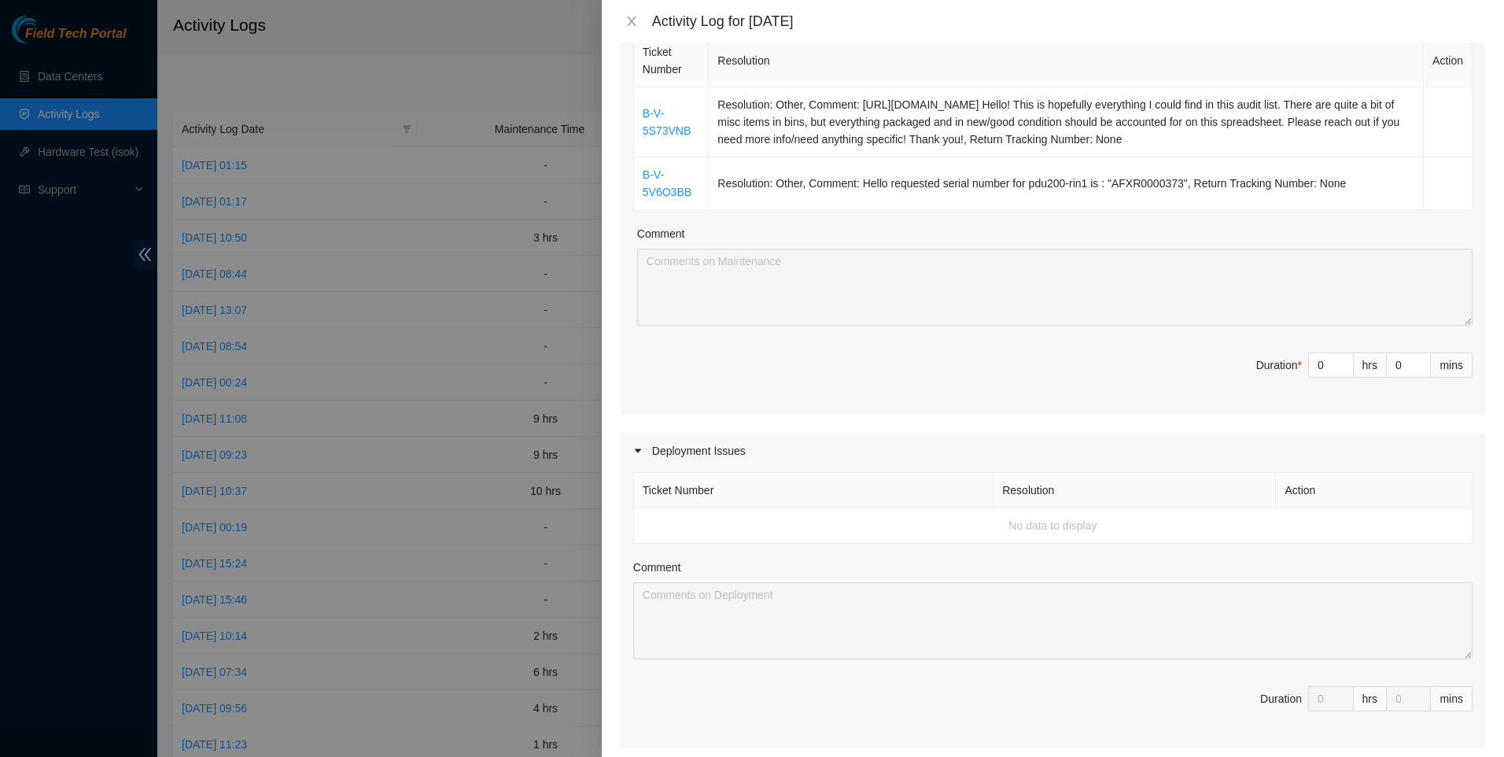
scroll to position [675, 0]
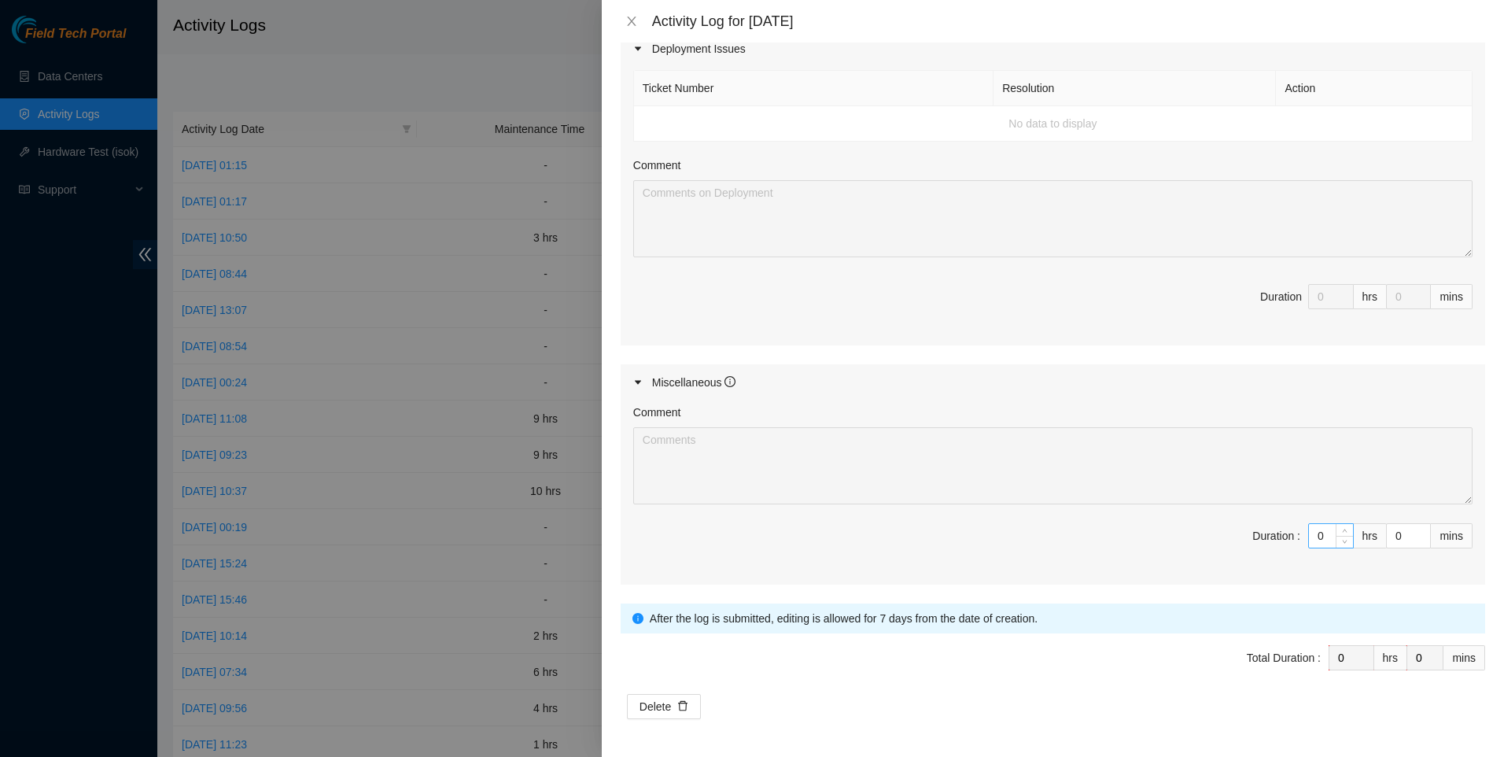
click at [1318, 536] on input "0" at bounding box center [1331, 536] width 44 height 24
type input "7"
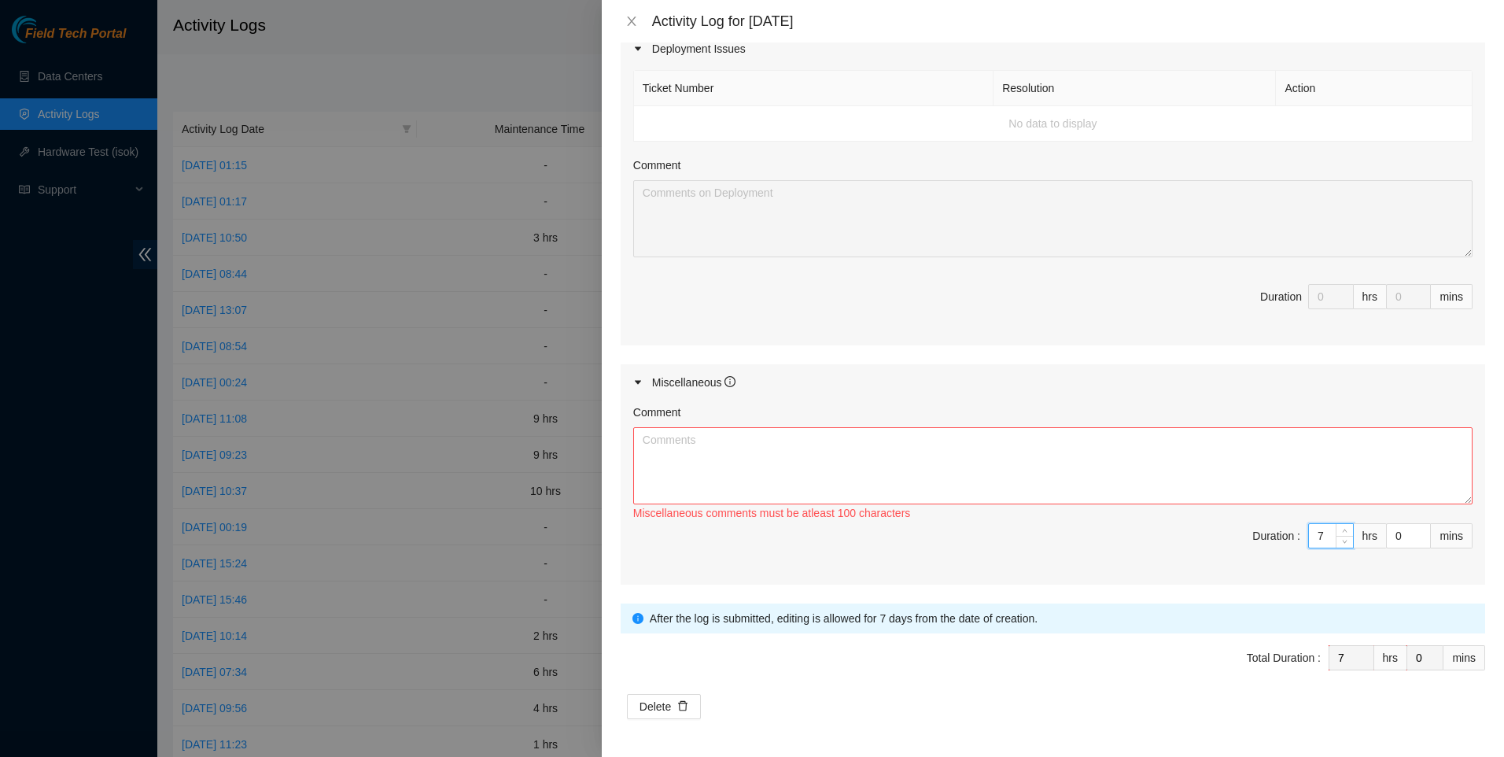
type input "7"
click at [1148, 474] on textarea "Comment" at bounding box center [1052, 465] width 839 height 77
paste textarea "DP80203 KH03 and DP79334 KF15, began prep work on these two dps, had to move pa…"
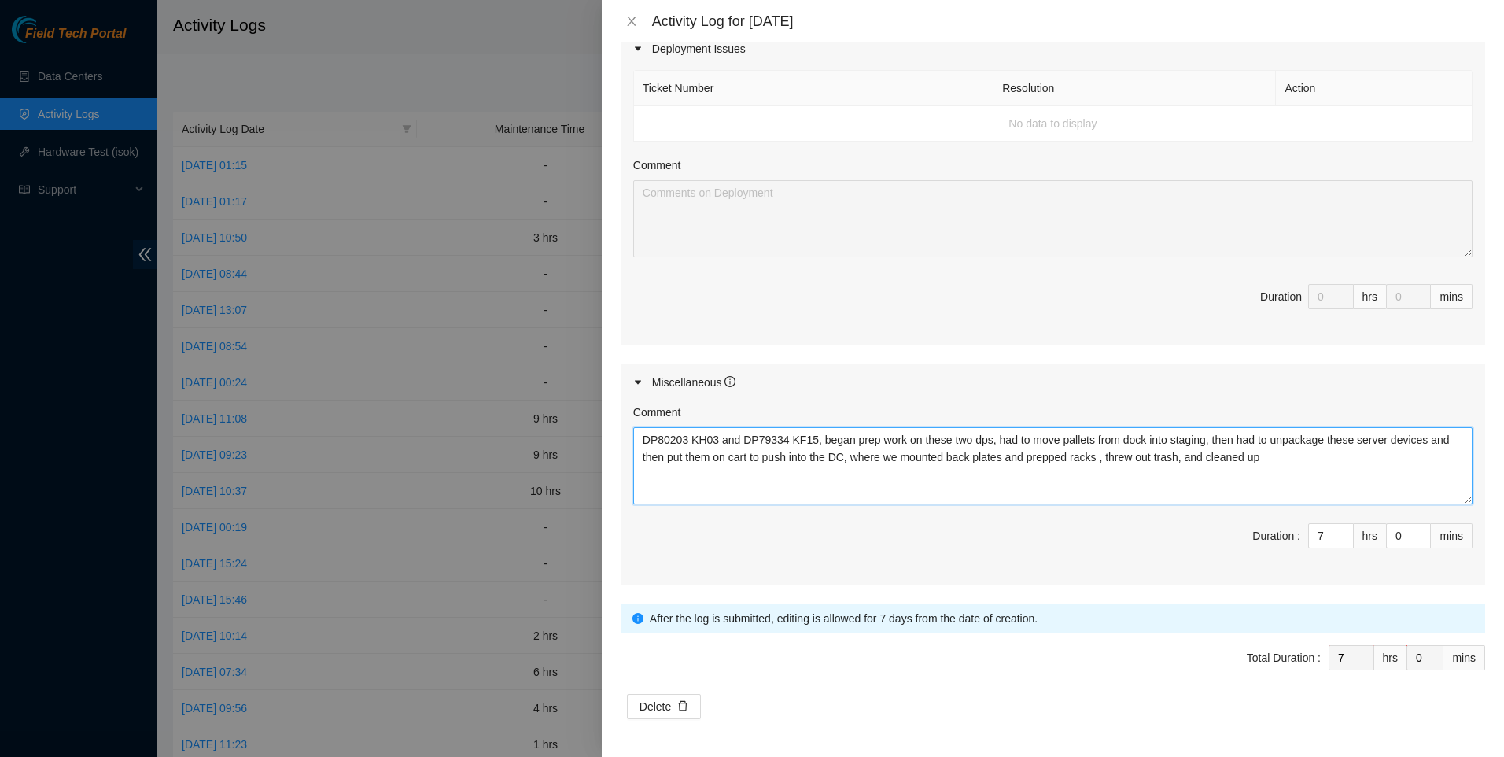
click at [1310, 467] on textarea "DP80203 KH03 and DP79334 KF15, began prep work on these two dps, had to move pa…" at bounding box center [1052, 465] width 839 height 77
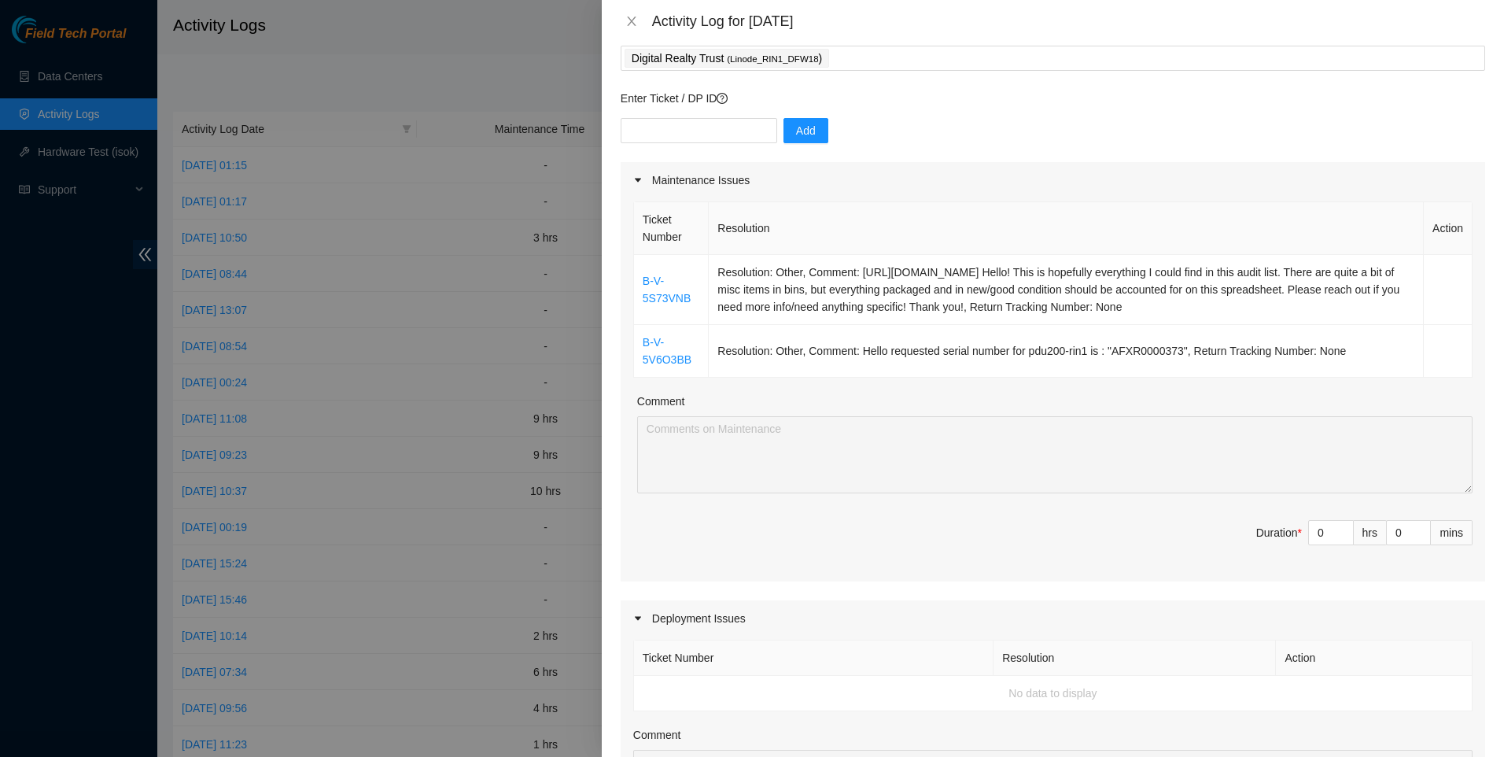
scroll to position [46, 0]
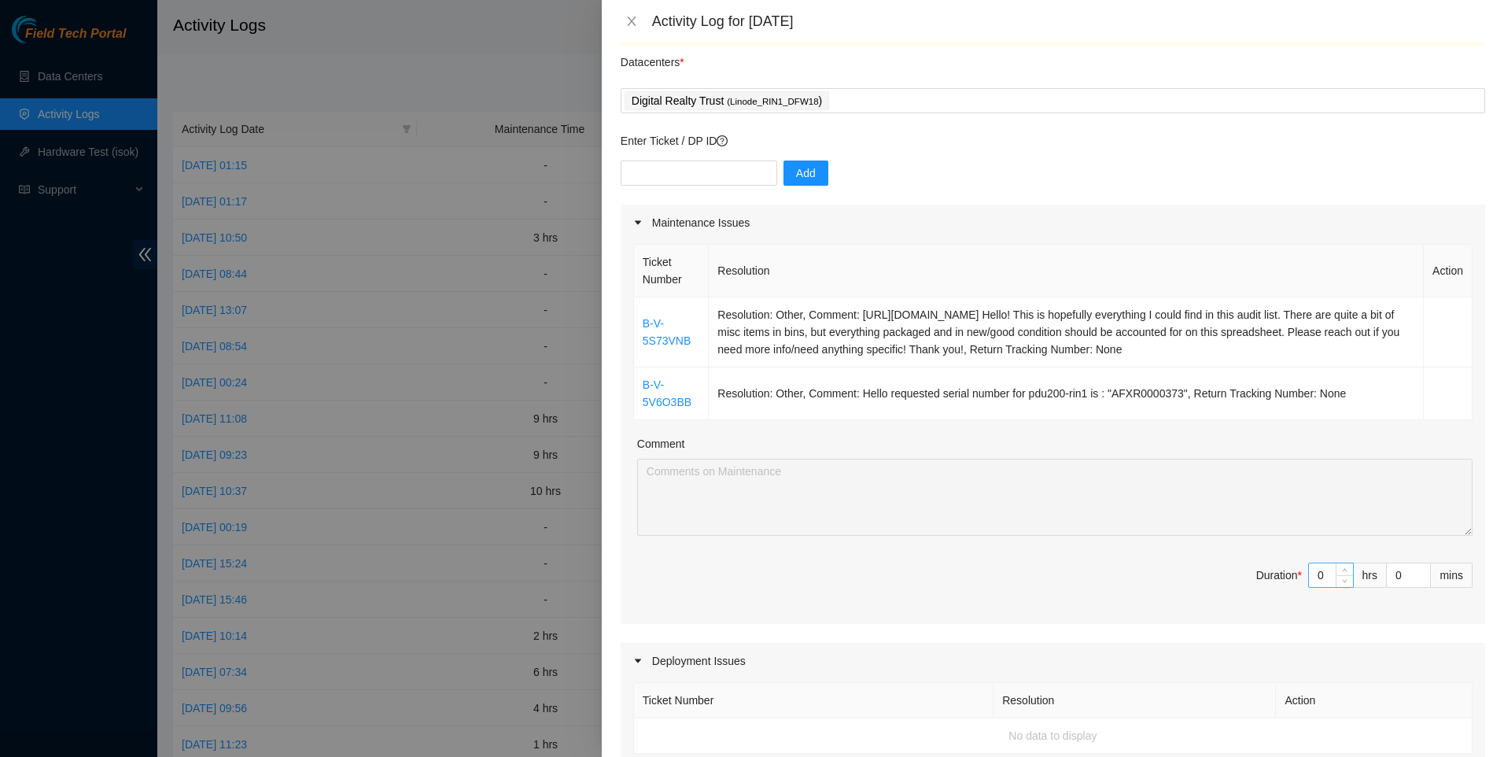
type textarea "DP80203 KH03 and DP79334 KF15, began prep work on these two dps, had to move pa…"
click at [1310, 587] on input "0" at bounding box center [1331, 575] width 44 height 24
drag, startPoint x: 1311, startPoint y: 591, endPoint x: 1212, endPoint y: 568, distance: 101.0
click at [1225, 584] on span "Duration * 0 hrs 0 mins" at bounding box center [1052, 585] width 839 height 44
type input "2"
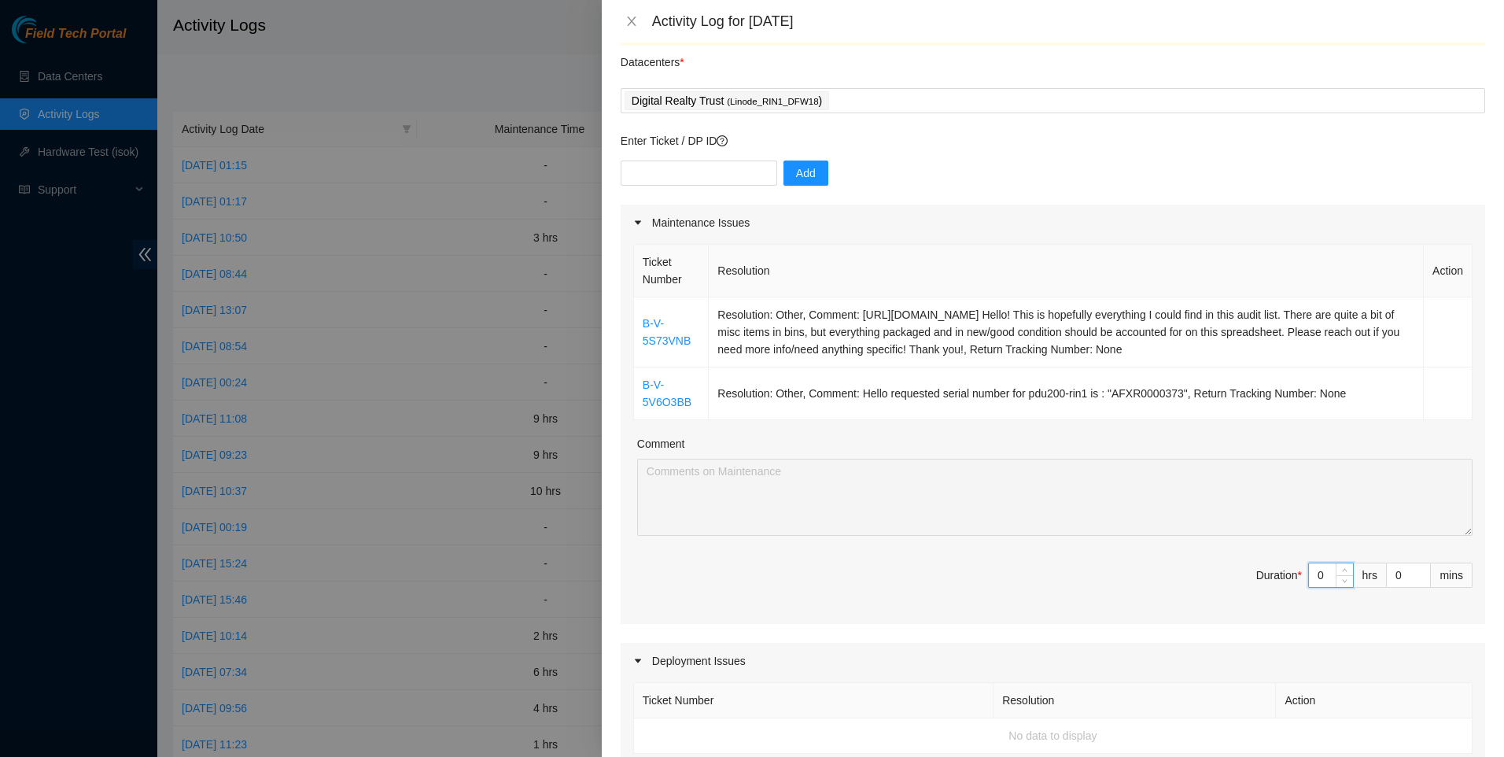
type input "9"
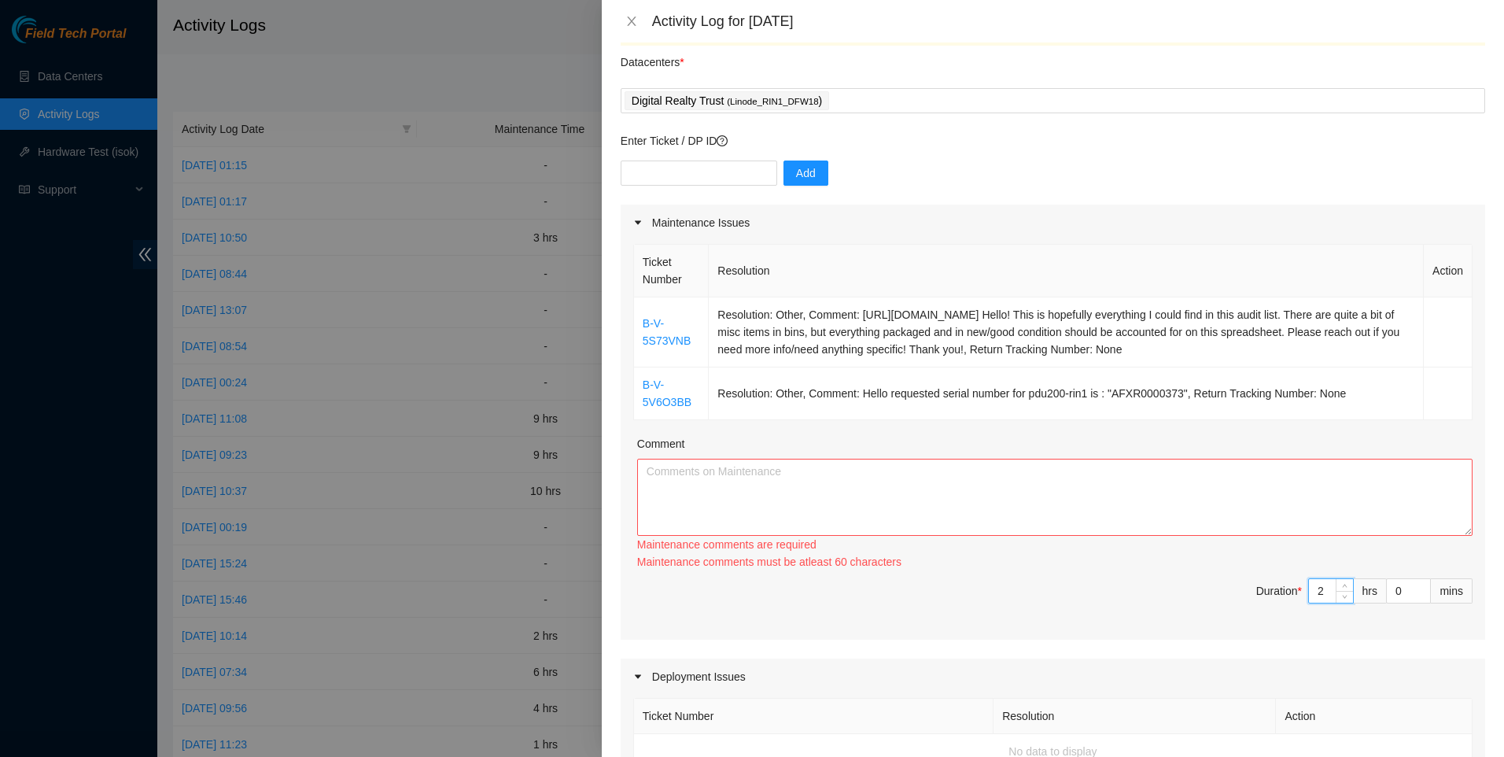
type input "2"
click at [1057, 505] on textarea "Comment" at bounding box center [1055, 497] width 836 height 77
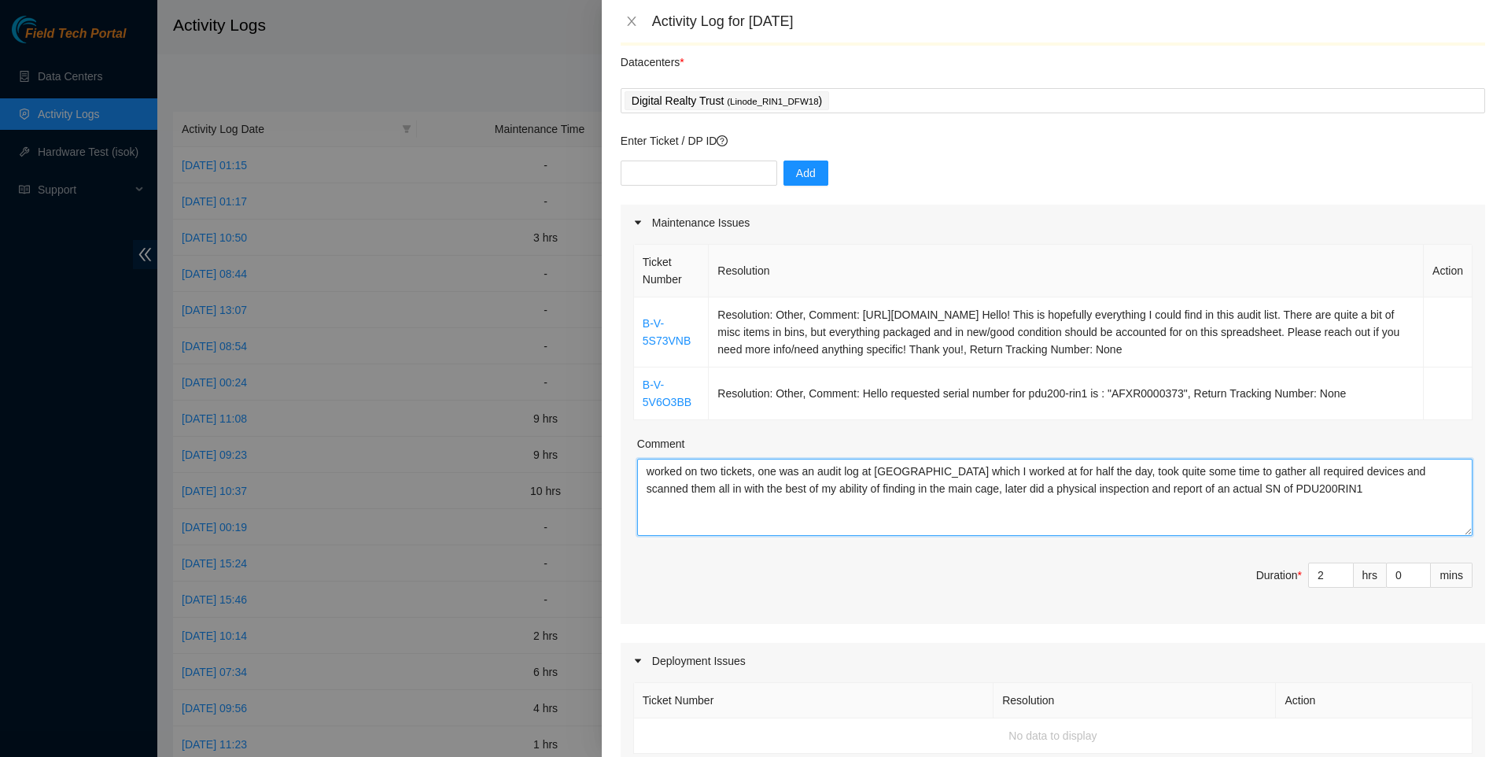
scroll to position [675, 0]
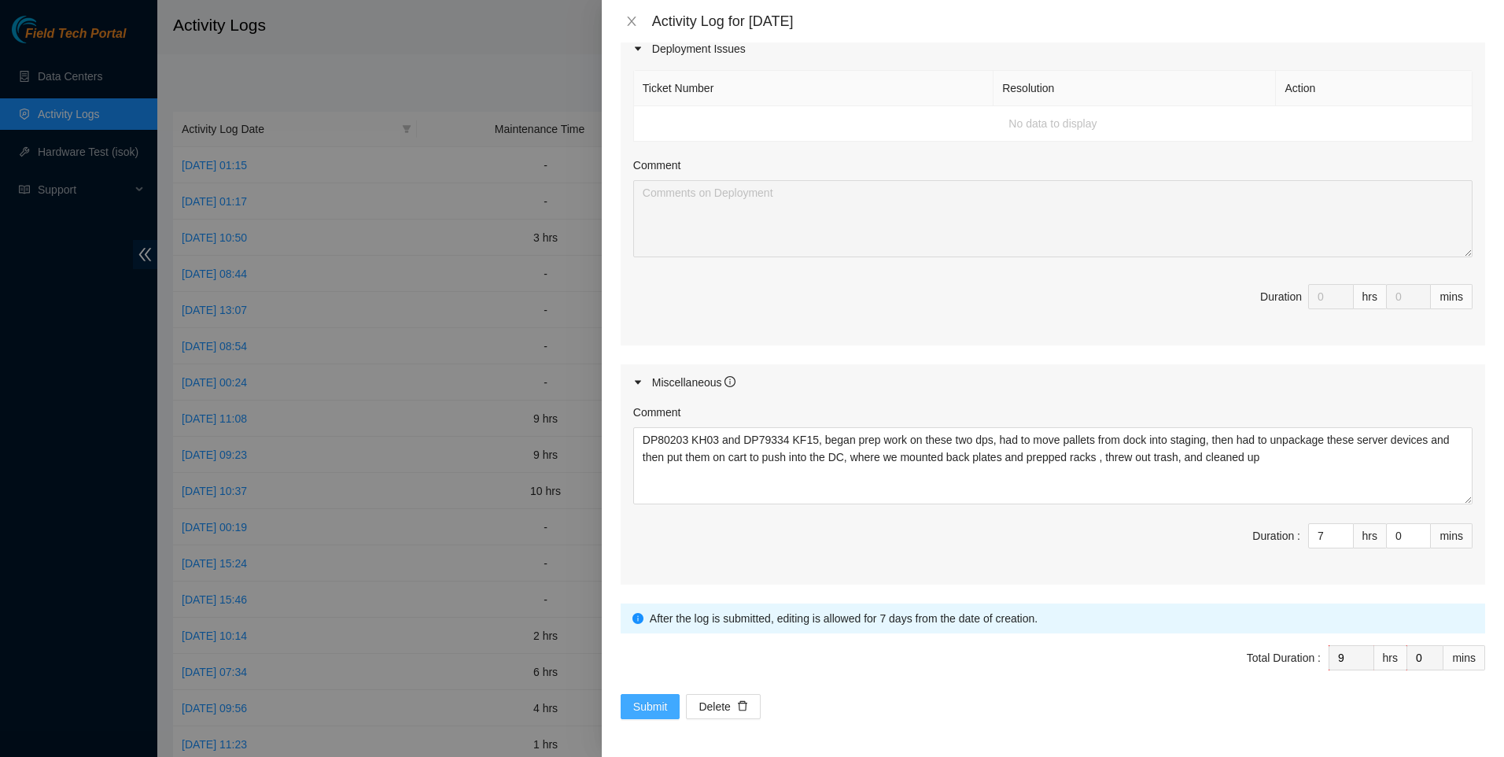
type textarea "worked on two tickets, one was an audit log at [GEOGRAPHIC_DATA] which I worked…"
click at [651, 710] on span "Submit" at bounding box center [650, 706] width 35 height 17
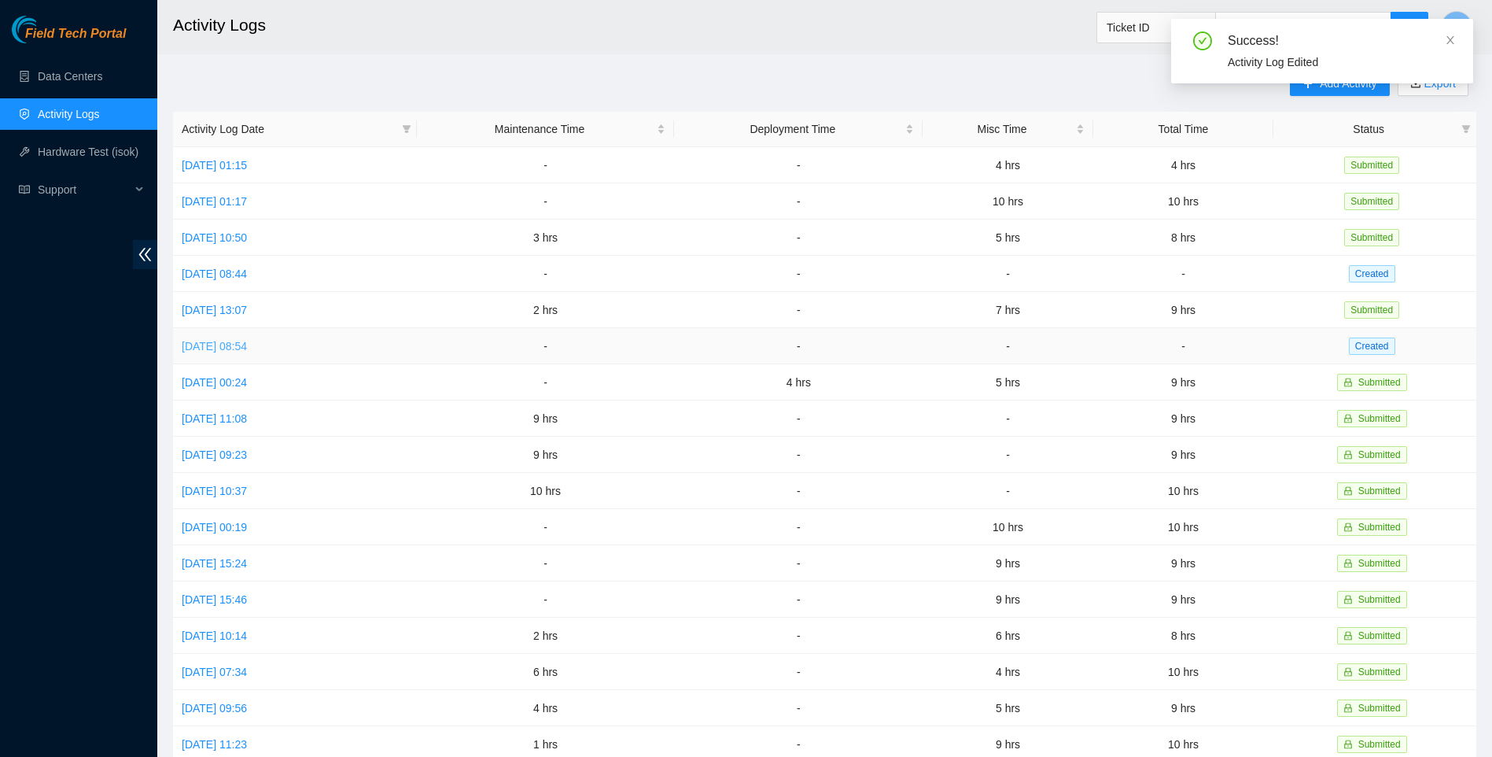
click at [244, 344] on link "[DATE] 08:54" at bounding box center [214, 346] width 65 height 13
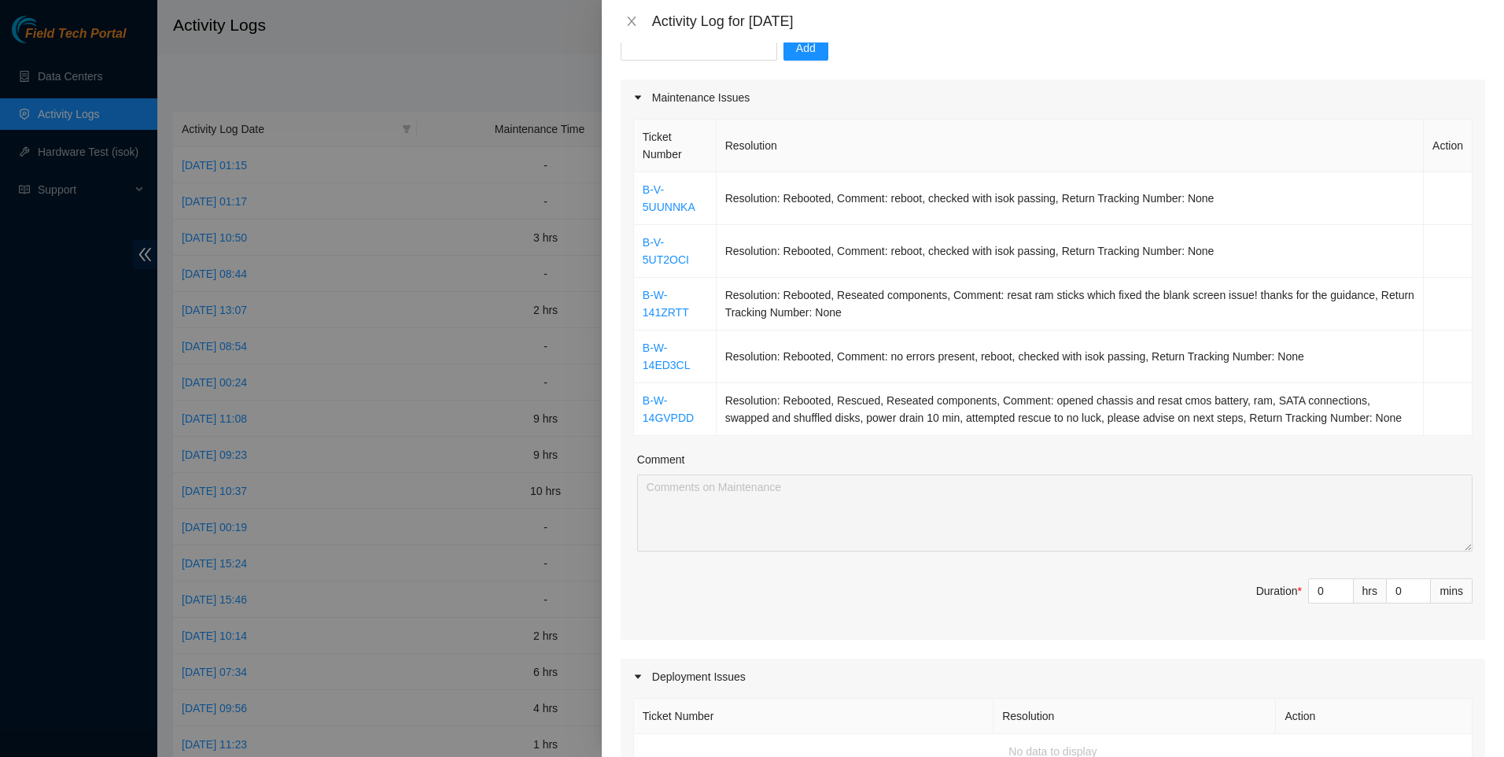
scroll to position [169, 0]
drag, startPoint x: 1319, startPoint y: 594, endPoint x: 1262, endPoint y: 588, distance: 56.9
click at [1262, 588] on span "Duration * 0 hrs 0 mins" at bounding box center [1052, 602] width 839 height 44
type input "1"
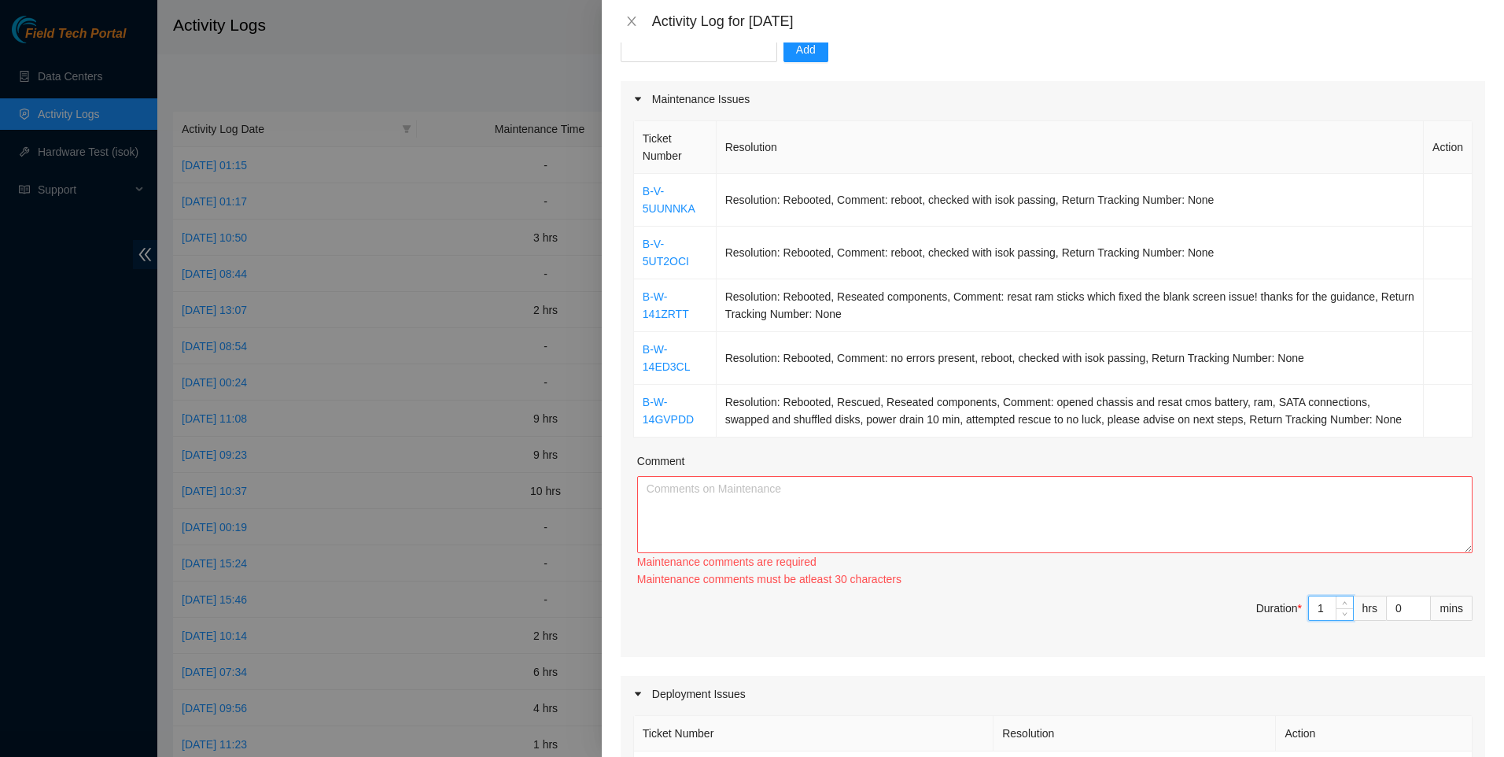
type input "10"
click at [981, 481] on textarea "Comment" at bounding box center [1055, 514] width 836 height 77
click at [974, 486] on textarea "Comment" at bounding box center [1055, 514] width 836 height 77
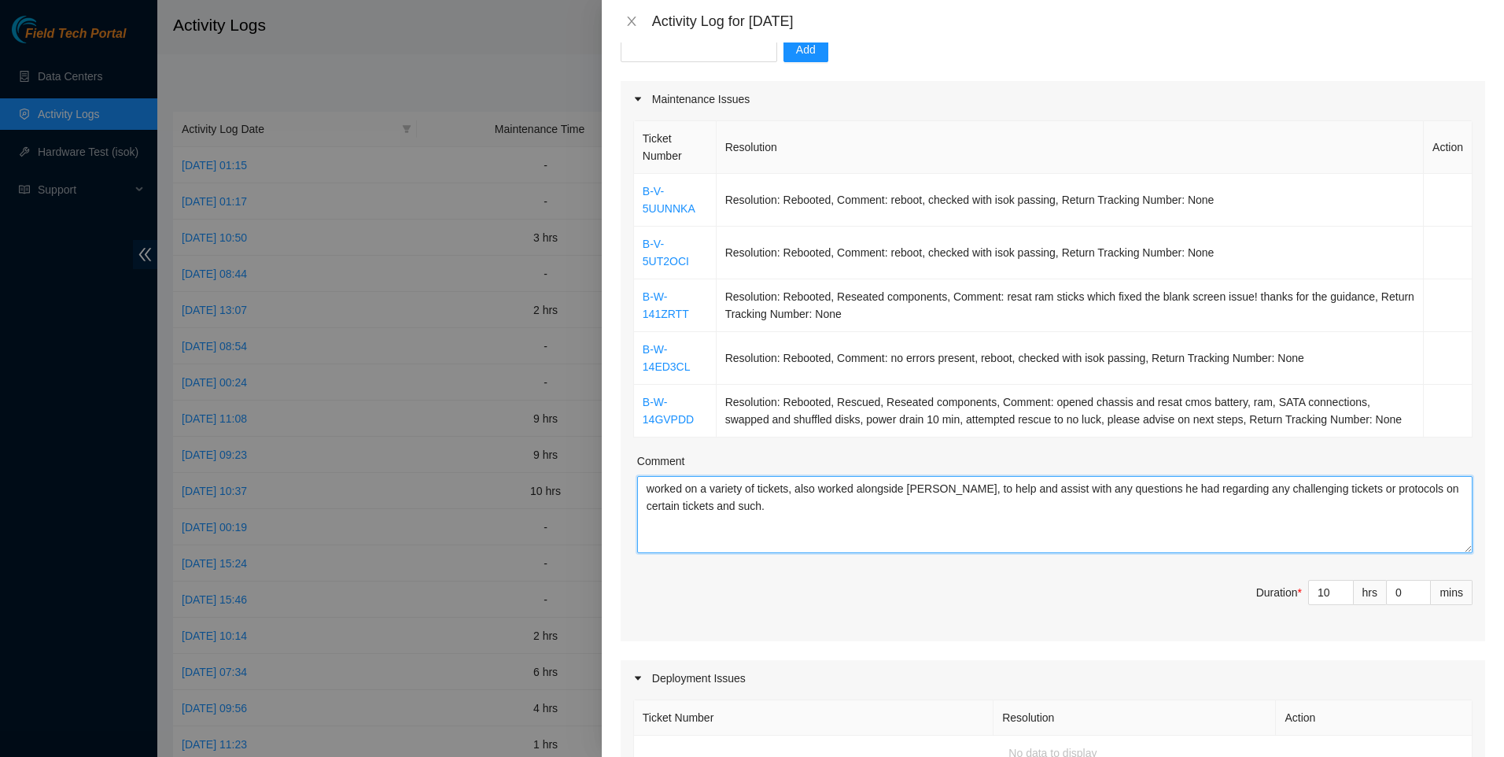
click at [815, 520] on textarea "worked on a variety of tickets, also worked alongside [PERSON_NAME], to help an…" at bounding box center [1055, 514] width 836 height 77
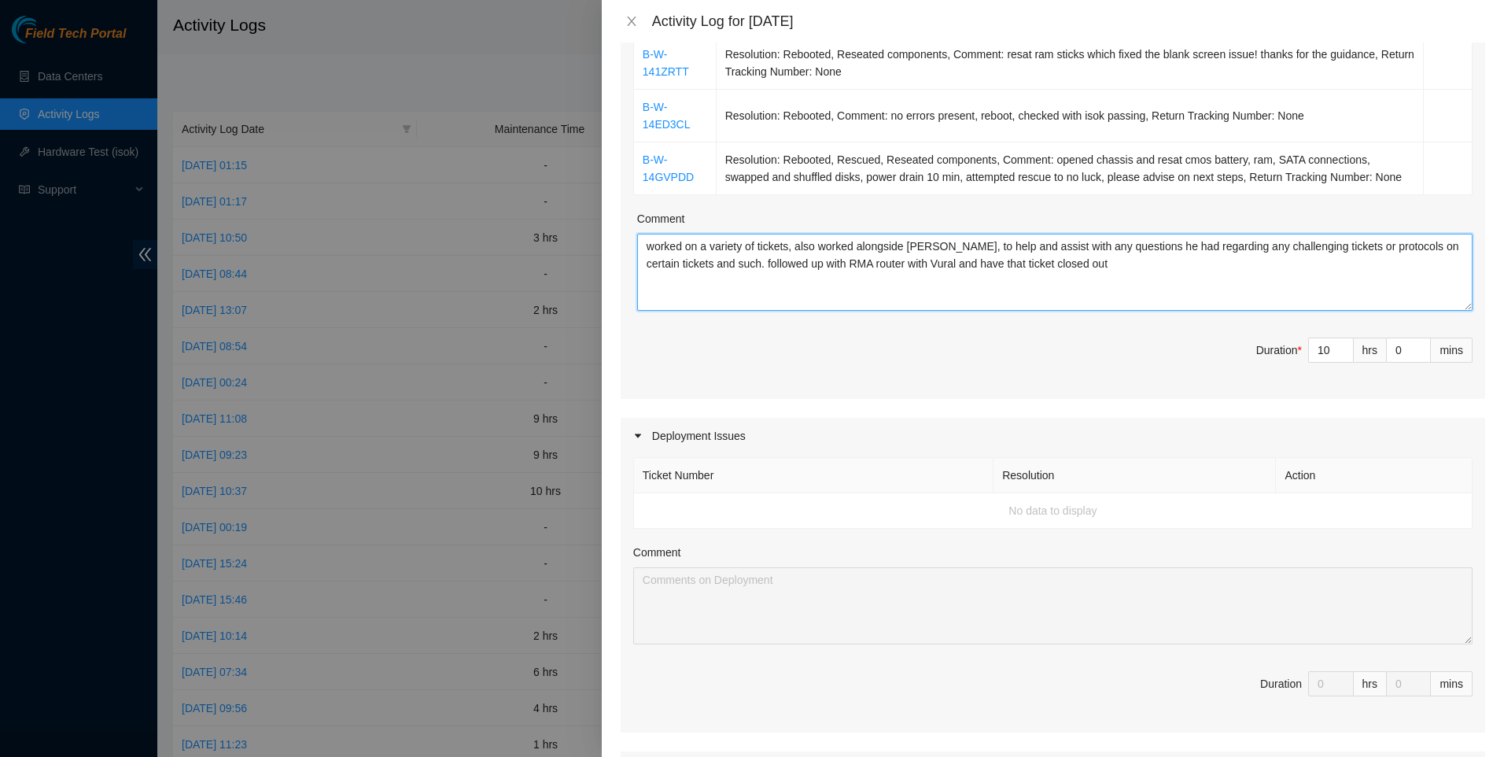
scroll to position [799, 0]
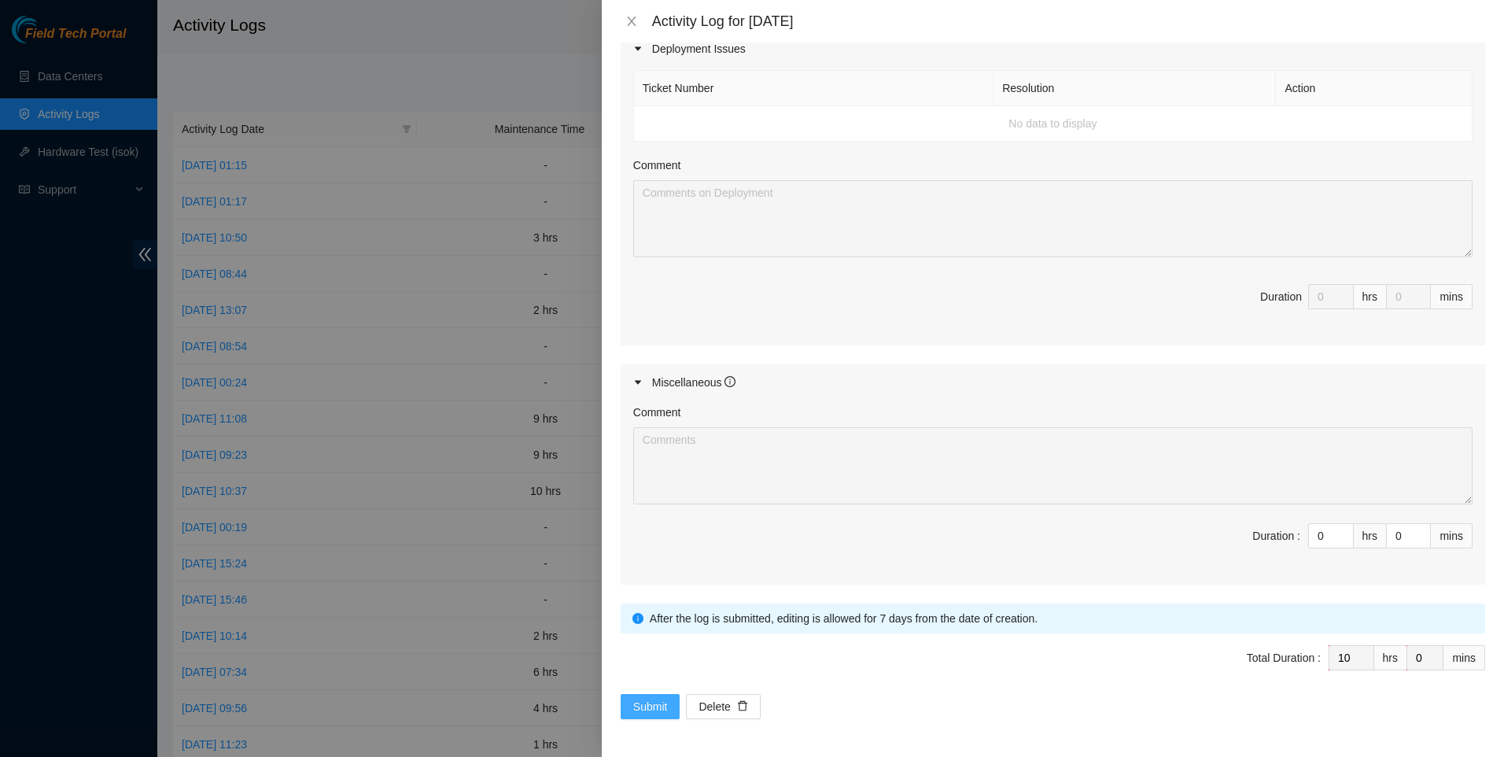
type textarea "worked on a variety of tickets, also worked alongside [PERSON_NAME], to help an…"
click at [656, 702] on span "Submit" at bounding box center [650, 706] width 35 height 17
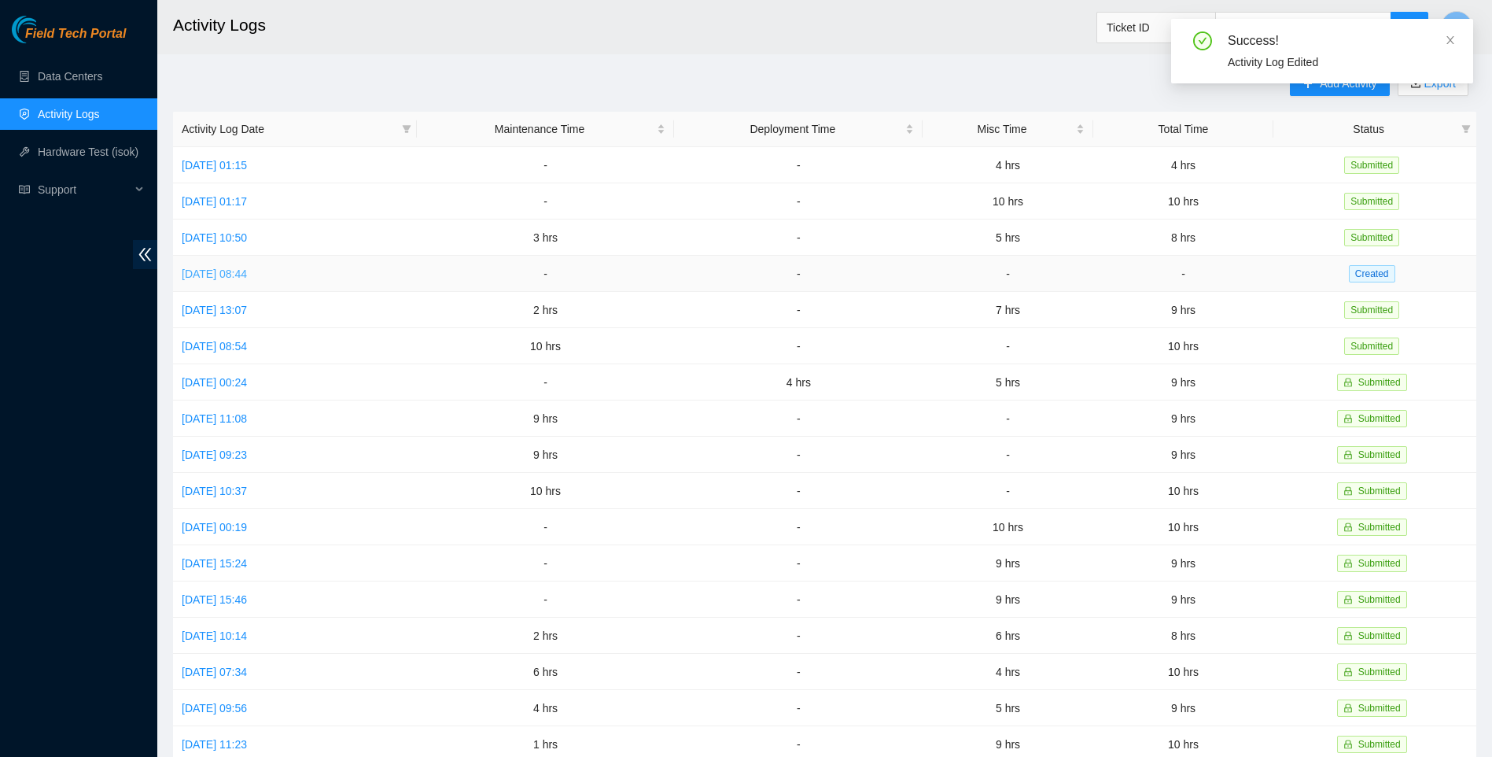
click at [247, 269] on link "[DATE] 08:44" at bounding box center [214, 273] width 65 height 13
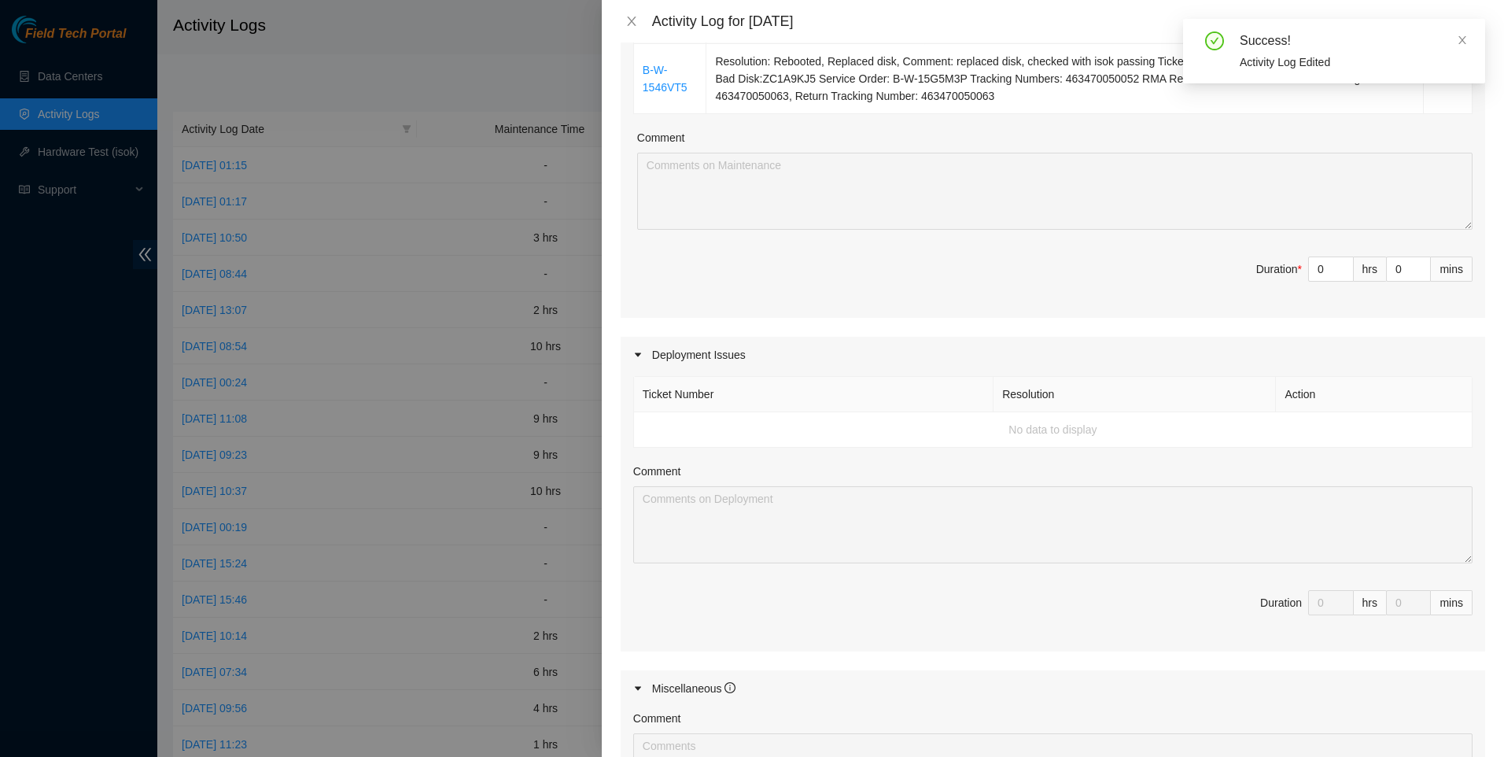
scroll to position [605, 0]
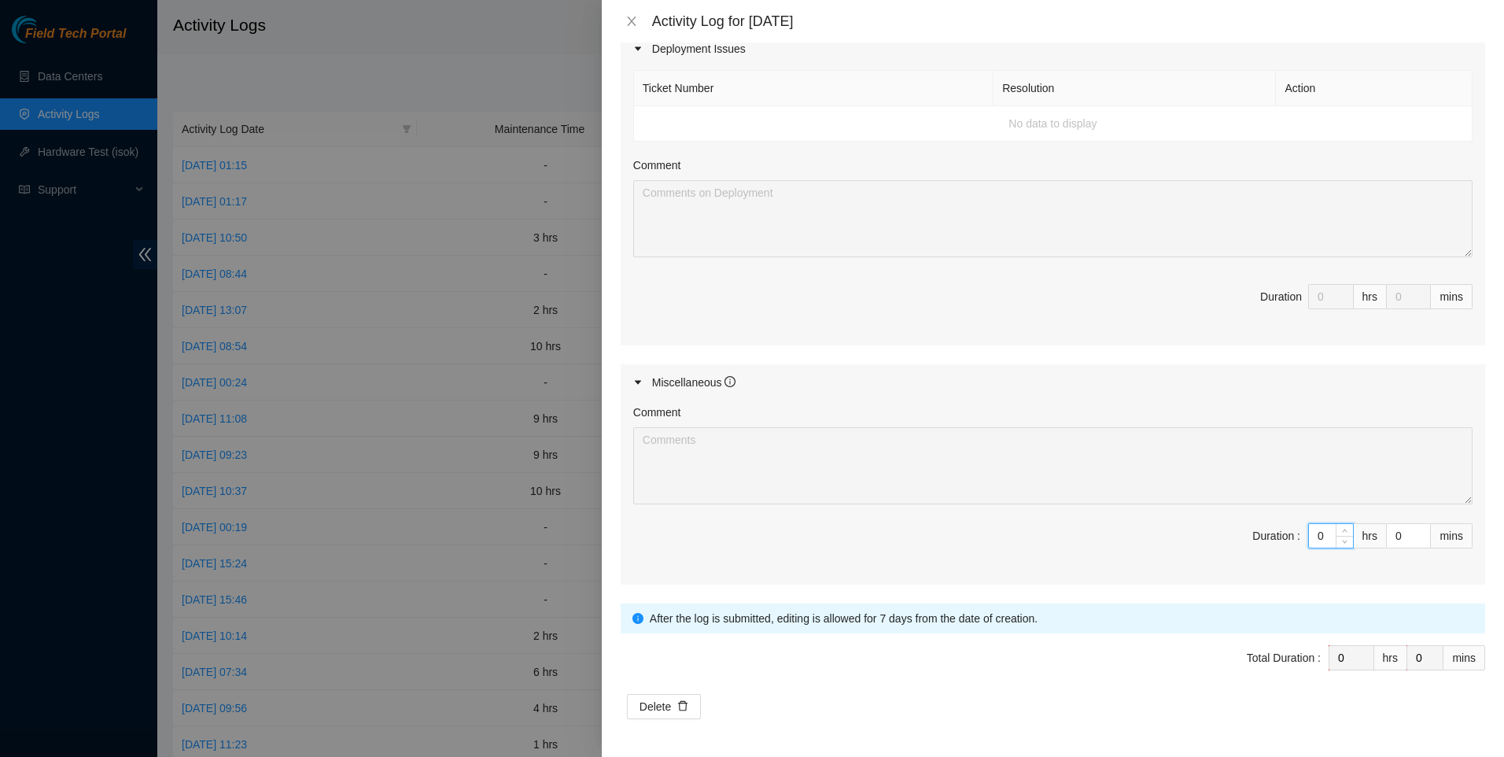
drag, startPoint x: 1315, startPoint y: 535, endPoint x: 1207, endPoint y: 537, distance: 108.6
click at [1207, 537] on span "Duration : 0 hrs 0 mins" at bounding box center [1052, 545] width 839 height 44
type input "8"
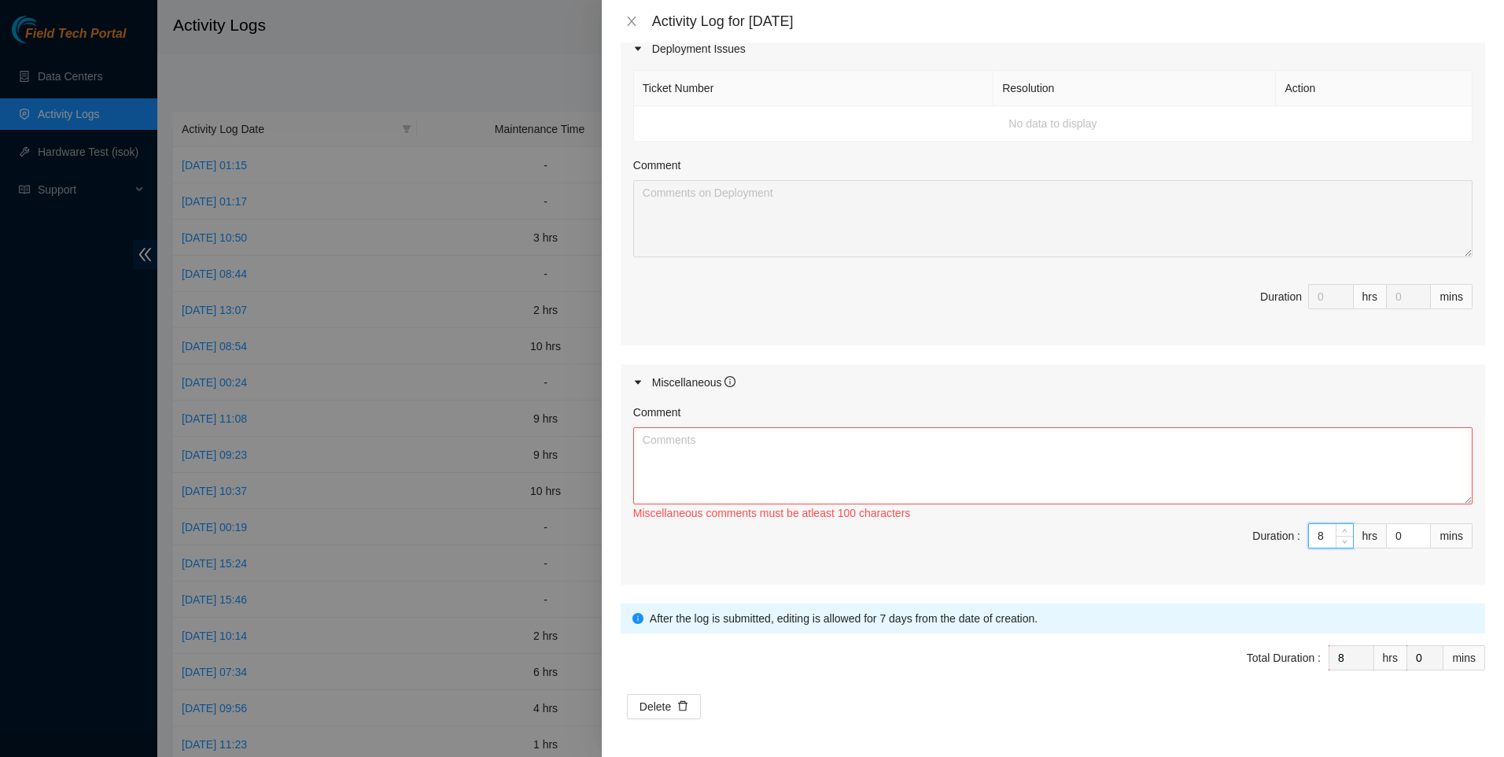
type input "8"
click at [1125, 478] on textarea "Comment" at bounding box center [1052, 465] width 839 height 77
click at [817, 452] on textarea "Comment" at bounding box center [1052, 465] width 839 height 77
paste textarea "DP80203 KH03 and DP79334 KF15, began prep work on these two dps, had to move pa…"
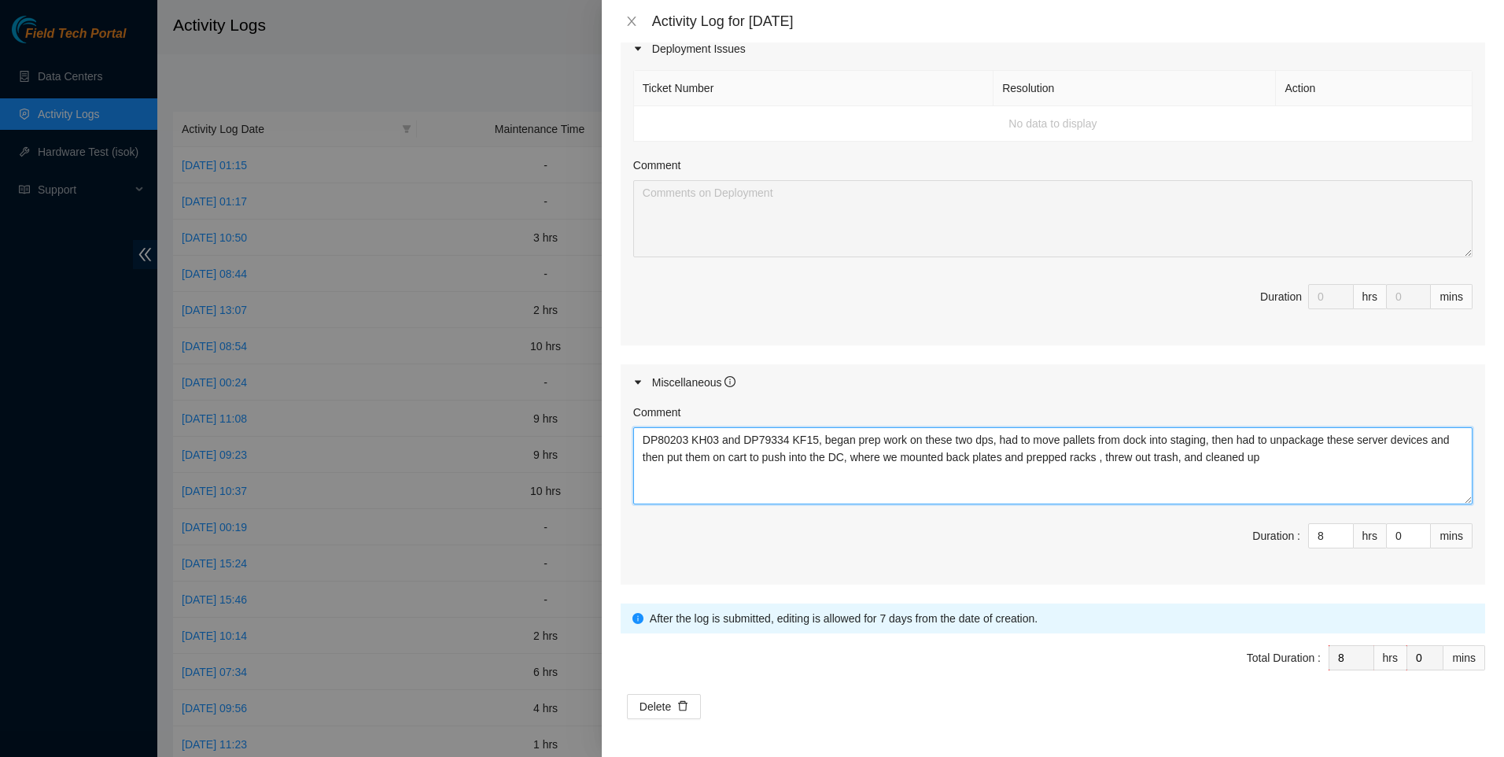
scroll to position [0, 0]
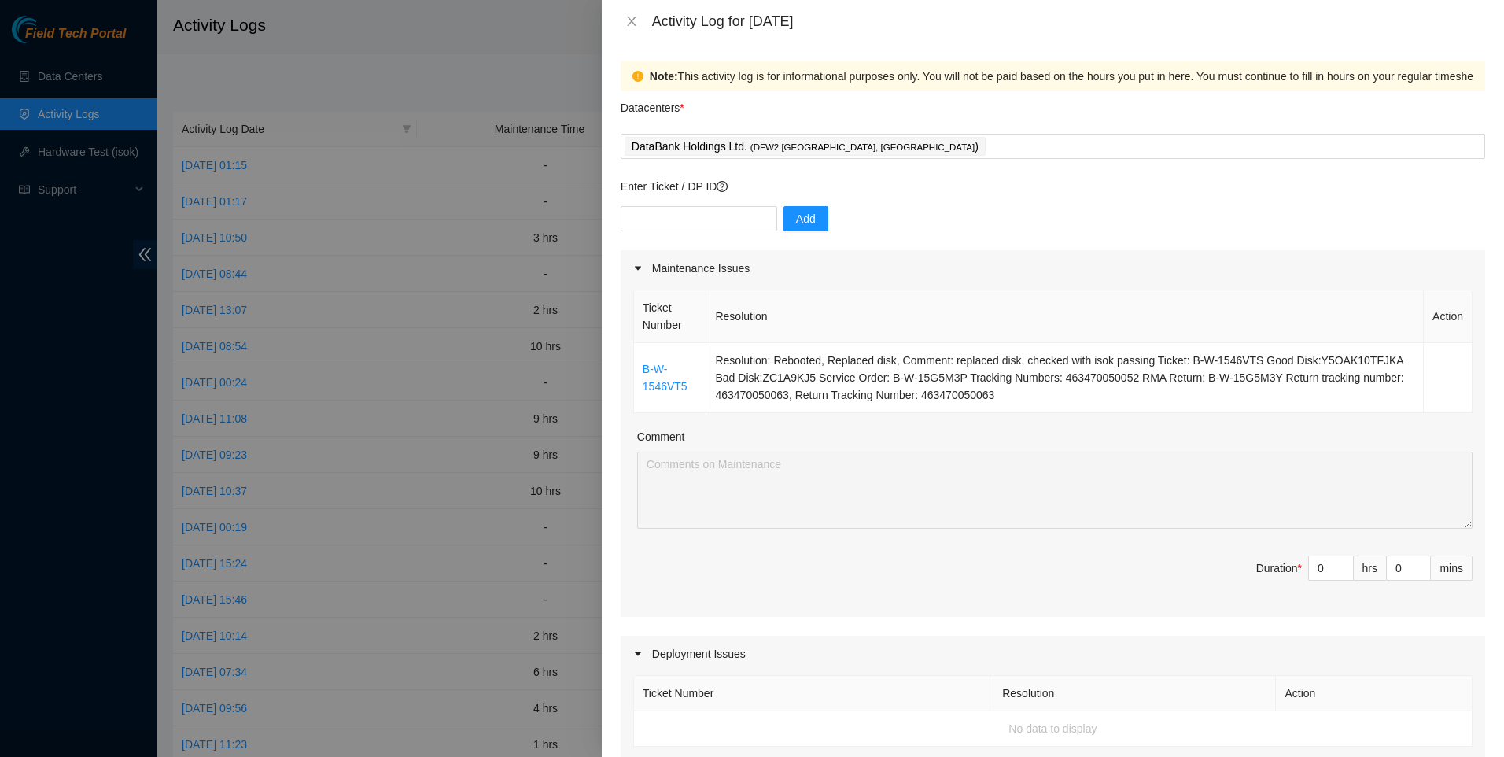
drag, startPoint x: 1327, startPoint y: 567, endPoint x: 1219, endPoint y: 555, distance: 108.5
click at [1222, 555] on span "Duration * 0 hrs 0 mins" at bounding box center [1052, 577] width 839 height 44
type textarea "DP80203 KH03 and DP79334 KF15, began prep work on these two dps, had to move pa…"
drag, startPoint x: 1323, startPoint y: 570, endPoint x: 1277, endPoint y: 569, distance: 45.7
click at [1277, 569] on span "Duration * 0 hrs 0 mins" at bounding box center [1052, 577] width 839 height 44
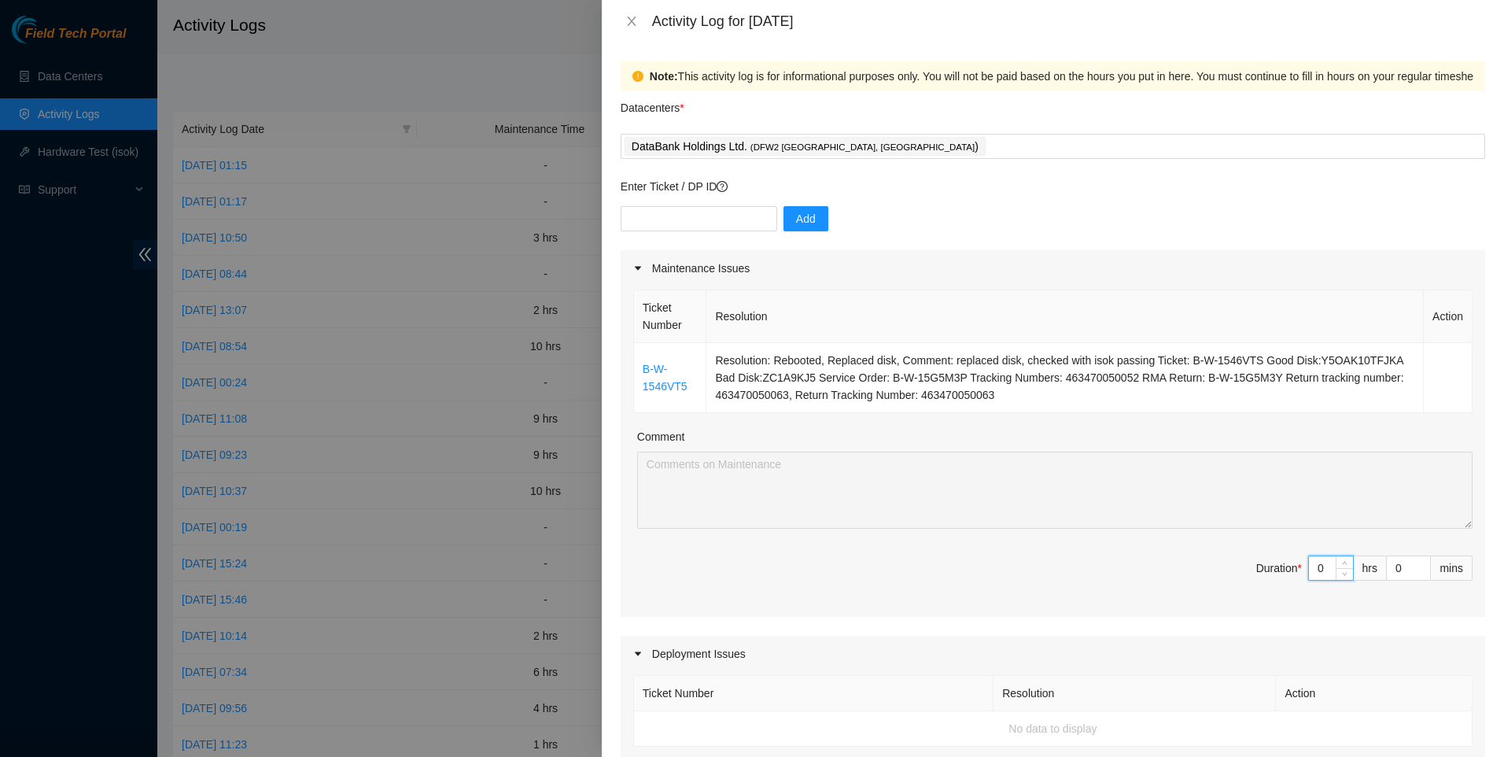
type input "2"
type input "10"
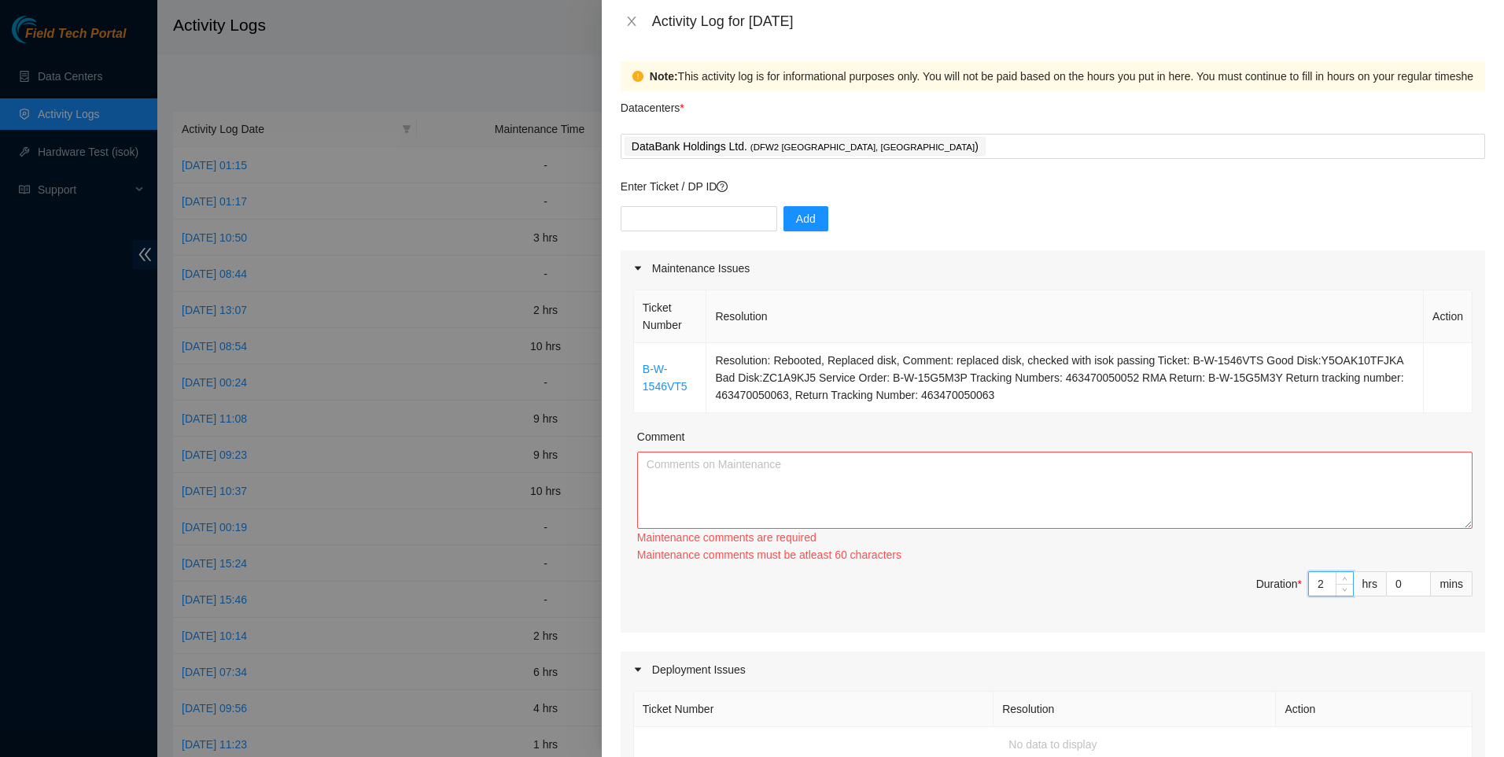
type input "2"
click at [859, 474] on textarea "Comment" at bounding box center [1055, 490] width 836 height 77
click at [859, 484] on textarea "Comment" at bounding box center [1055, 490] width 836 height 77
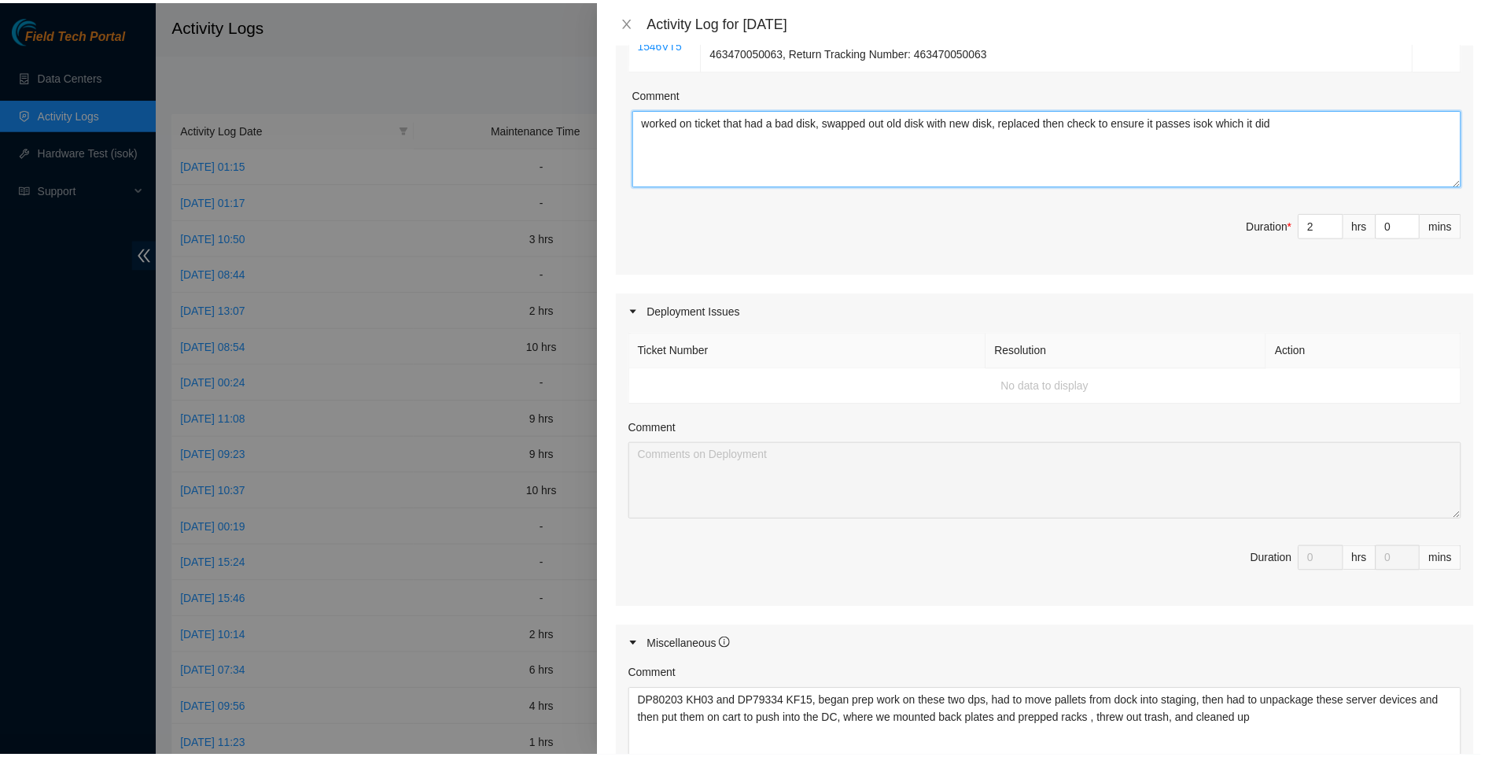
scroll to position [605, 0]
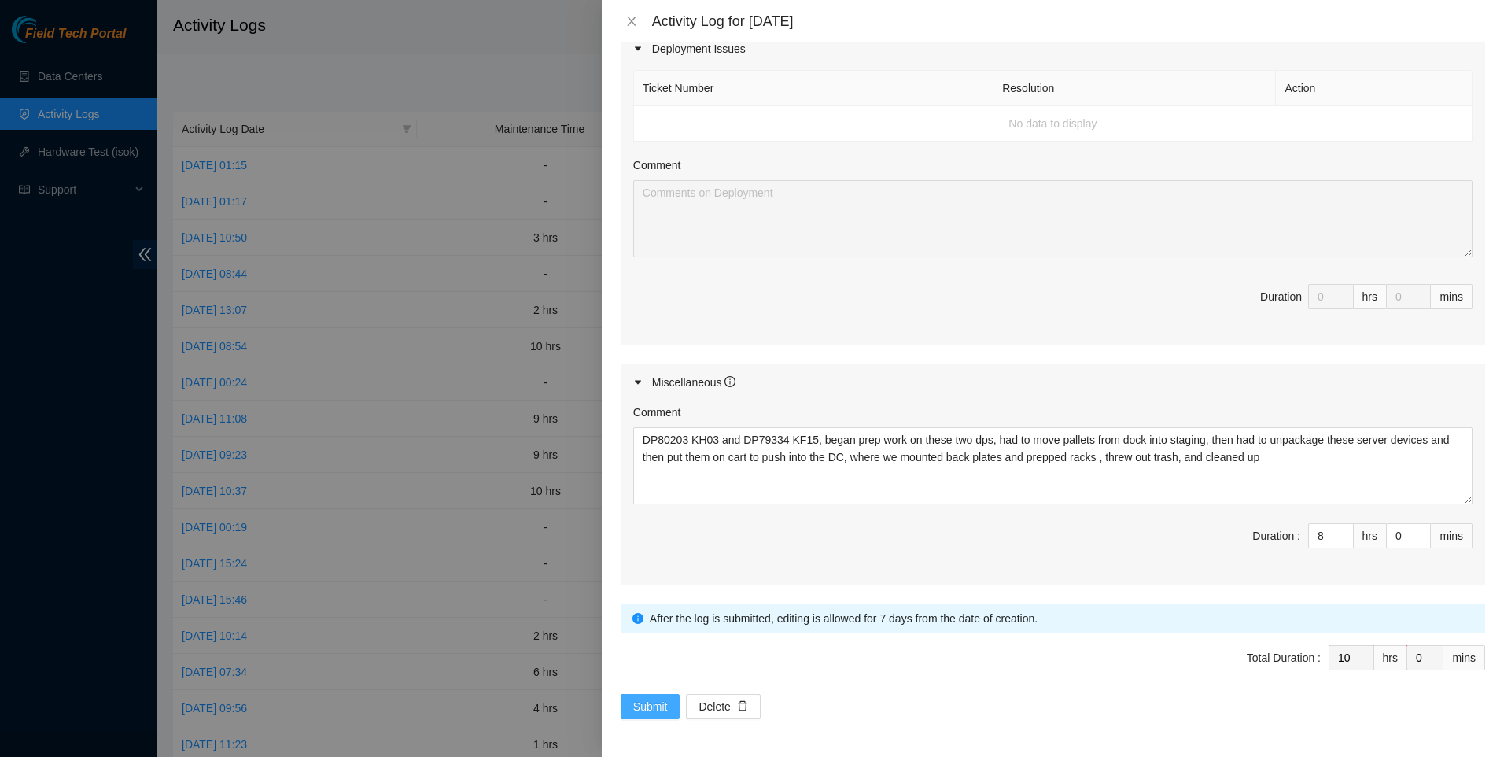
type textarea "worked on ticket that had a bad disk, swapped out old disk with new disk, repla…"
click at [650, 710] on span "Submit" at bounding box center [650, 706] width 35 height 17
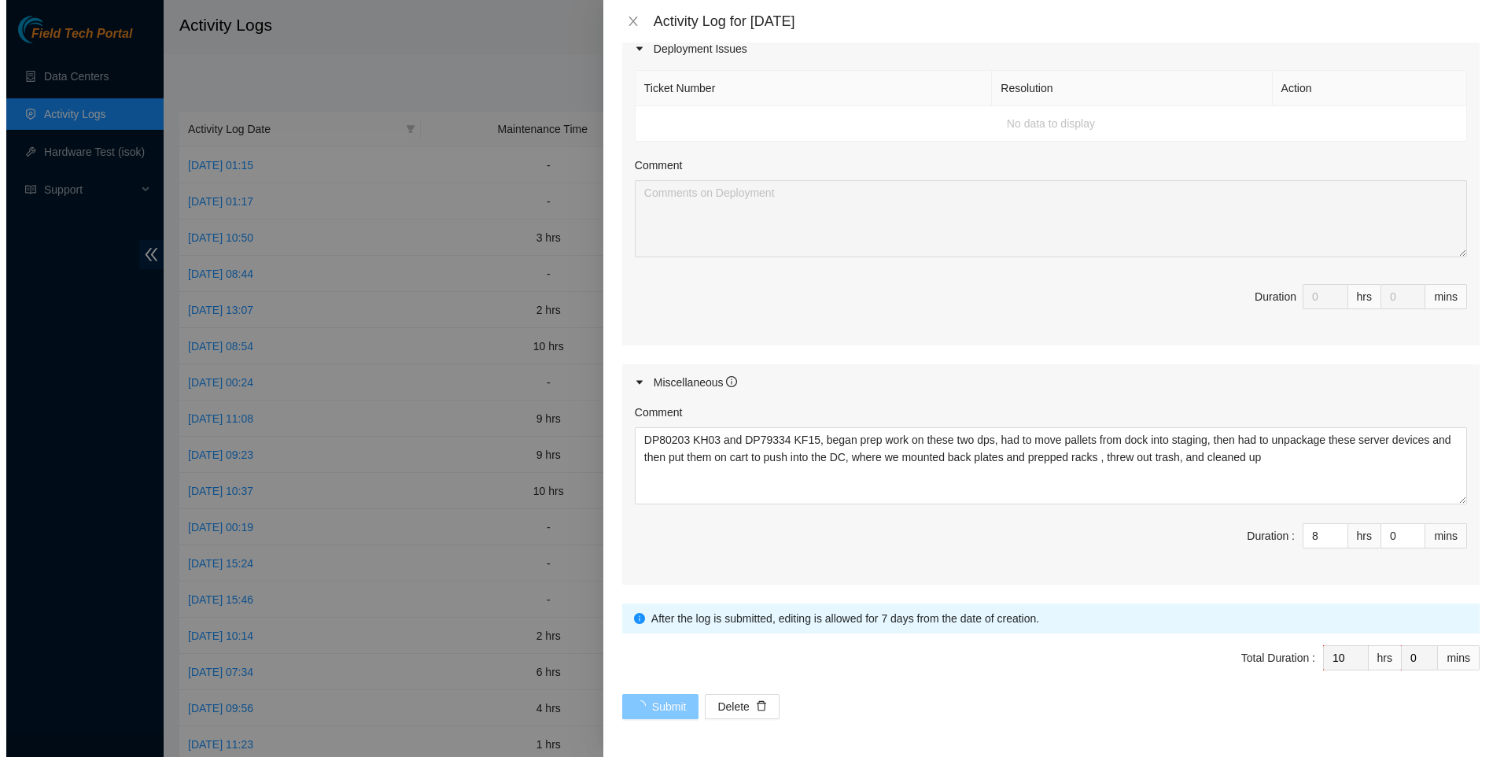
scroll to position [0, 0]
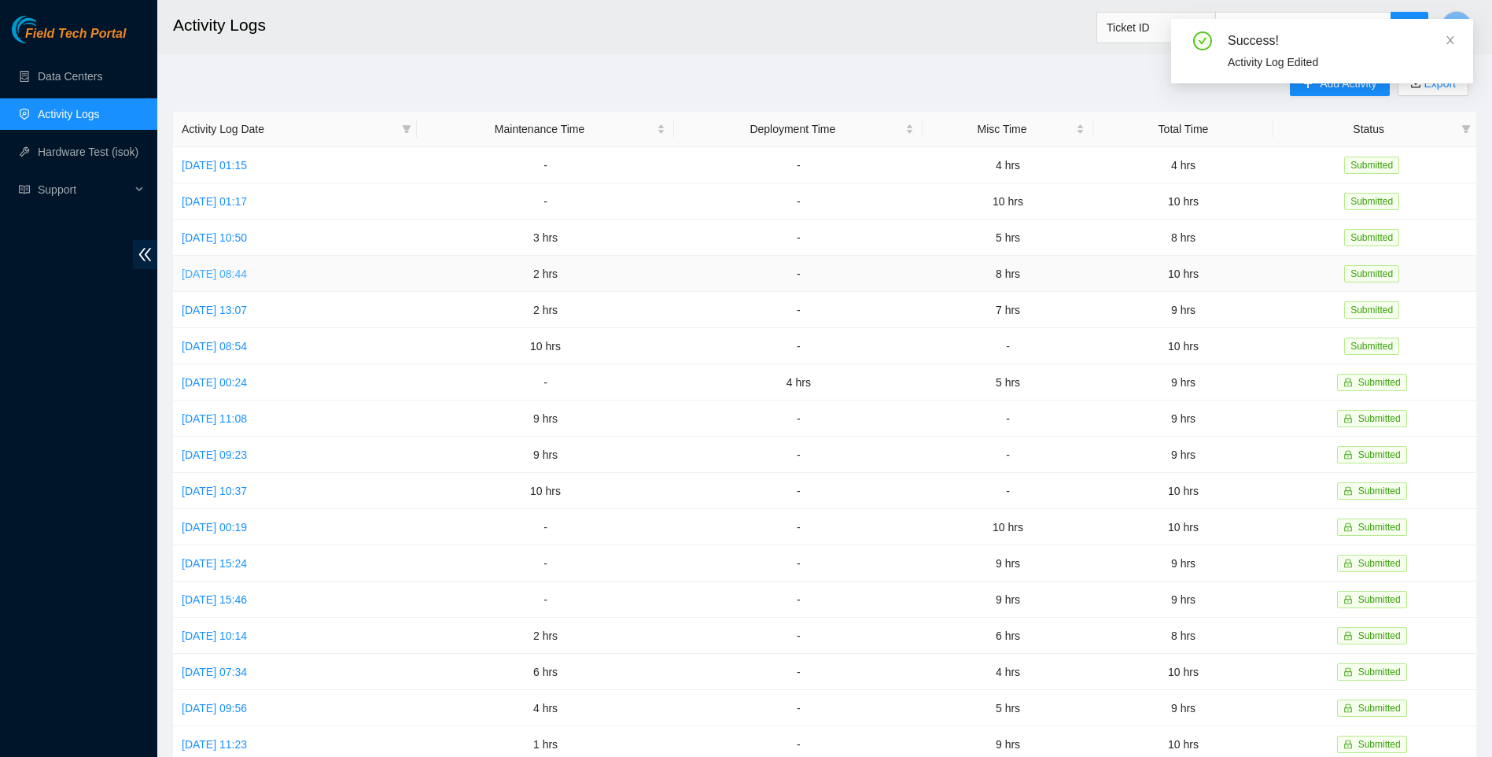
click at [247, 270] on link "[DATE] 08:44" at bounding box center [214, 273] width 65 height 13
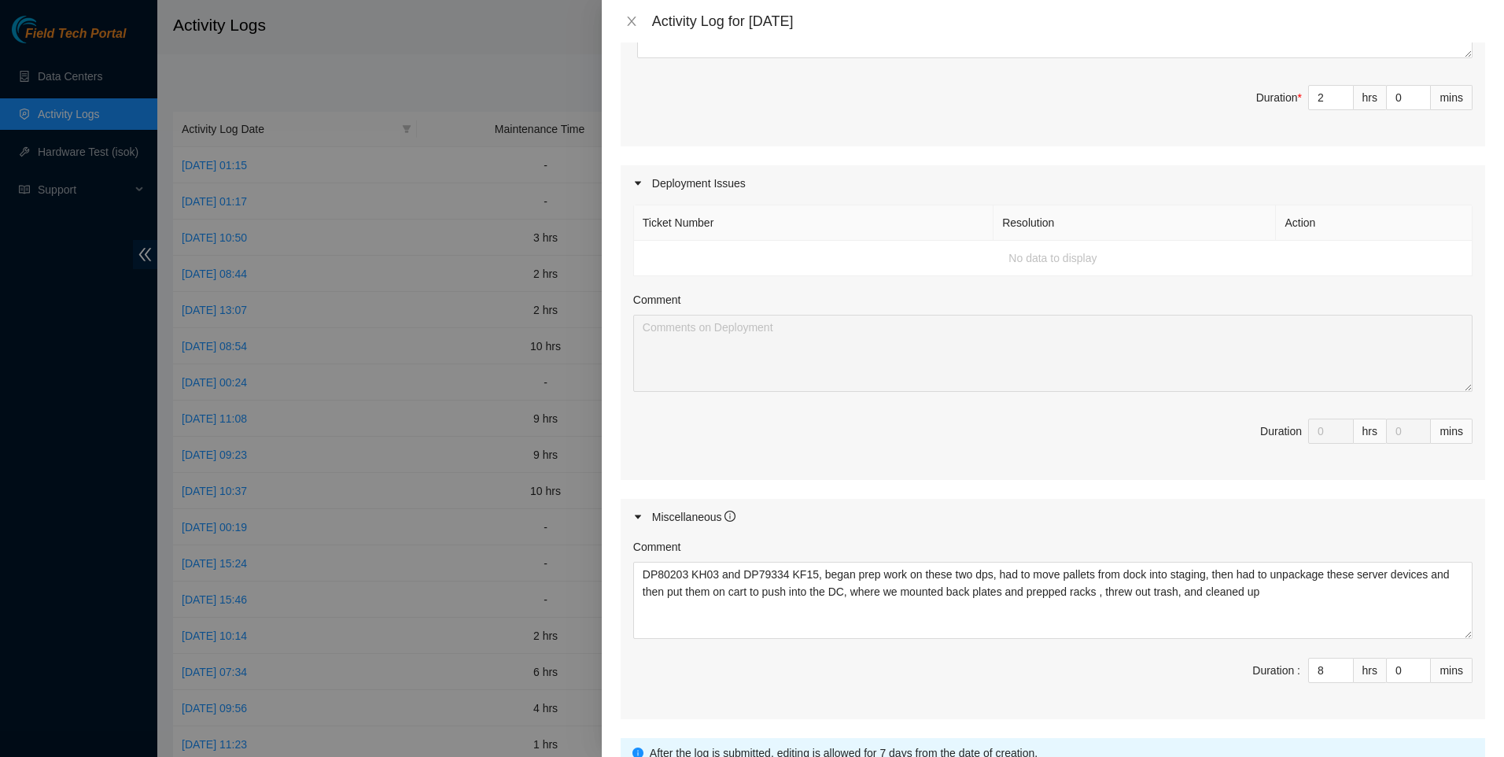
scroll to position [605, 0]
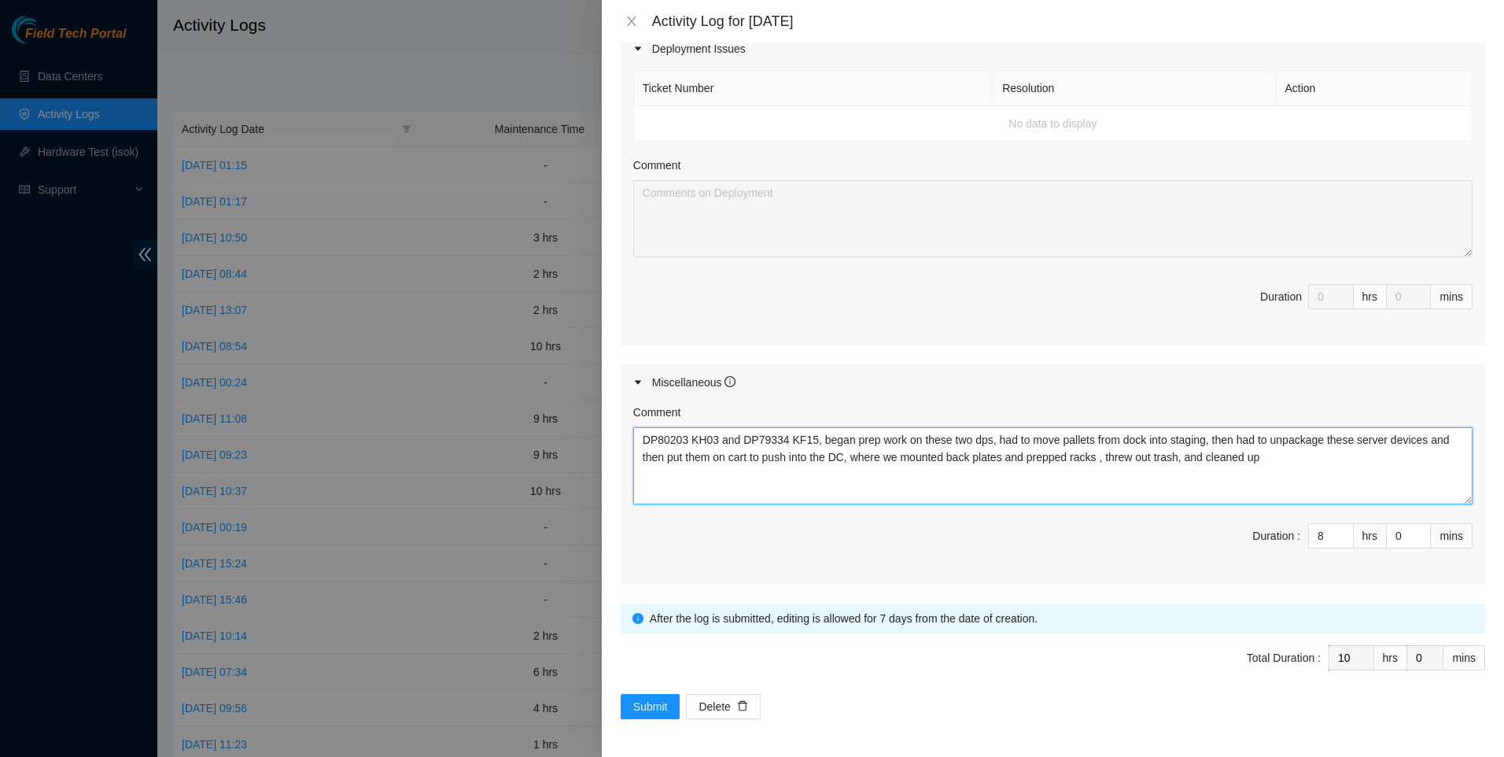
drag, startPoint x: 1296, startPoint y: 459, endPoint x: 609, endPoint y: 399, distance: 689.5
click at [609, 399] on div "Note: This activity log is for informational purposes only. You will not be pai…" at bounding box center [1053, 399] width 902 height 714
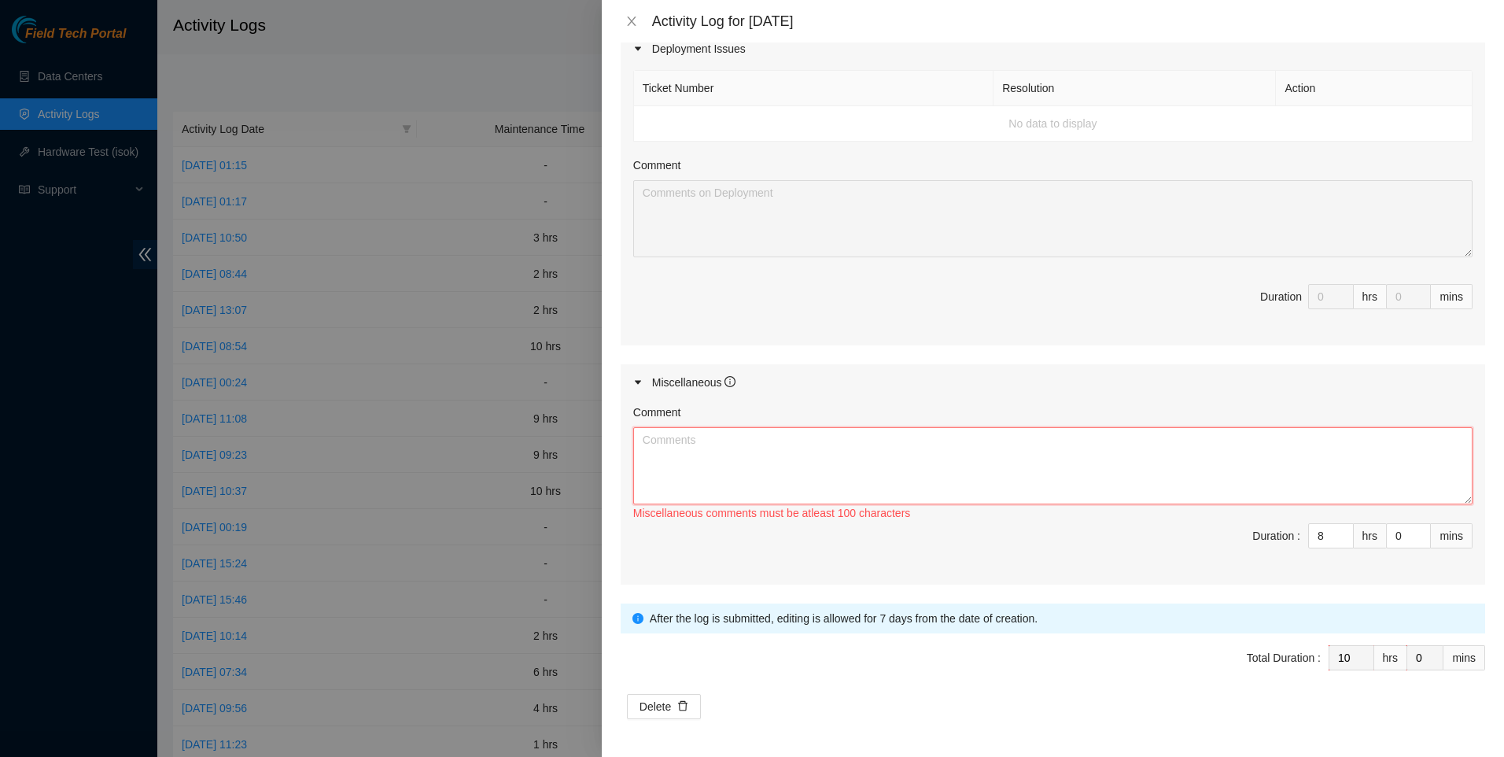
click at [679, 467] on textarea "Comment" at bounding box center [1052, 465] width 839 height 77
paste textarea "attached side rails, and rack and stacked."
drag, startPoint x: 648, startPoint y: 453, endPoint x: 646, endPoint y: 445, distance: 8.2
click at [648, 452] on textarea "attached side rails, and rack and stacked." at bounding box center [1052, 465] width 839 height 77
click at [646, 445] on textarea "attached side rails, and rack and stacked." at bounding box center [1052, 465] width 839 height 77
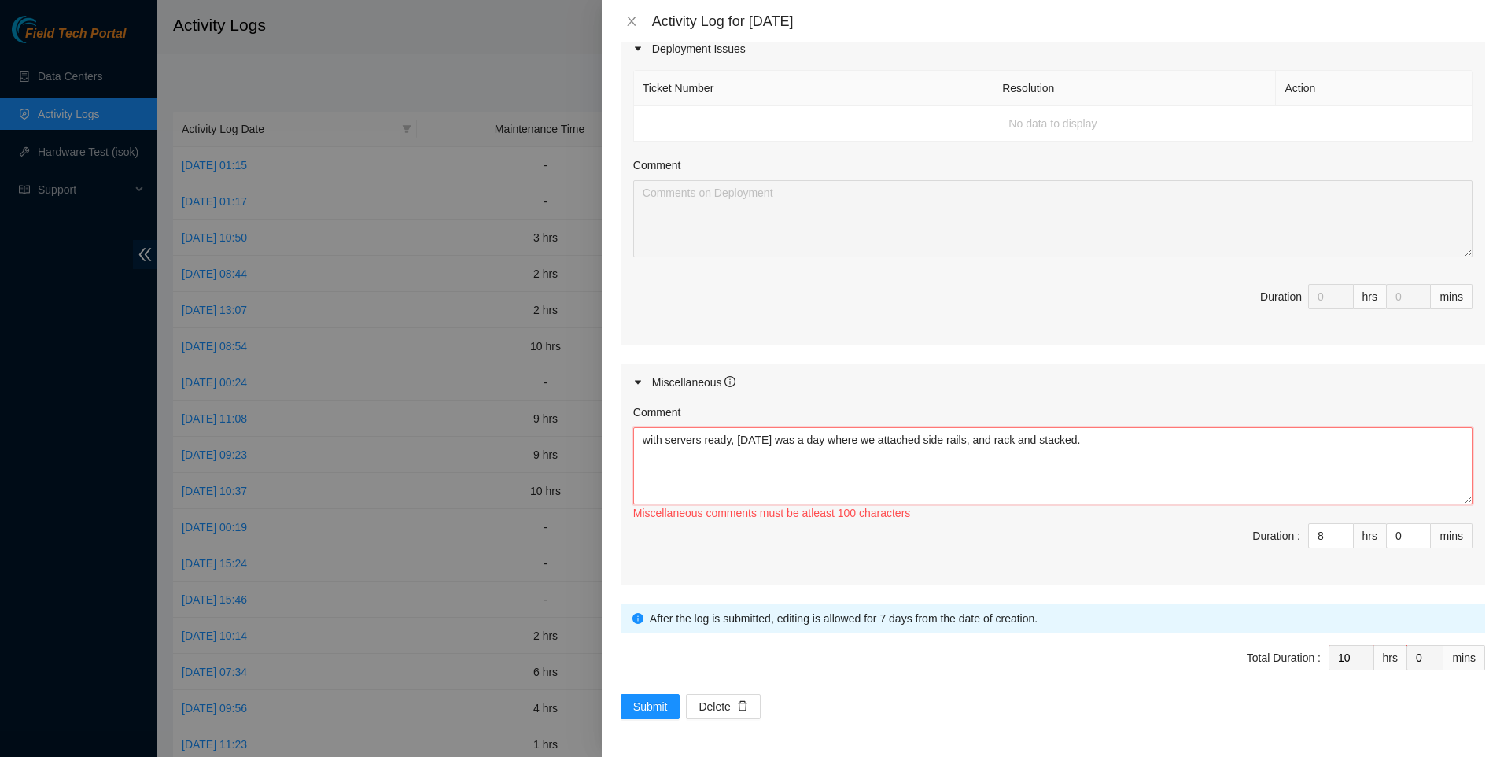
click at [1099, 437] on textarea "with servers ready, [DATE] was a day where we attached side rails, and rack and…" at bounding box center [1052, 465] width 839 height 77
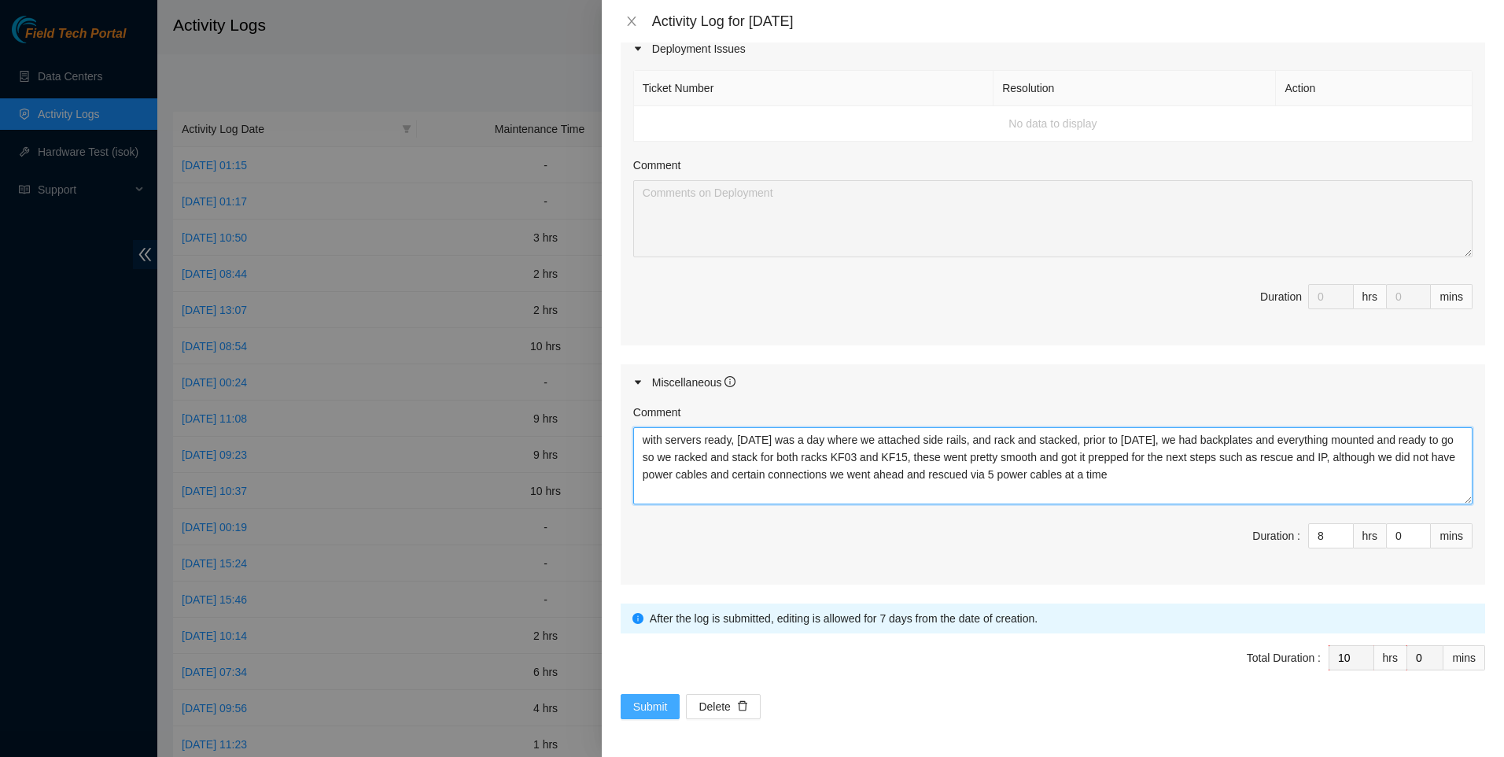
type textarea "with servers ready, [DATE] was a day where we attached side rails, and rack and…"
click at [648, 706] on span "Submit" at bounding box center [650, 706] width 35 height 17
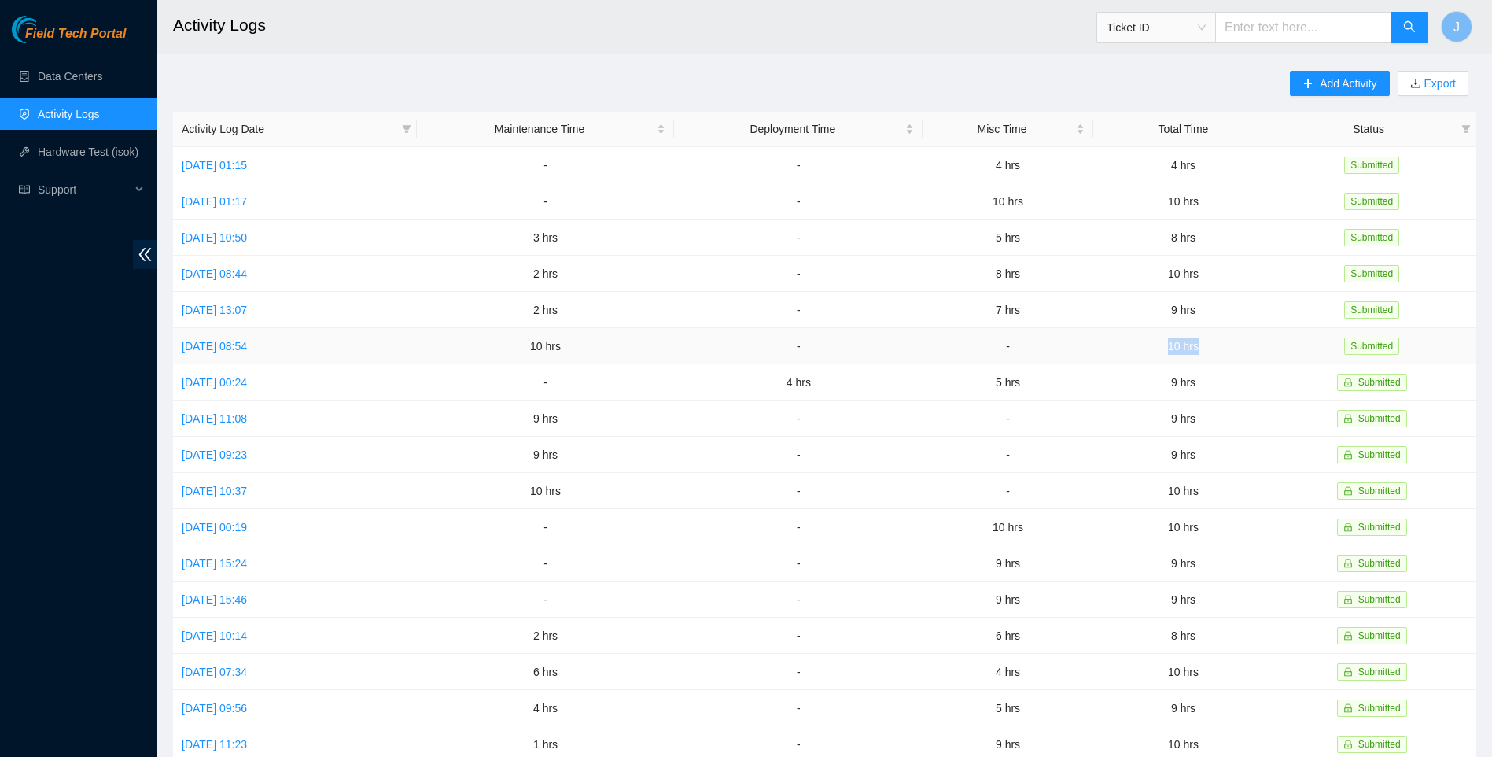
drag, startPoint x: 1219, startPoint y: 341, endPoint x: 1175, endPoint y: 341, distance: 43.3
click at [1175, 341] on td "10 hrs" at bounding box center [1184, 346] width 181 height 36
drag, startPoint x: 1175, startPoint y: 341, endPoint x: 1145, endPoint y: 297, distance: 53.2
click at [1145, 297] on td "9 hrs" at bounding box center [1184, 310] width 181 height 36
drag, startPoint x: 1184, startPoint y: 339, endPoint x: 1167, endPoint y: 340, distance: 17.3
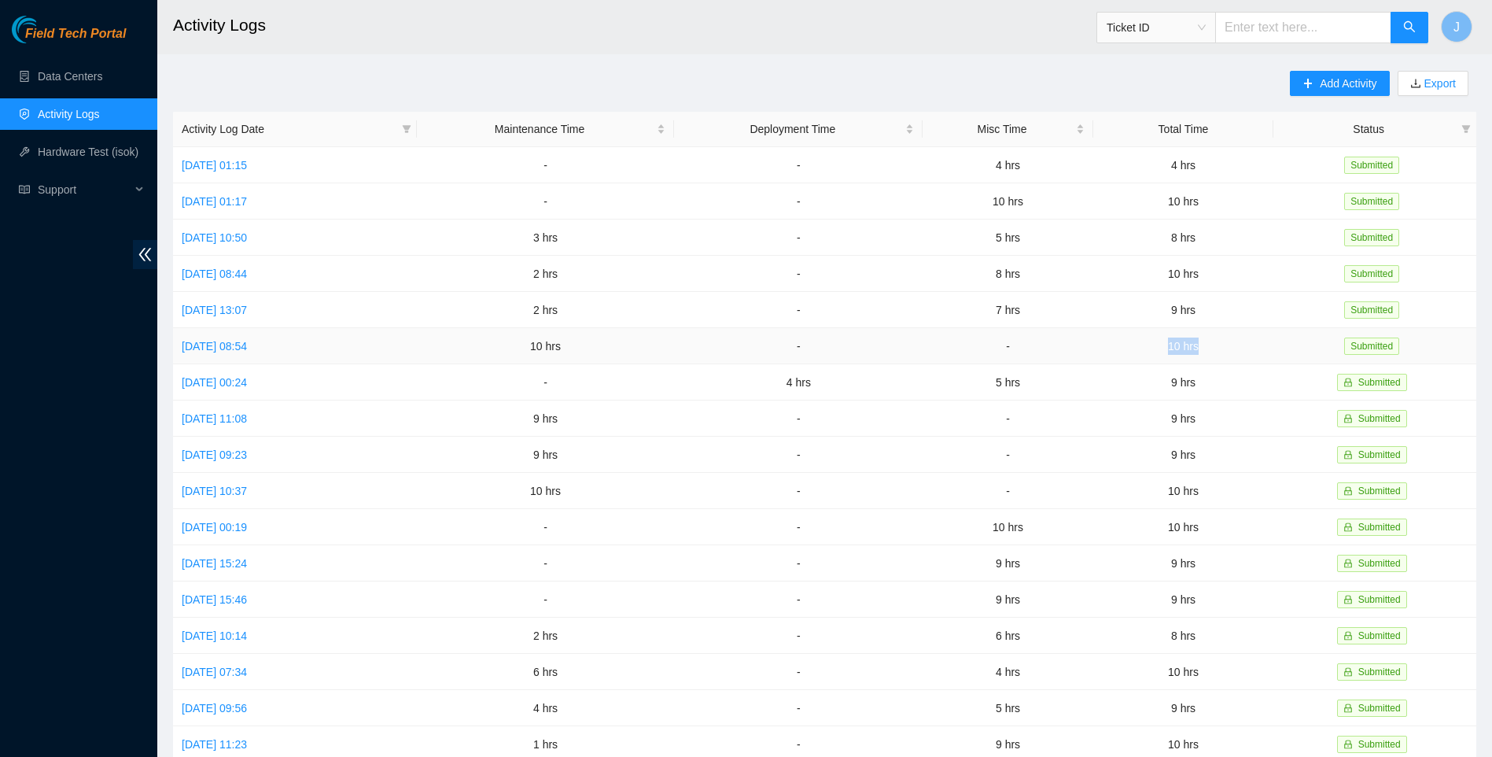
click at [1167, 340] on td "10 hrs" at bounding box center [1184, 346] width 181 height 36
